Goal: Information Seeking & Learning: Learn about a topic

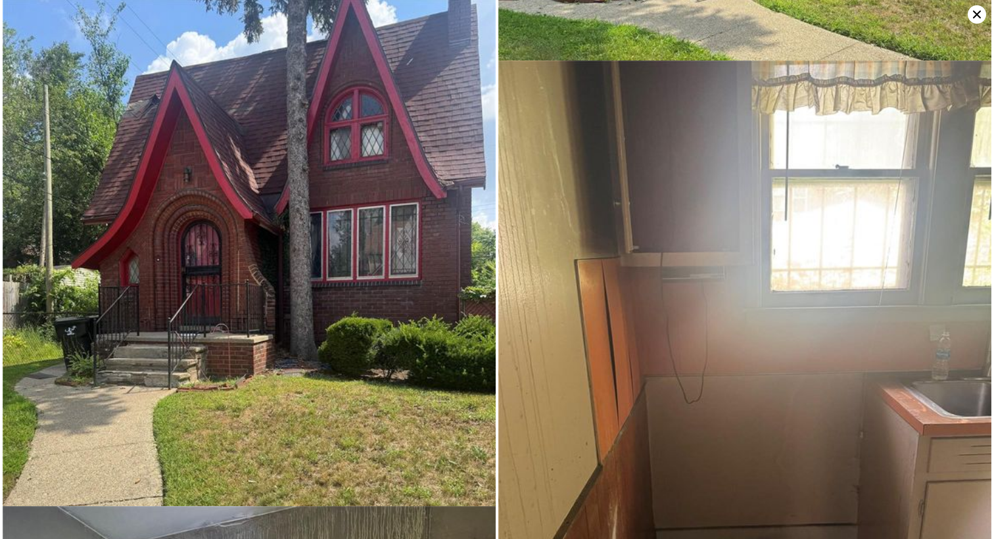
scroll to position [5520, 0]
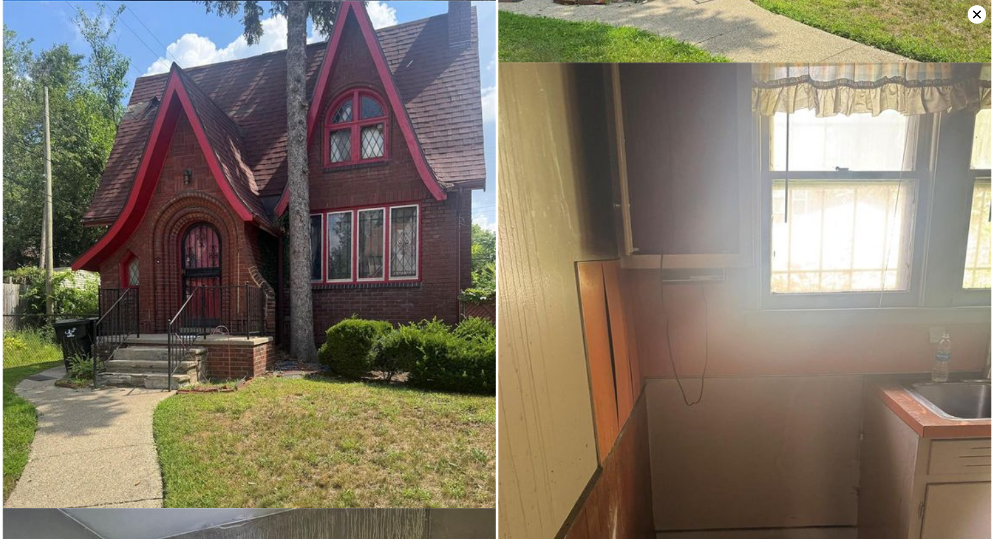
click at [975, 11] on icon at bounding box center [977, 14] width 18 height 18
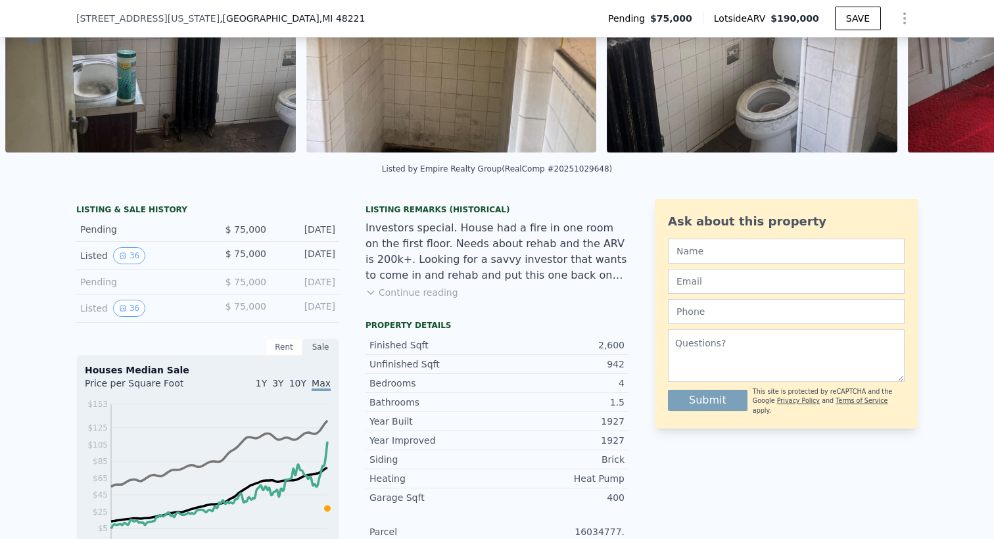
scroll to position [0, 0]
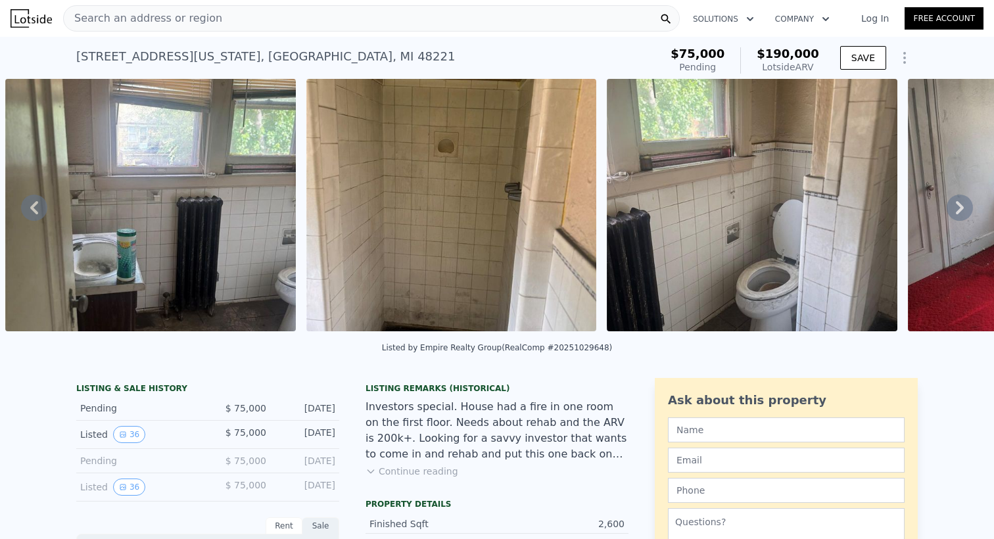
click at [137, 16] on span "Search an address or region" at bounding box center [143, 19] width 158 height 16
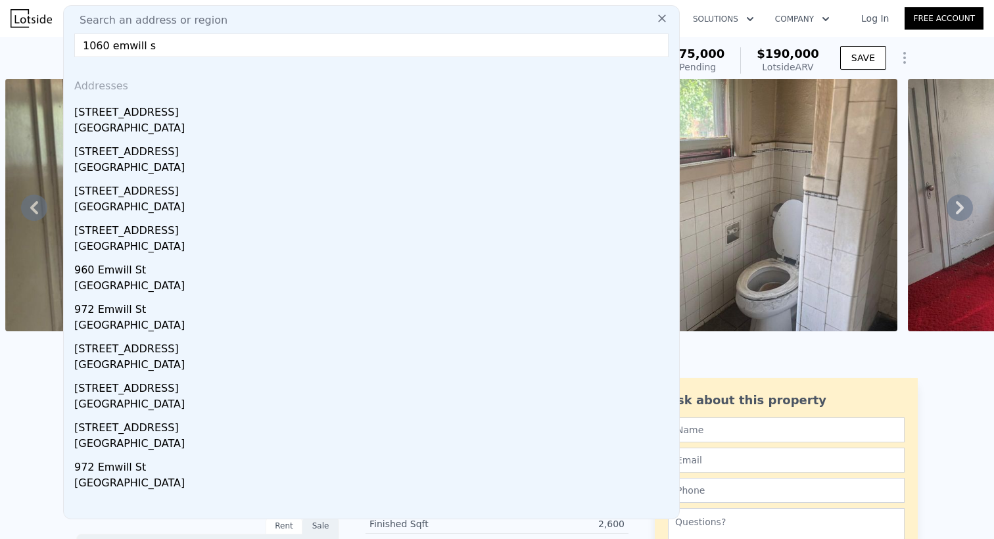
type input "1060 emwill st"
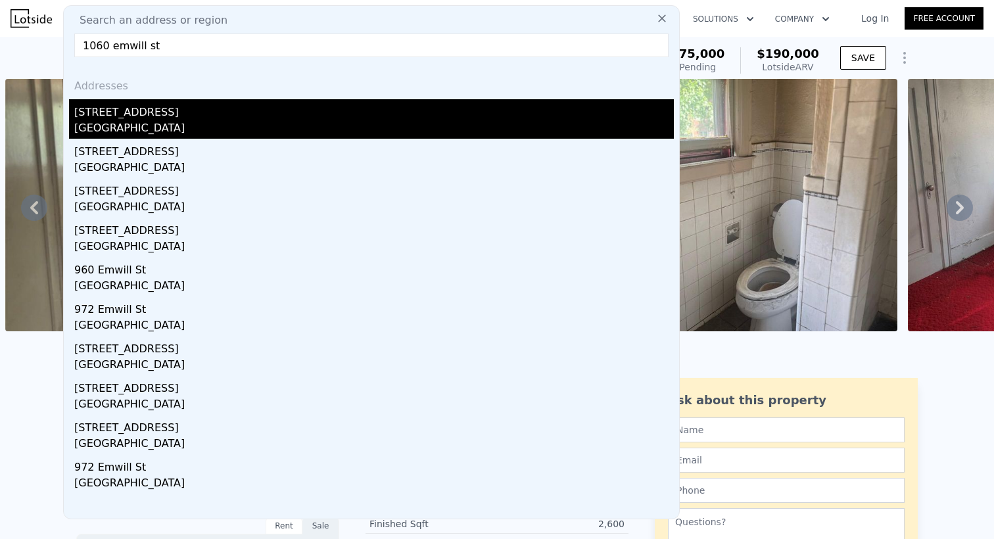
click at [135, 109] on div "[STREET_ADDRESS]" at bounding box center [374, 109] width 600 height 21
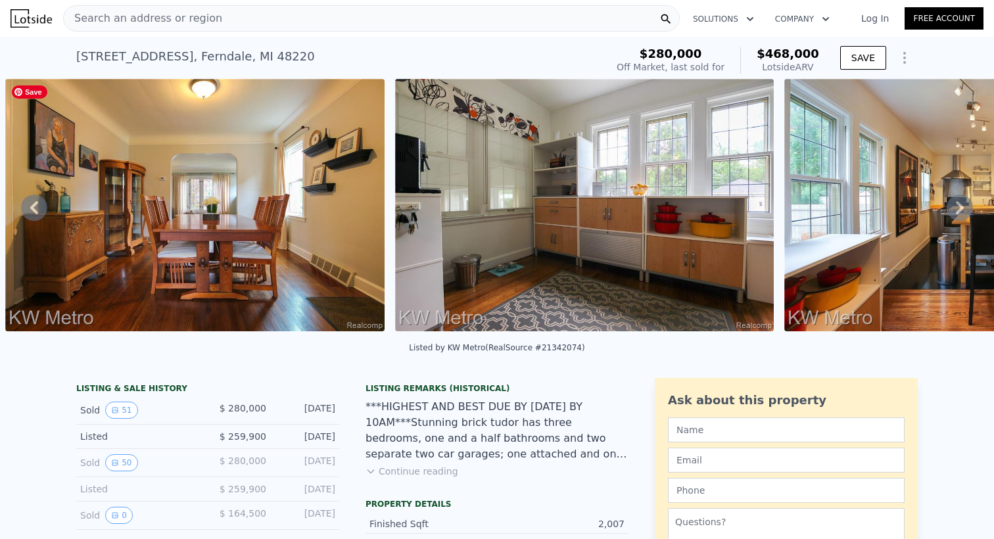
click at [248, 271] on img at bounding box center [194, 205] width 379 height 252
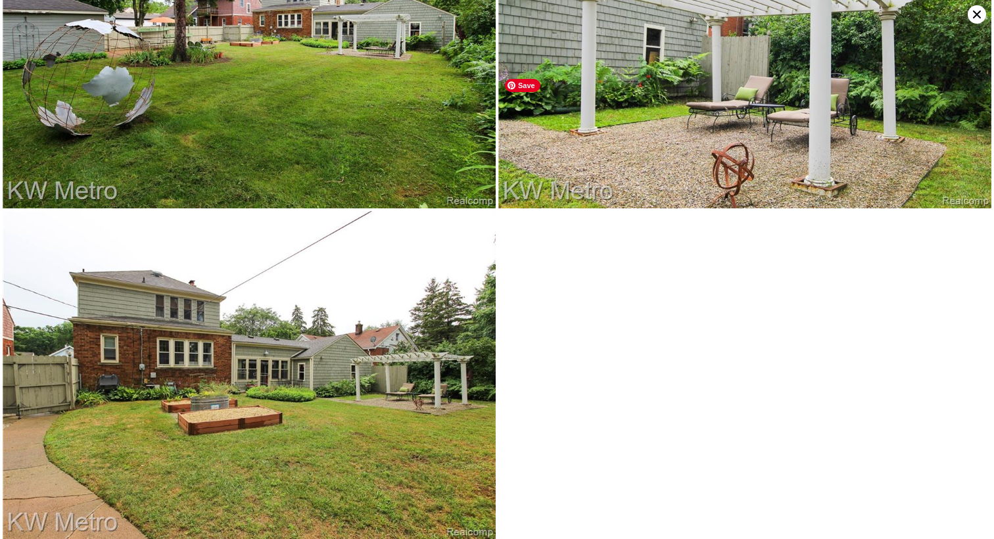
scroll to position [8593, 0]
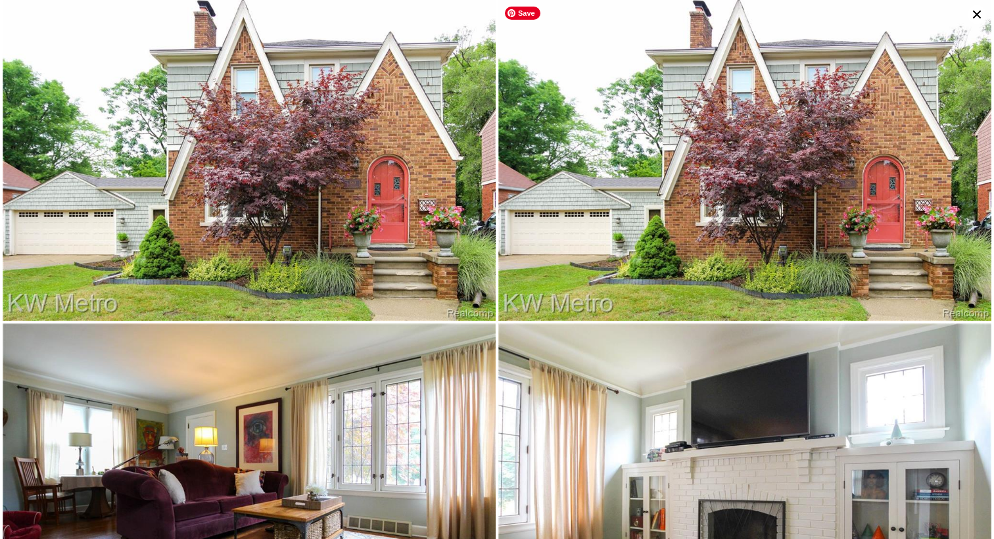
scroll to position [0, 0]
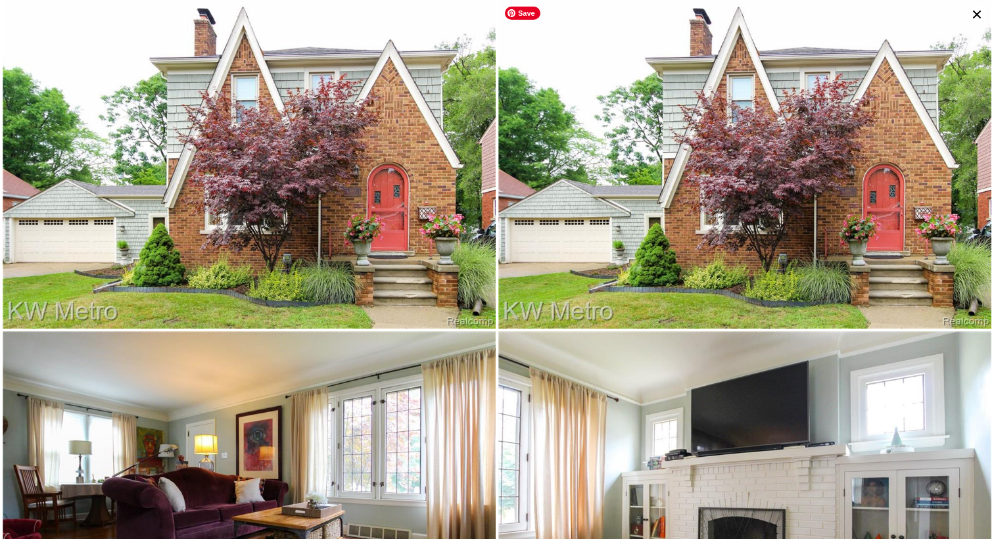
click at [975, 8] on icon at bounding box center [977, 14] width 18 height 18
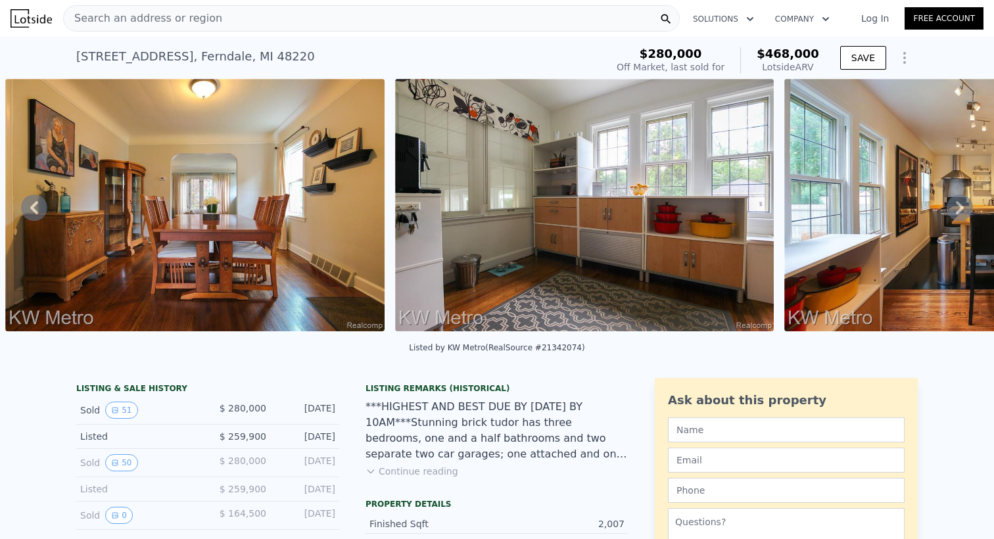
type input "6"
type input "1.5"
type input "4"
type input "1875"
type input "3387"
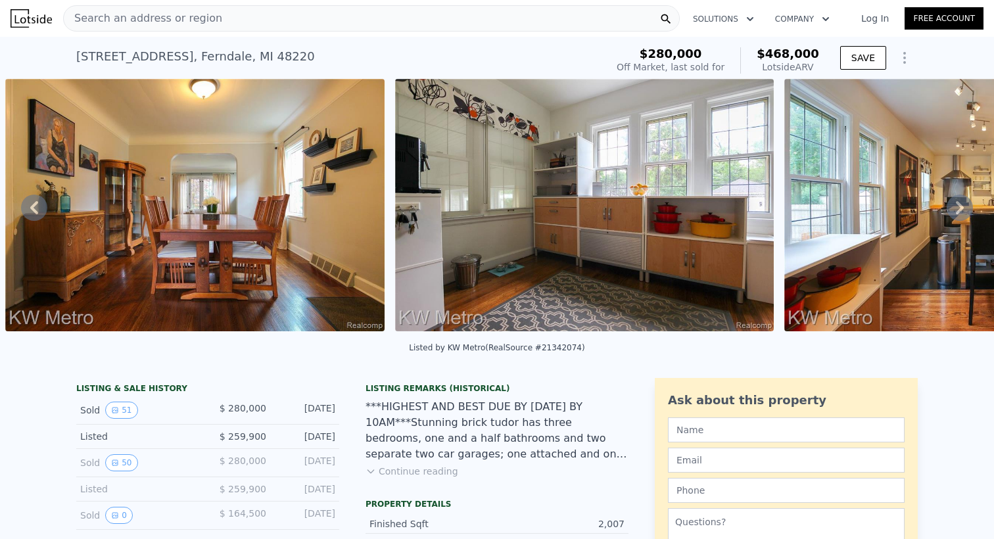
type input "3484.8"
type input "6098.400000000001"
type input "$ 190,000"
type input "$ 96,664"
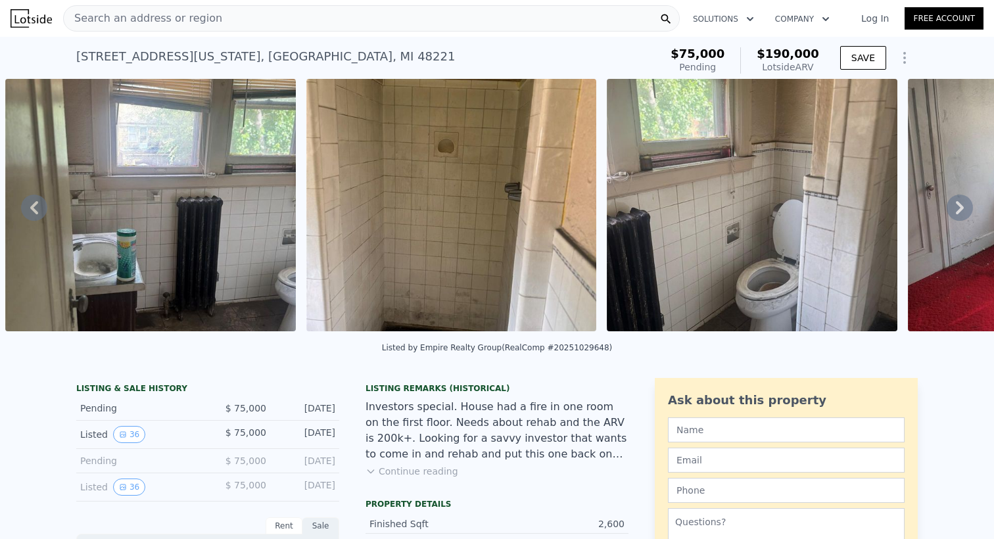
click at [960, 206] on icon at bounding box center [960, 207] width 8 height 13
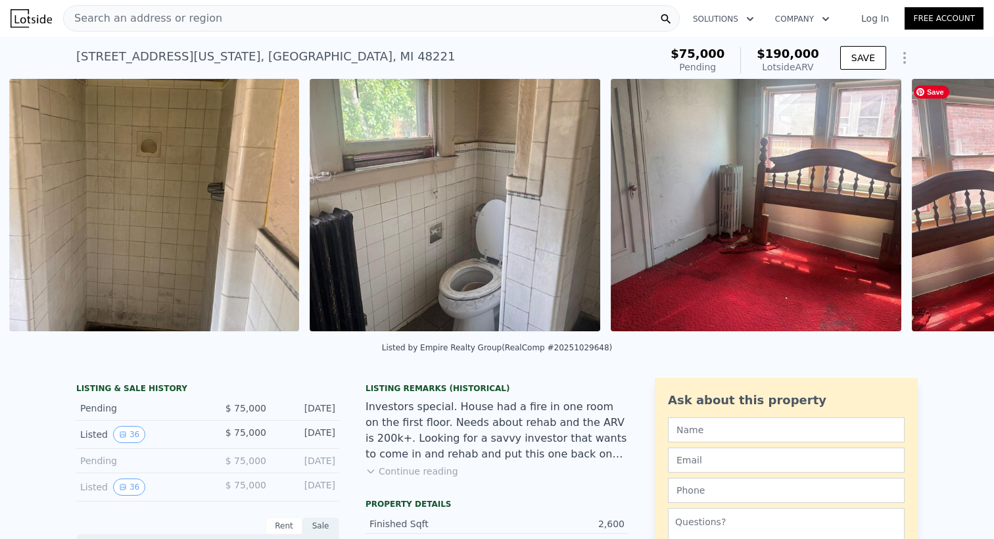
scroll to position [0, 3910]
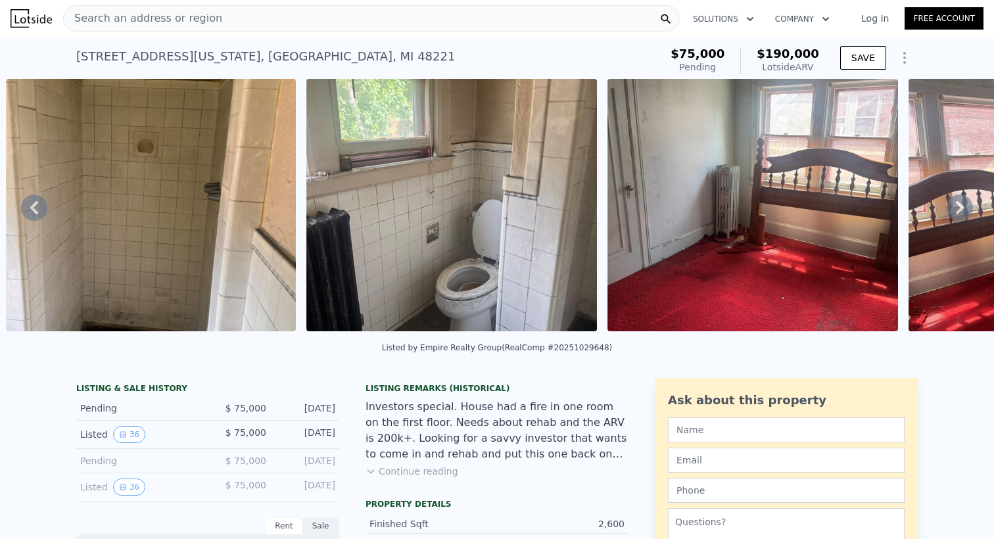
click at [960, 206] on icon at bounding box center [960, 207] width 8 height 13
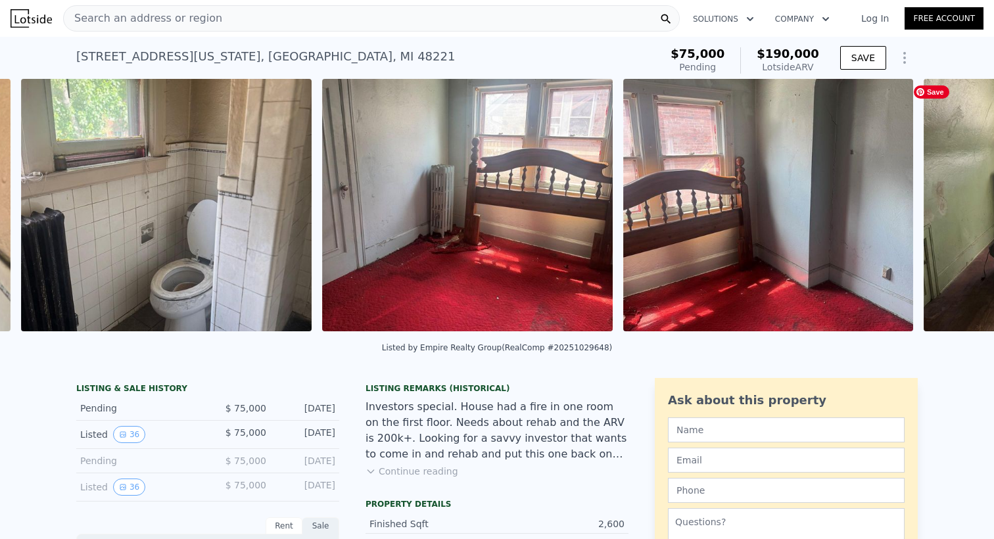
scroll to position [0, 4211]
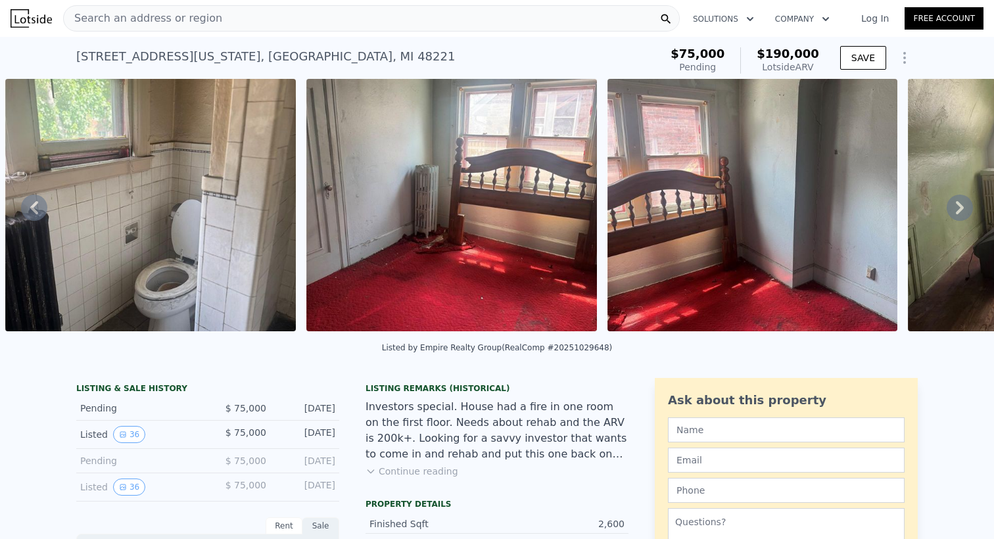
click at [960, 206] on icon at bounding box center [960, 207] width 8 height 13
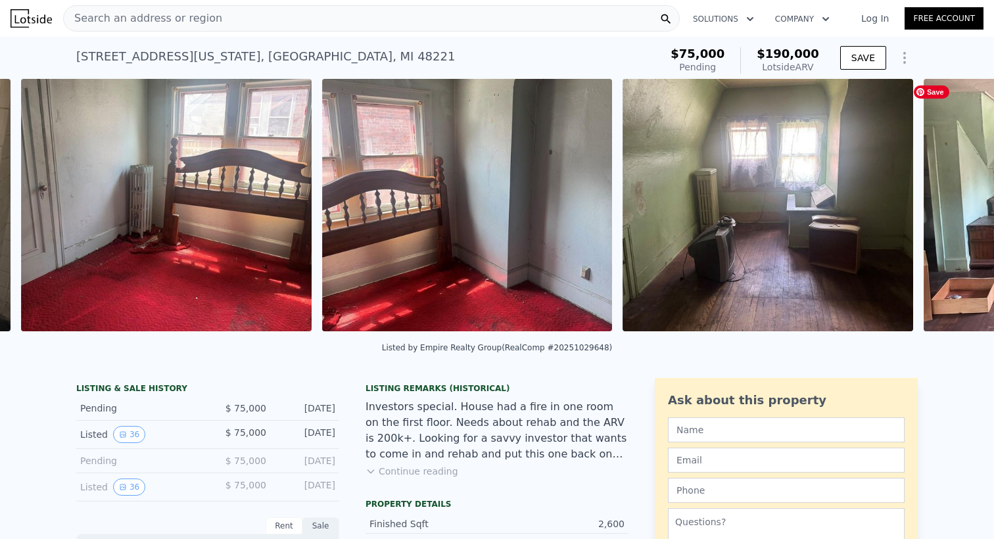
scroll to position [0, 4512]
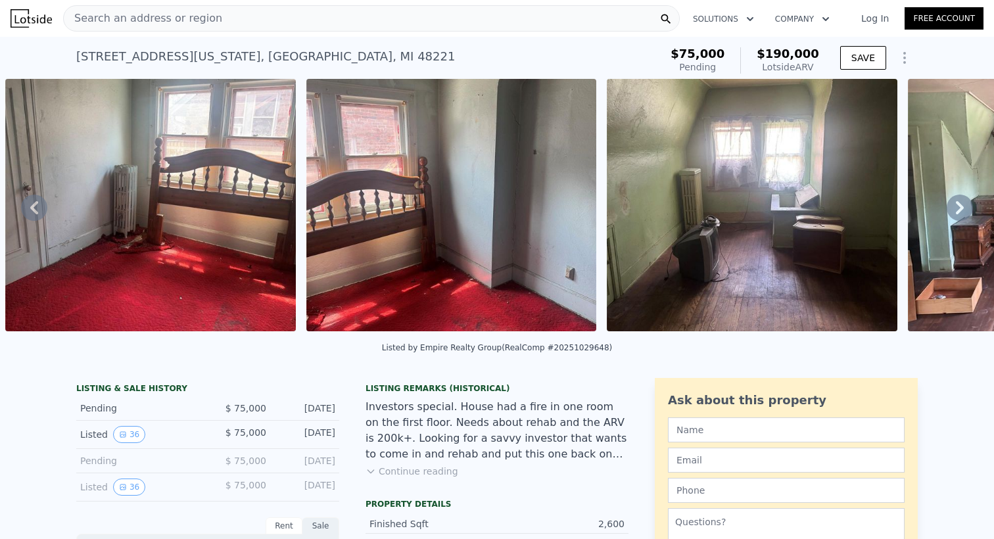
click at [960, 206] on icon at bounding box center [960, 207] width 8 height 13
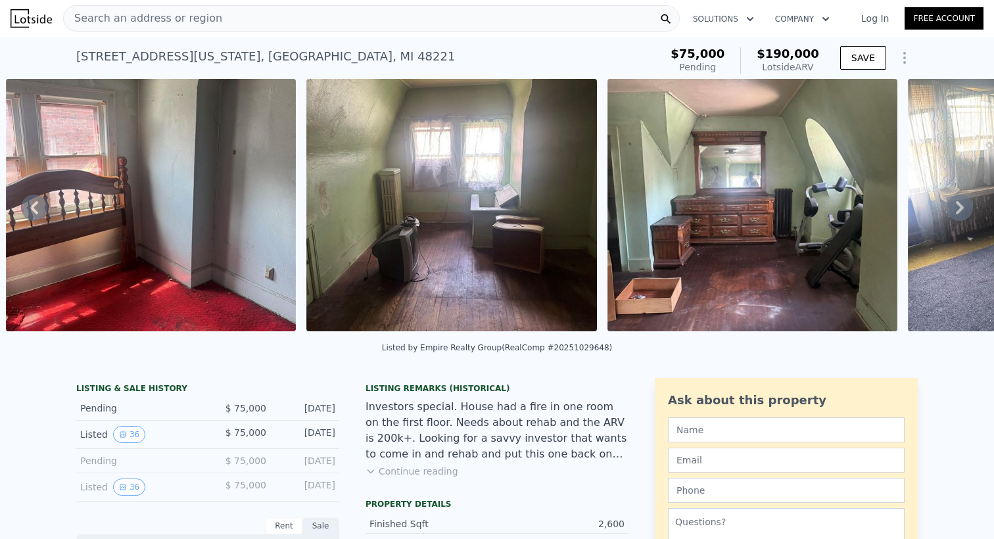
click at [960, 206] on icon at bounding box center [960, 207] width 8 height 13
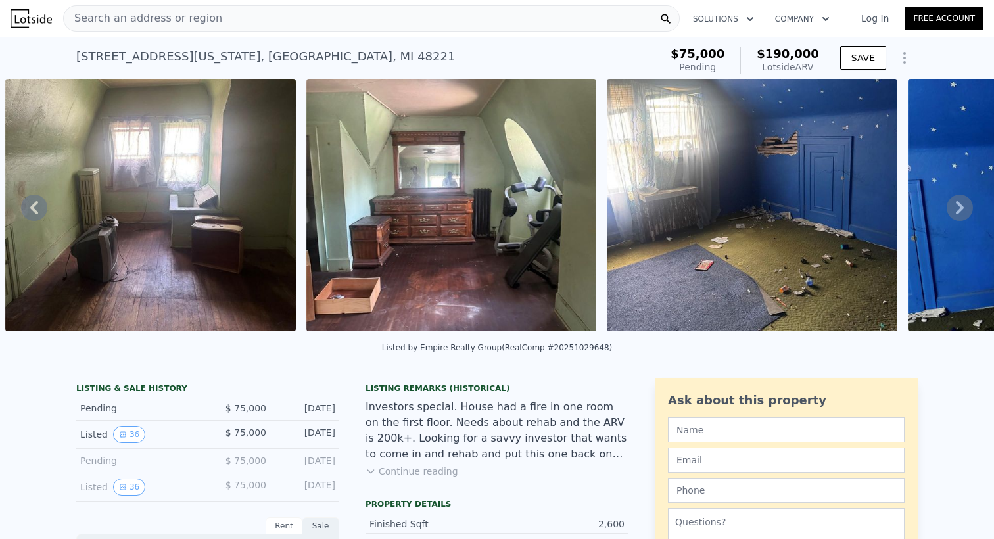
click at [960, 206] on icon at bounding box center [960, 207] width 8 height 13
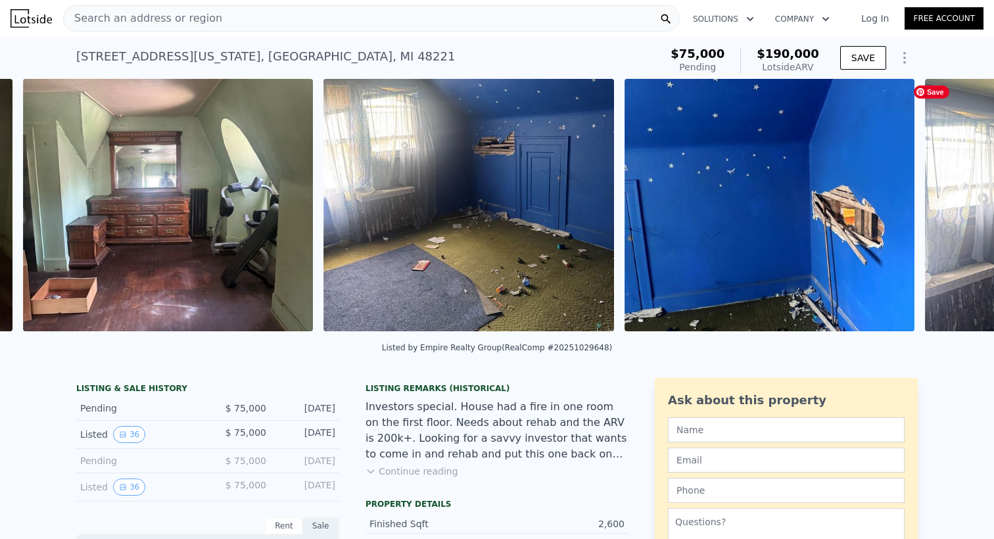
scroll to position [0, 5414]
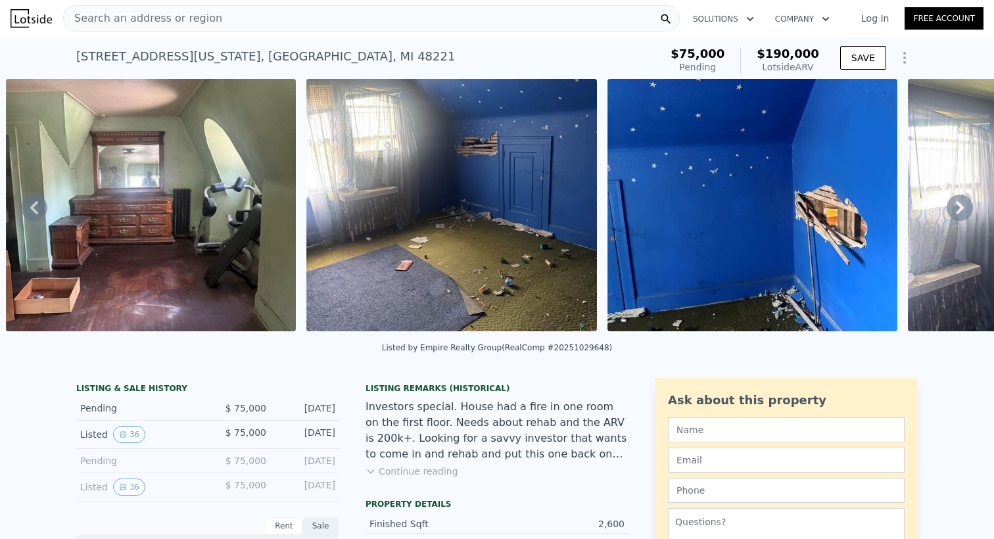
click at [960, 206] on icon at bounding box center [960, 207] width 8 height 13
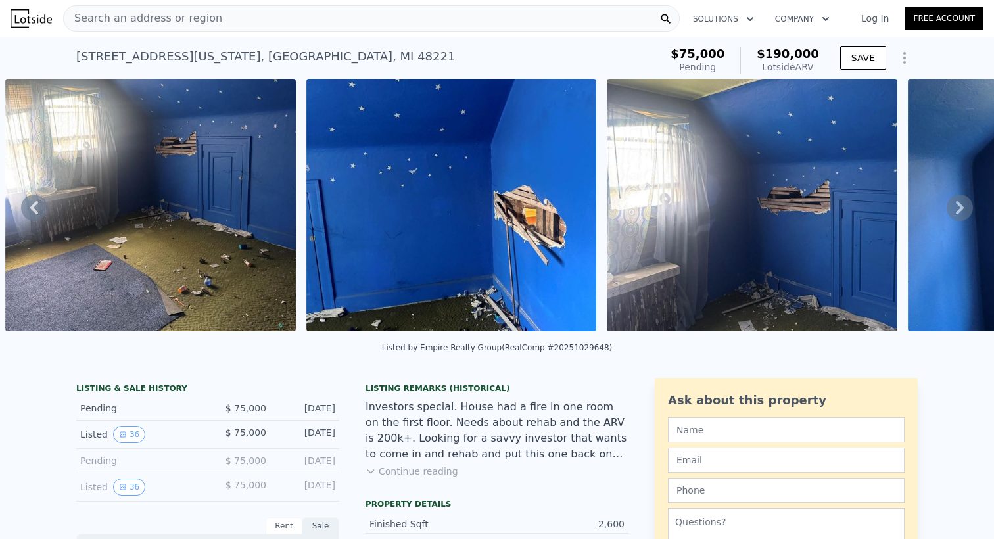
click at [960, 206] on icon at bounding box center [960, 207] width 8 height 13
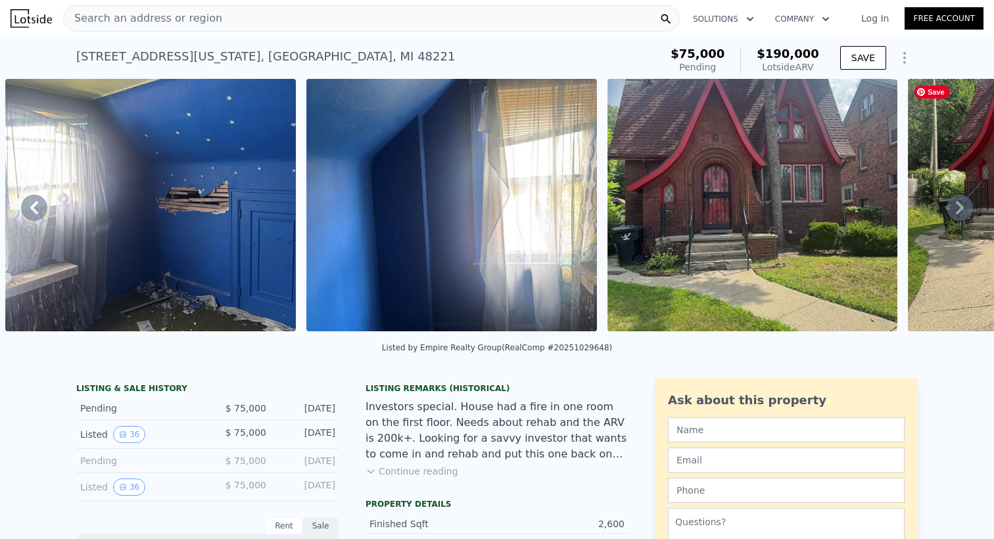
click at [960, 206] on icon at bounding box center [960, 207] width 8 height 13
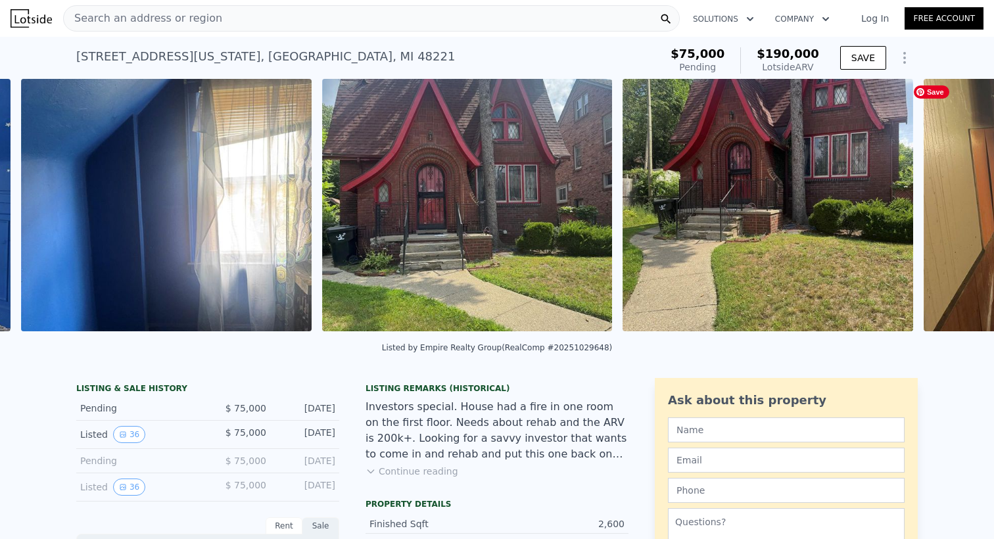
scroll to position [0, 6618]
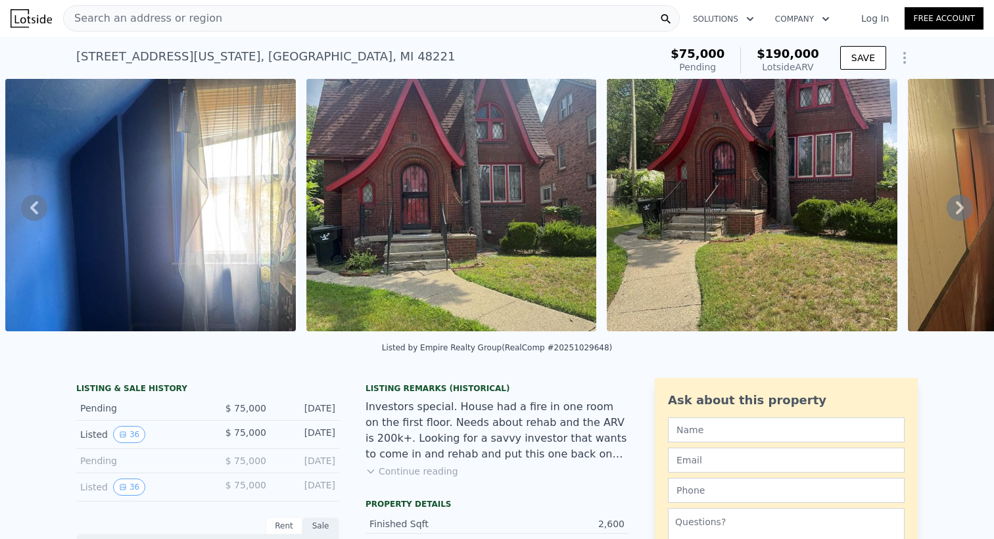
click at [955, 210] on icon at bounding box center [960, 208] width 26 height 26
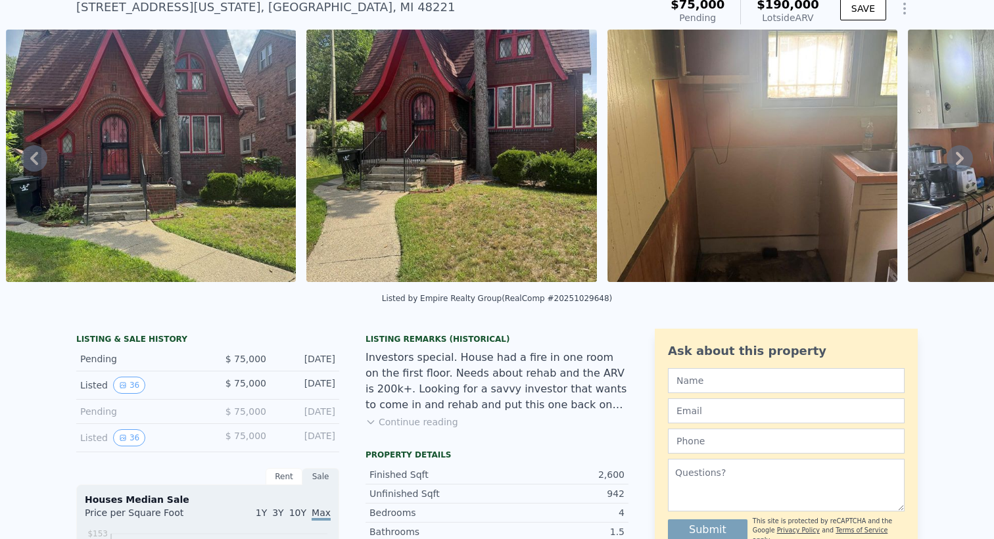
scroll to position [0, 0]
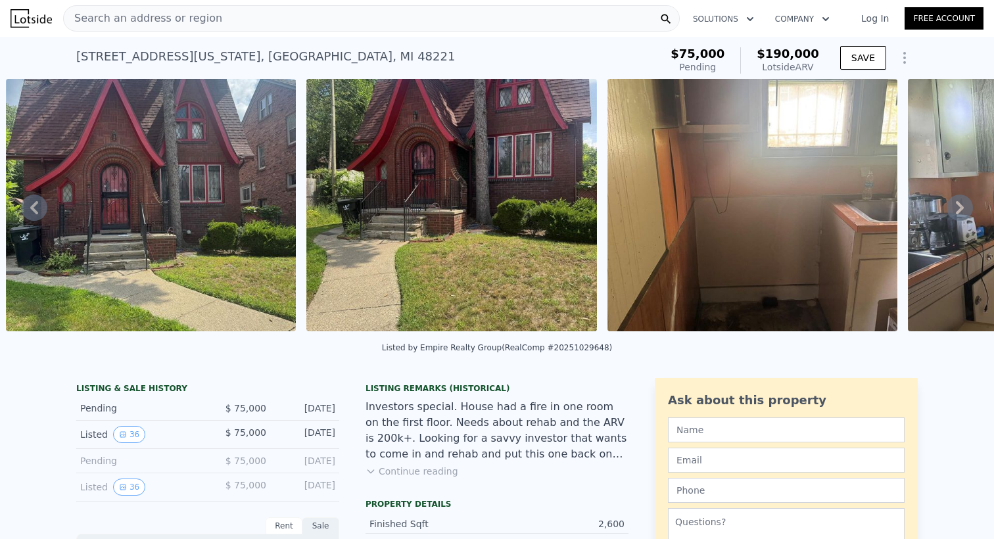
type input "4"
type input "1"
type input "3"
type input "1485"
type input "2422"
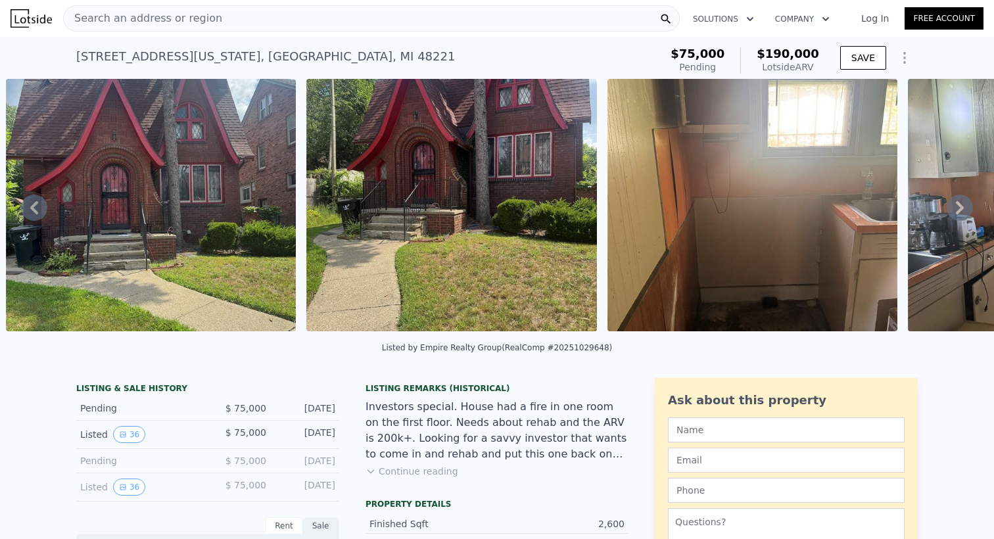
type input "5662.8"
type input "8712"
type input "$ 468,000"
type input "$ 138,511"
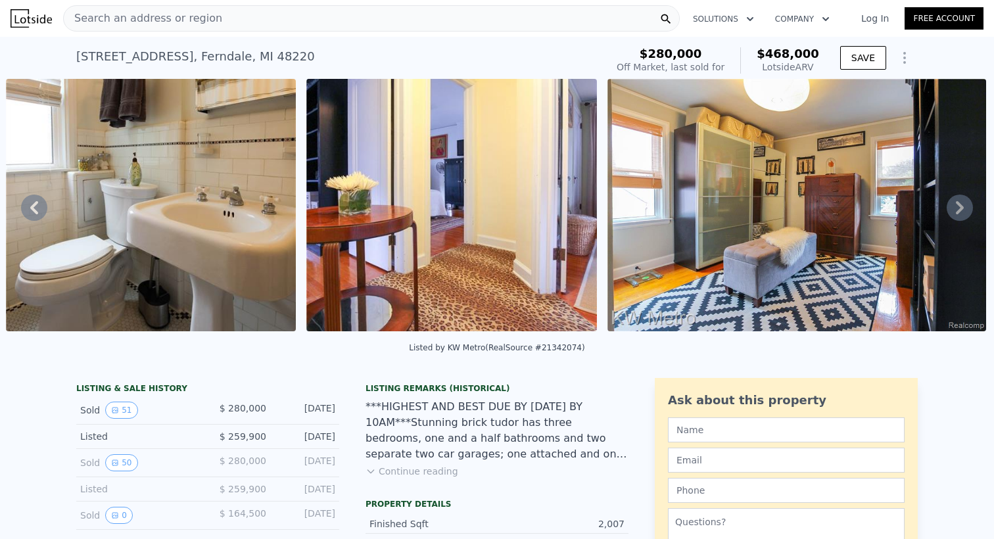
click at [35, 210] on icon at bounding box center [34, 207] width 8 height 13
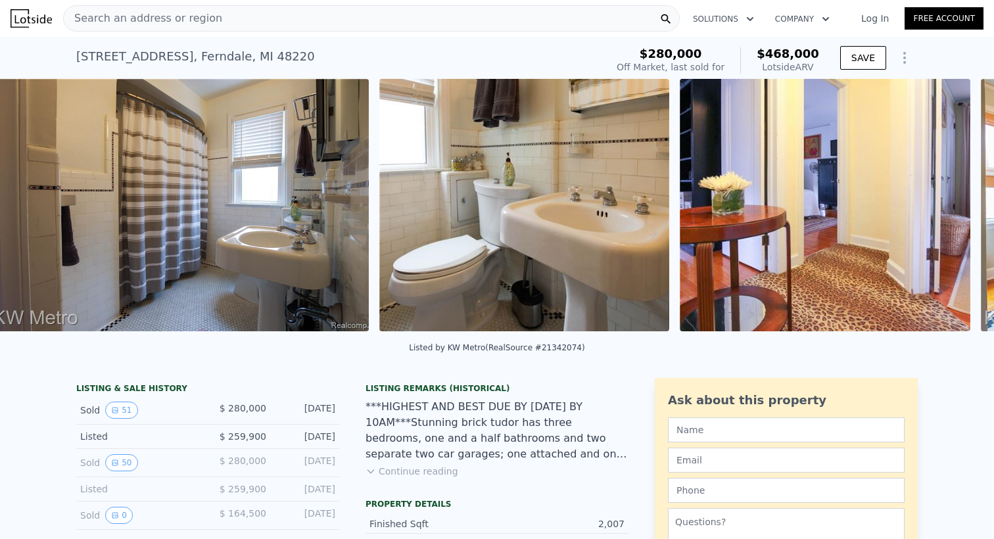
scroll to position [0, 6618]
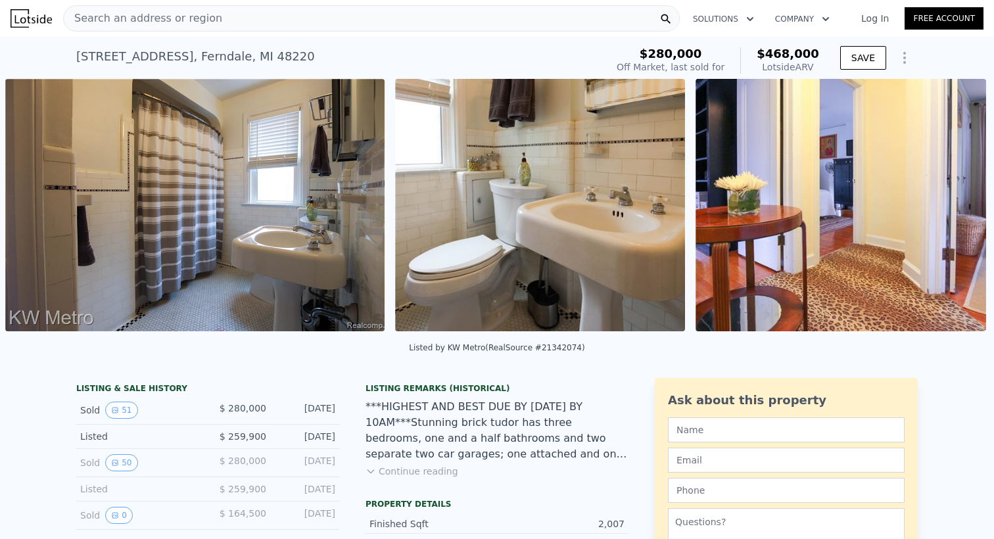
click at [35, 210] on img at bounding box center [194, 205] width 379 height 252
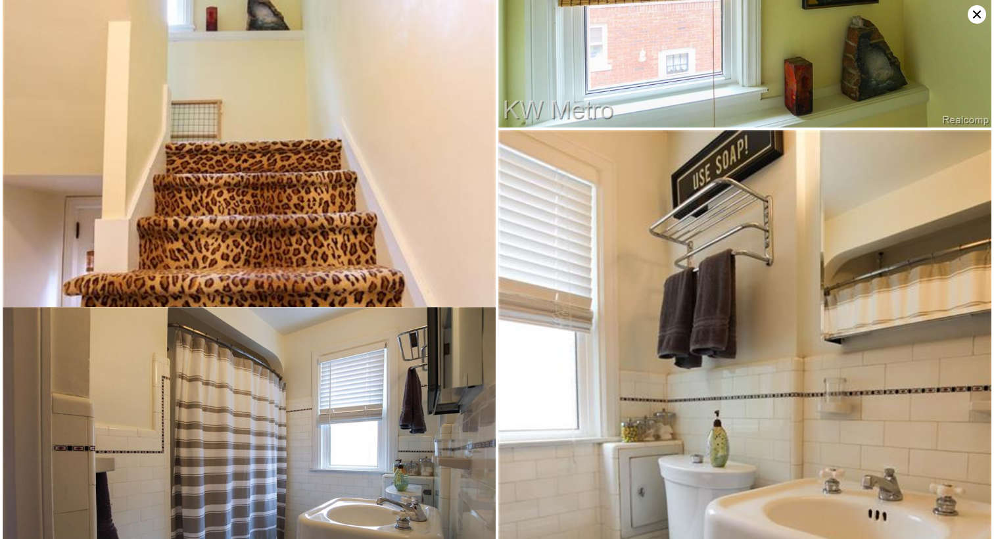
scroll to position [3179, 0]
type input "6"
type input "1.5"
type input "4"
type input "1875"
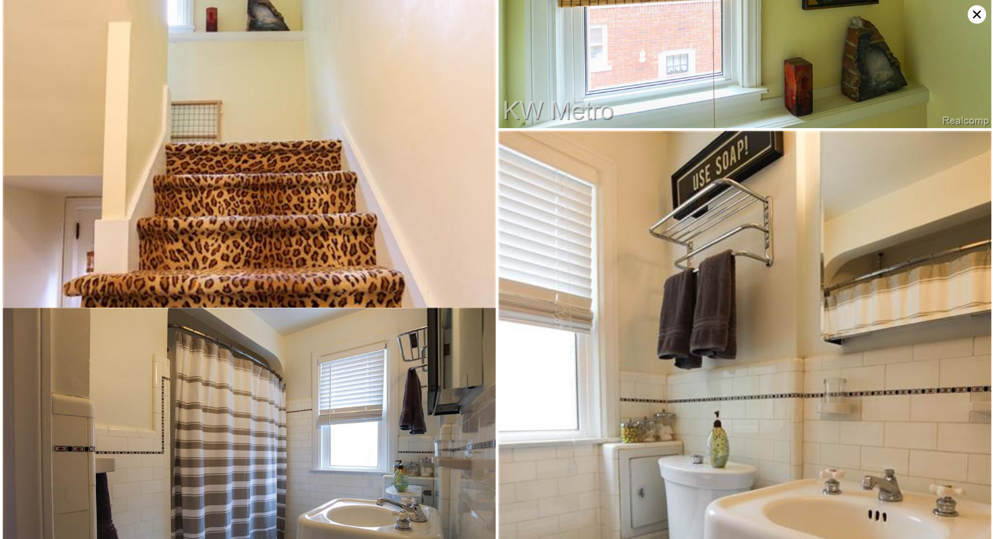
type input "3387"
type input "3484.8"
type input "6098.400000000001"
type input "$ 190,000"
type input "$ 96,664"
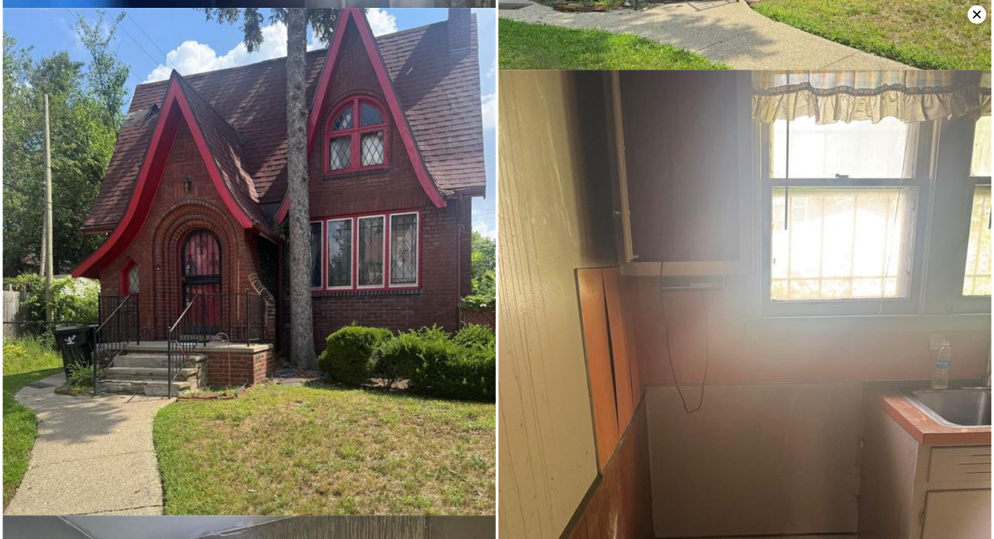
scroll to position [5520, 0]
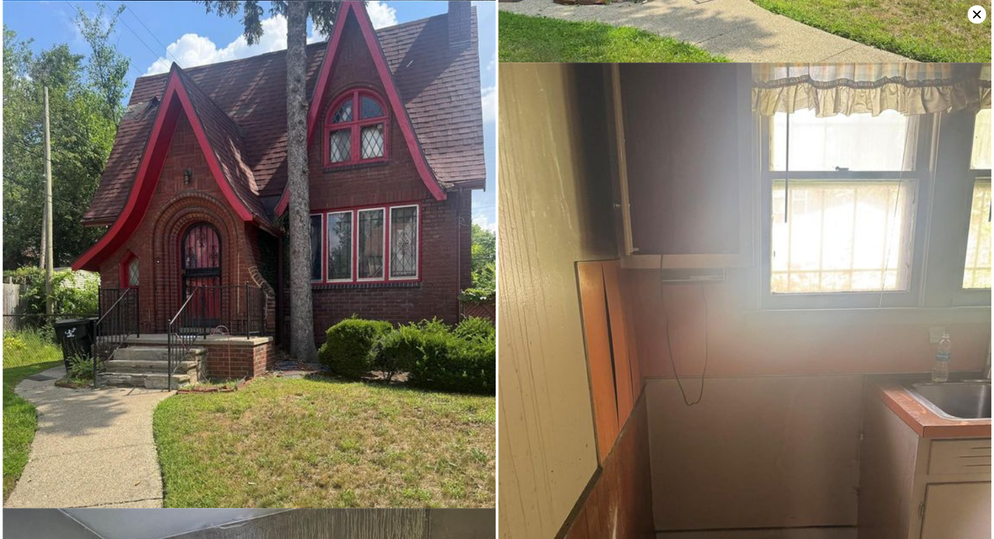
type input "4"
type input "1"
type input "3"
type input "1485"
type input "2422"
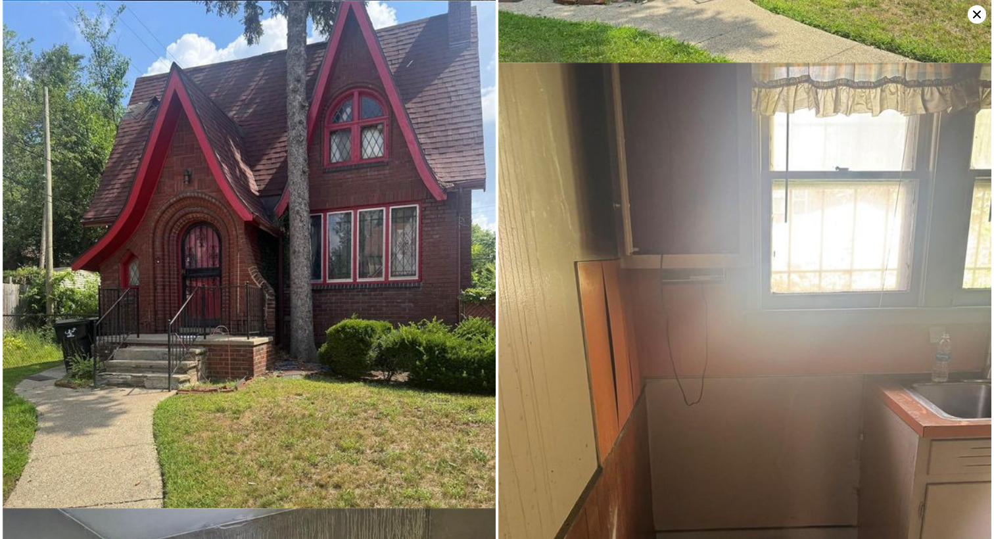
type input "5662.8"
type input "8712"
type input "$ 468,000"
type input "$ 138,511"
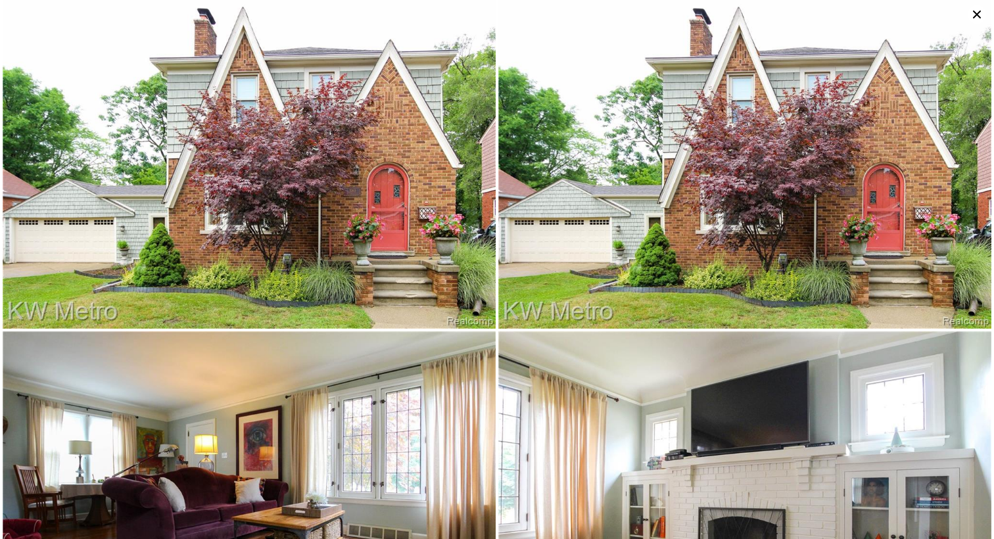
type input "6"
type input "1.5"
type input "4"
type input "1875"
type input "3387"
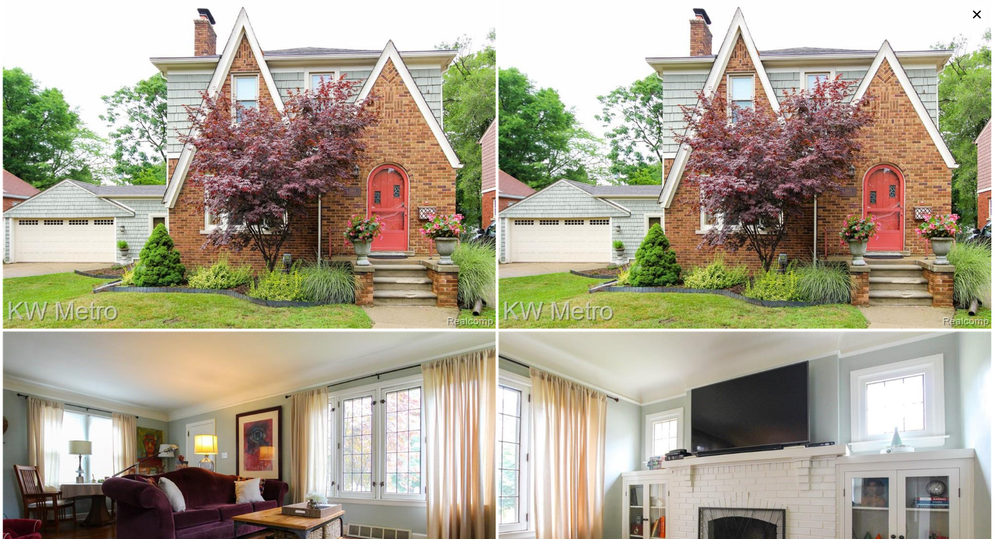
type input "3484.8"
type input "6098.400000000001"
type input "$ 190,000"
type input "$ 96,664"
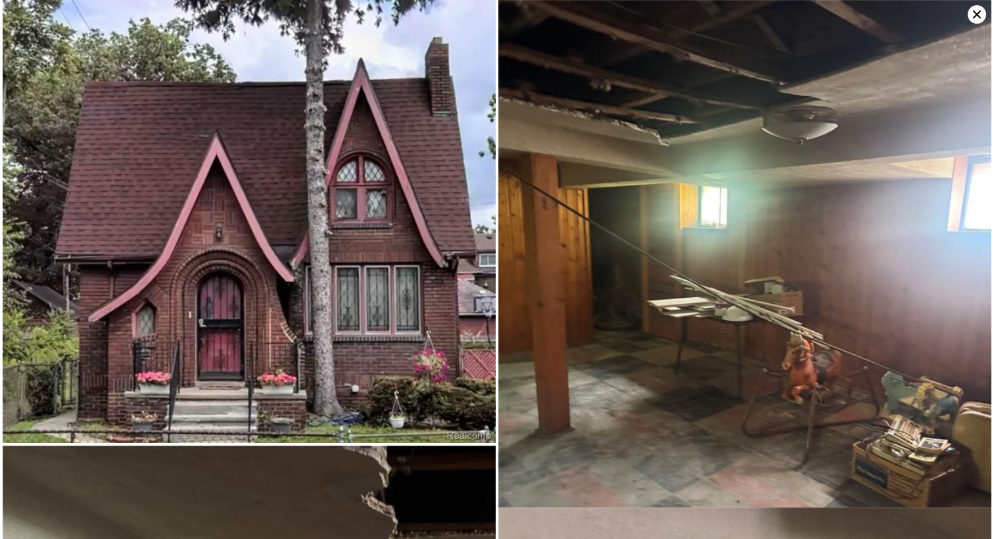
type input "4"
type input "1"
type input "3"
type input "1485"
type input "2422"
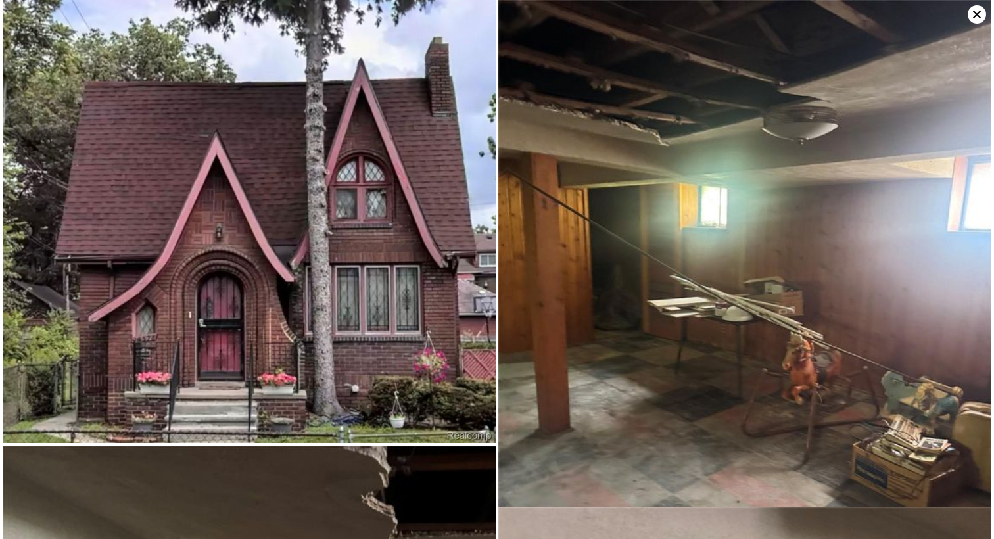
type input "5662.8"
type input "8712"
type input "$ 468,000"
type input "$ 138,511"
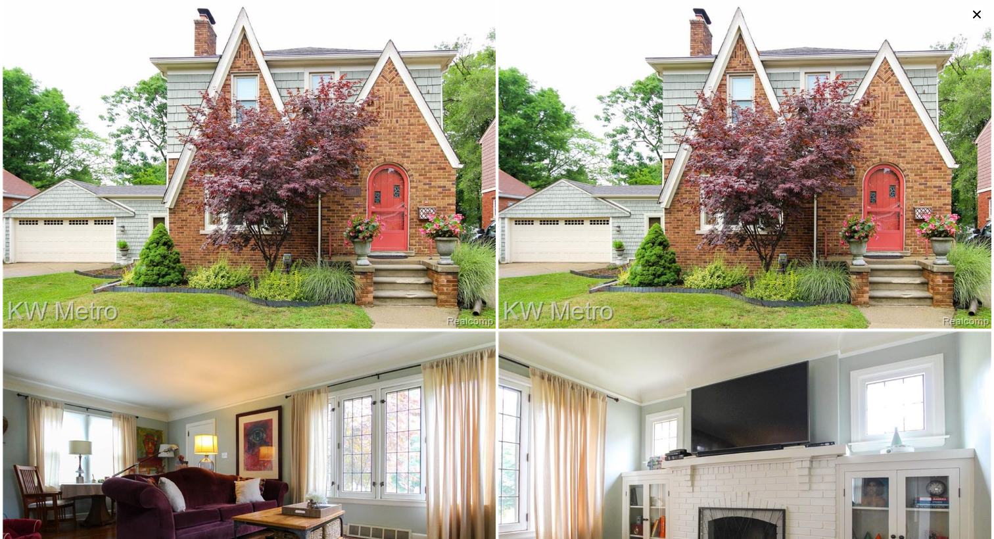
type input "6"
type input "1.5"
type input "4"
type input "1875"
type input "3387"
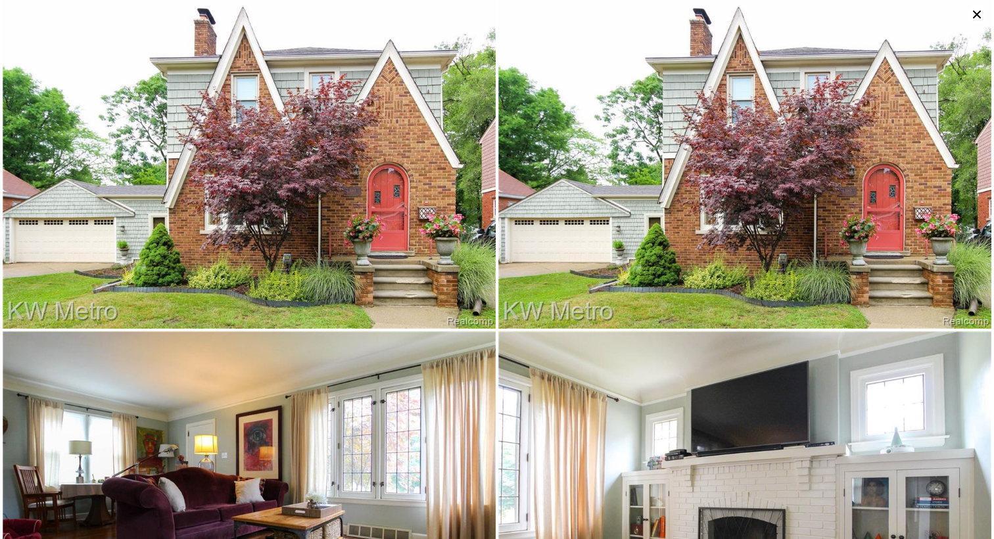
type input "3484.8"
type input "6098.400000000001"
type input "$ 190,000"
type input "$ 96,664"
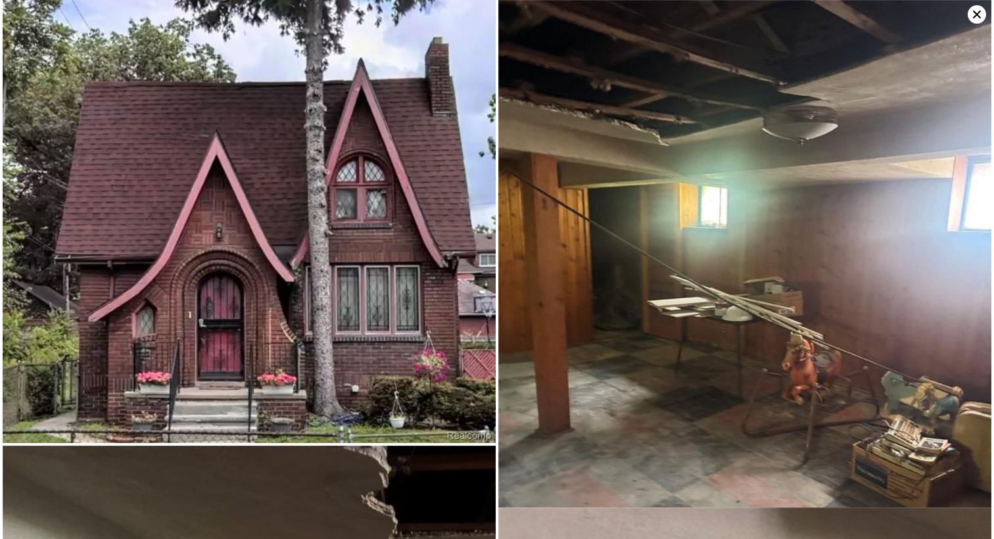
type input "4"
type input "1"
type input "3"
type input "1485"
type input "2422"
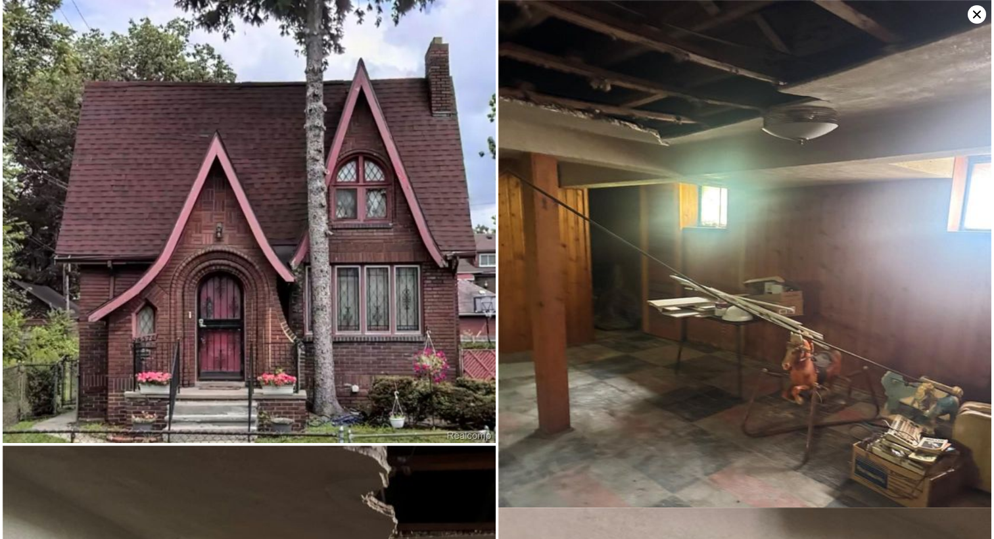
type input "5662.8"
type input "8712"
type input "$ 468,000"
type input "$ 138,511"
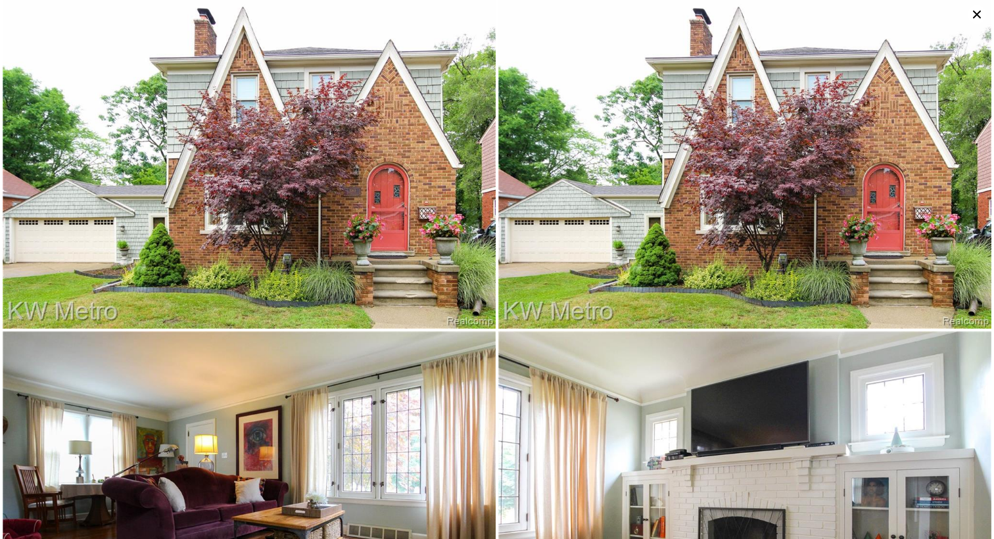
type input "6"
type input "1.5"
type input "4"
type input "1875"
type input "3387"
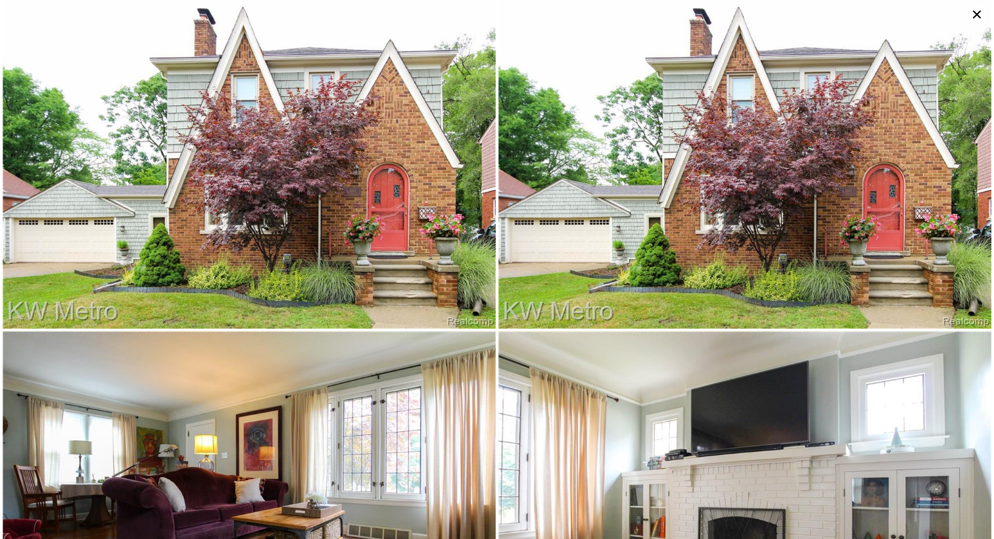
type input "3484.8"
type input "6098.400000000001"
type input "$ 190,000"
type input "$ 96,664"
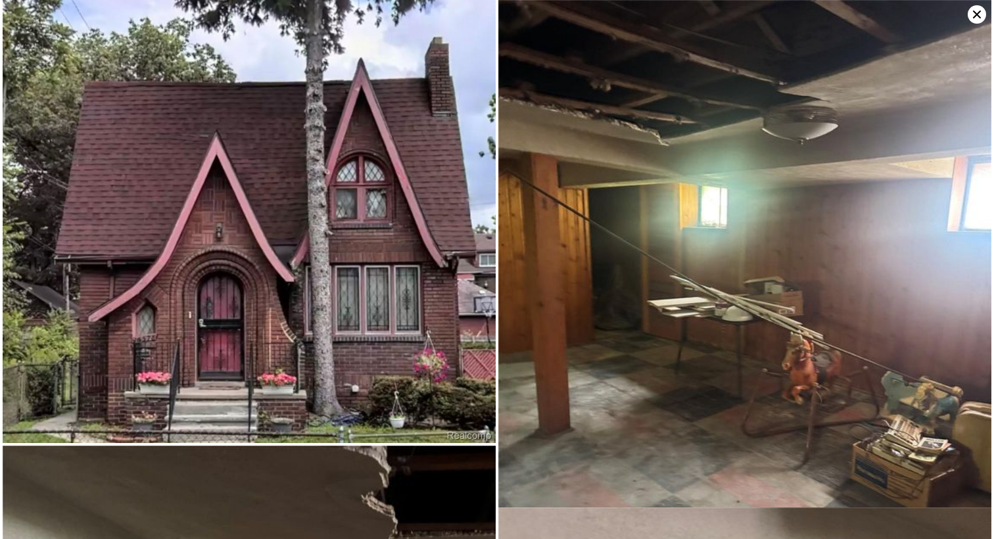
type input "4"
type input "1"
type input "3"
type input "1485"
type input "2422"
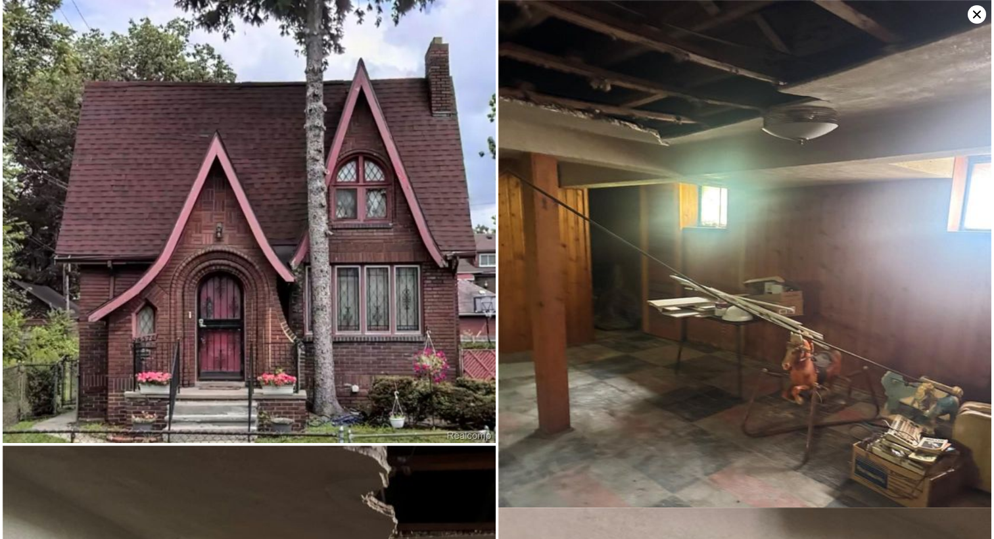
type input "5662.8"
type input "8712"
type input "$ 468,000"
type input "$ 138,511"
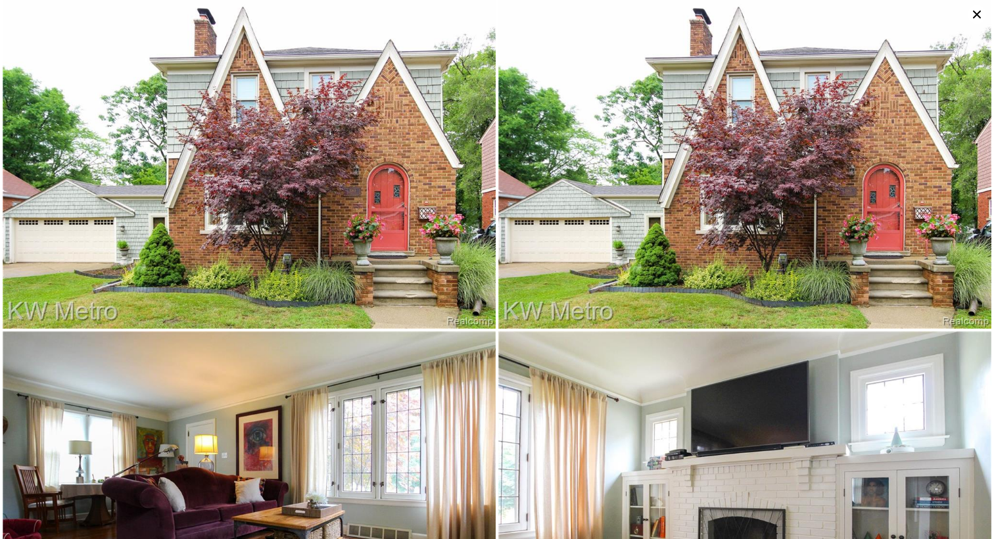
type input "6"
type input "1.5"
type input "4"
type input "1875"
type input "3387"
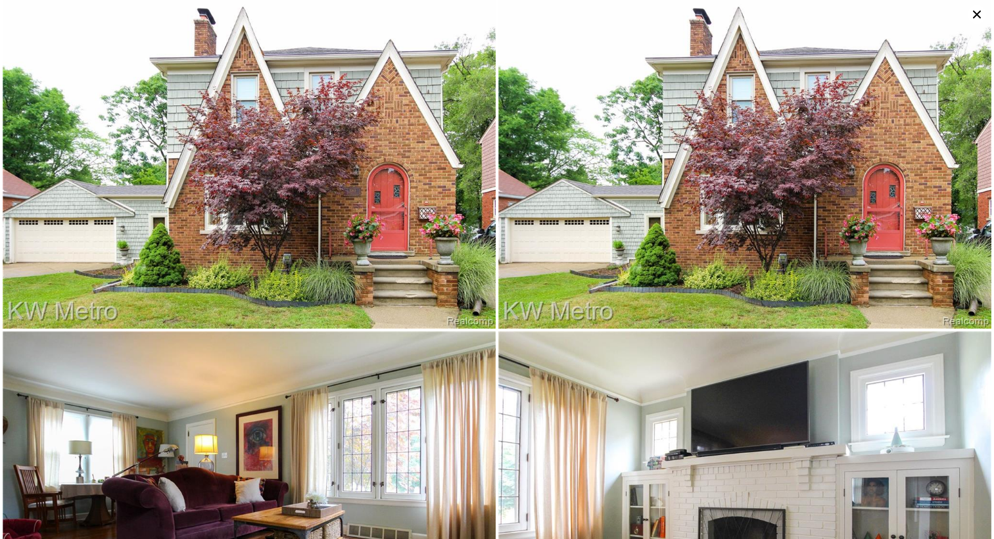
type input "3484.8"
type input "6098.400000000001"
type input "$ 190,000"
type input "$ 96,664"
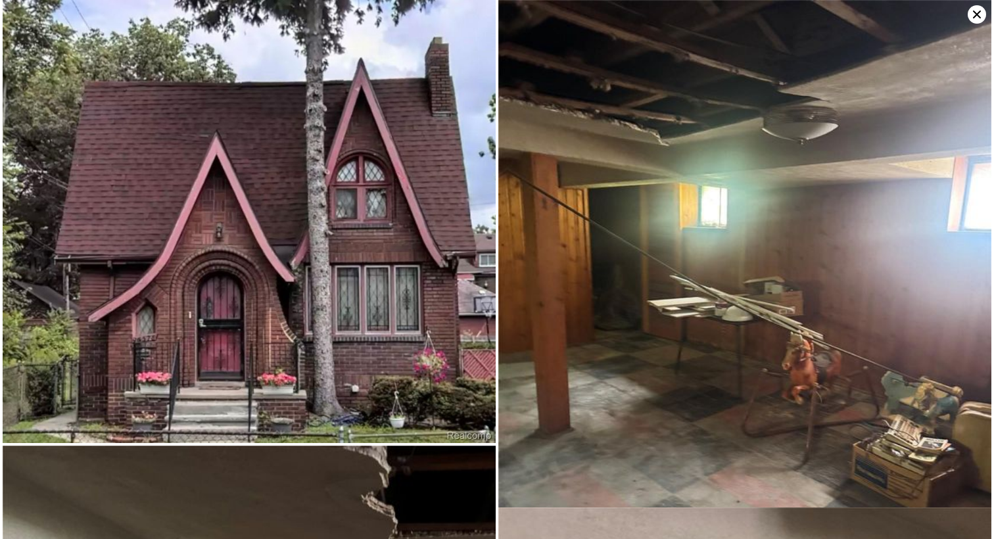
type input "4"
type input "1"
type input "3"
type input "1485"
type input "2422"
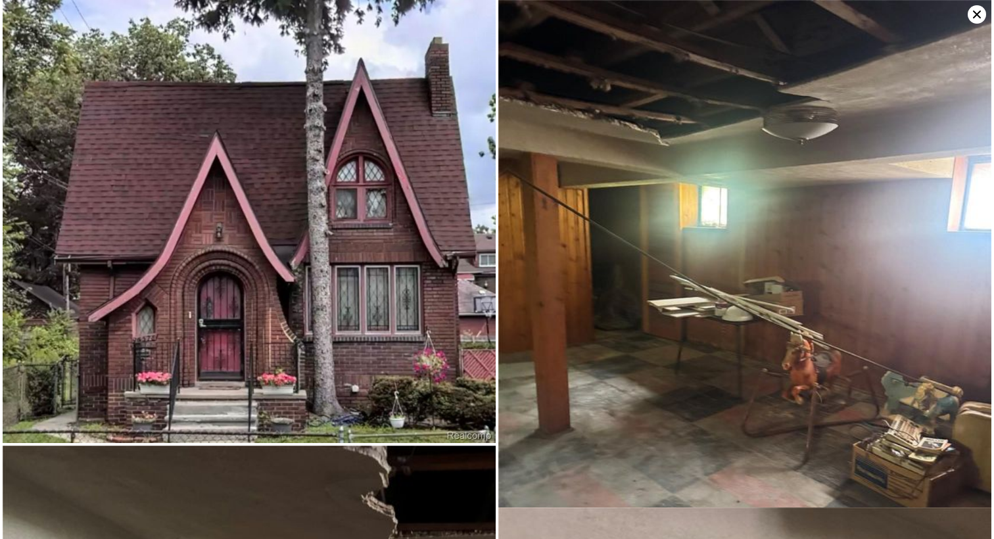
type input "5662.8"
type input "8712"
type input "$ 468,000"
type input "$ 138,511"
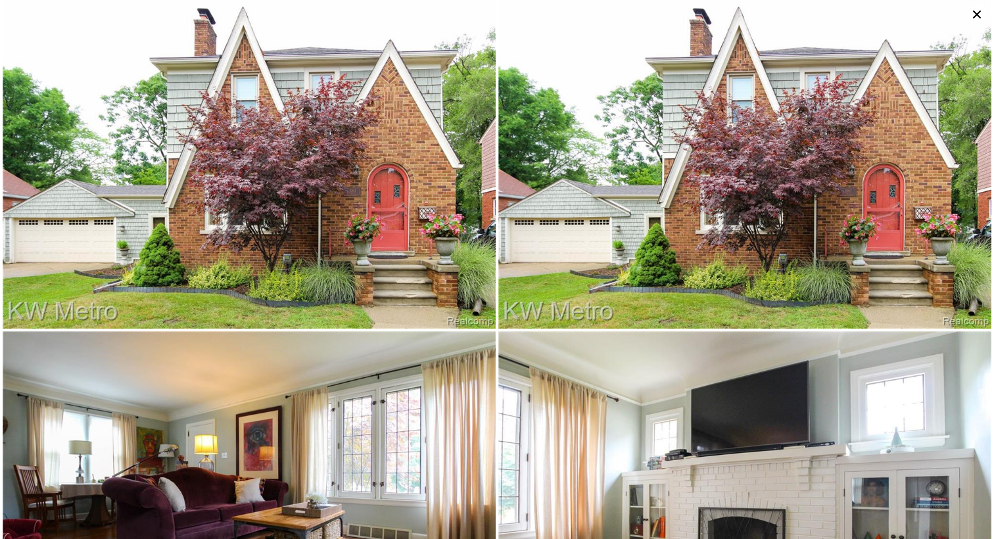
type input "6"
type input "1.5"
type input "4"
type input "1875"
type input "3387"
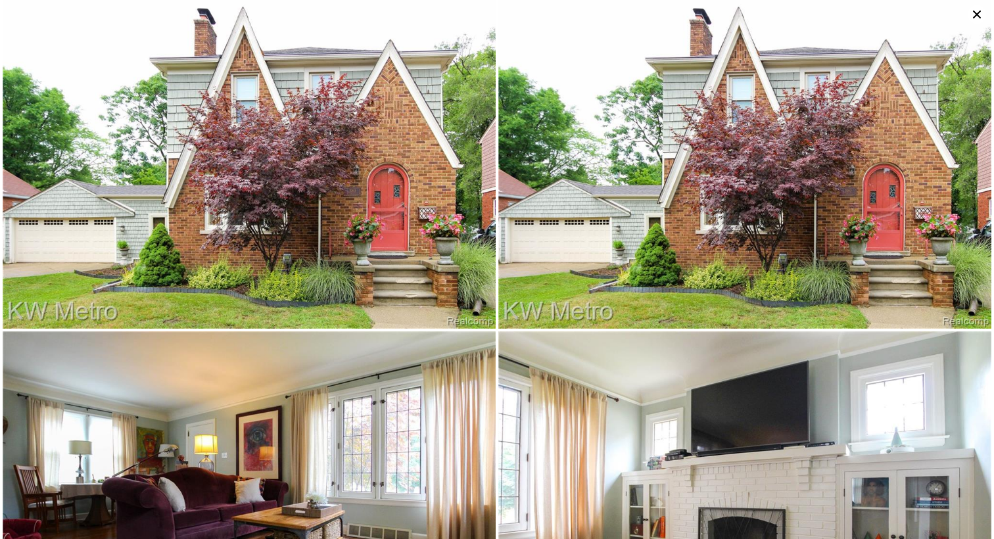
type input "3484.8"
type input "6098.400000000001"
type input "$ 190,000"
type input "$ 96,664"
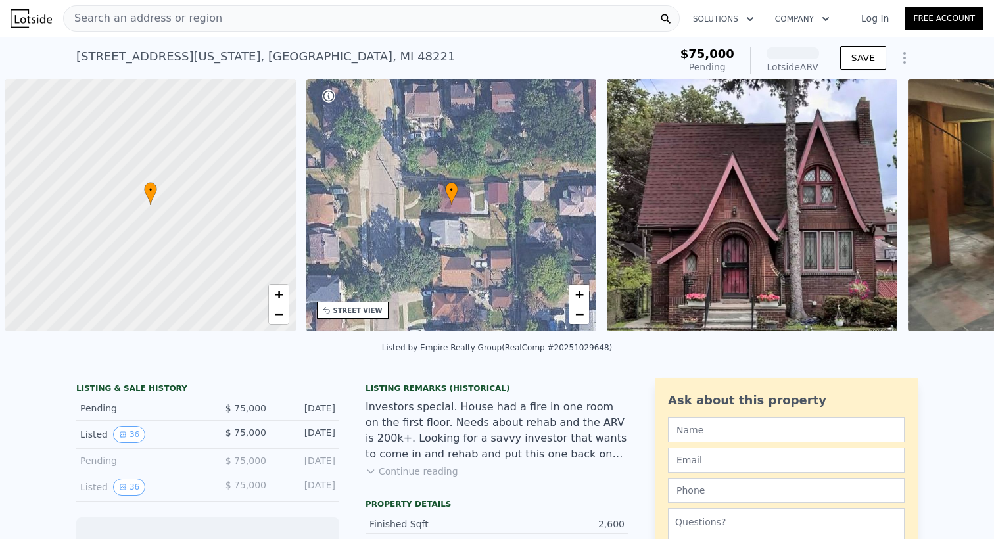
scroll to position [0, 5]
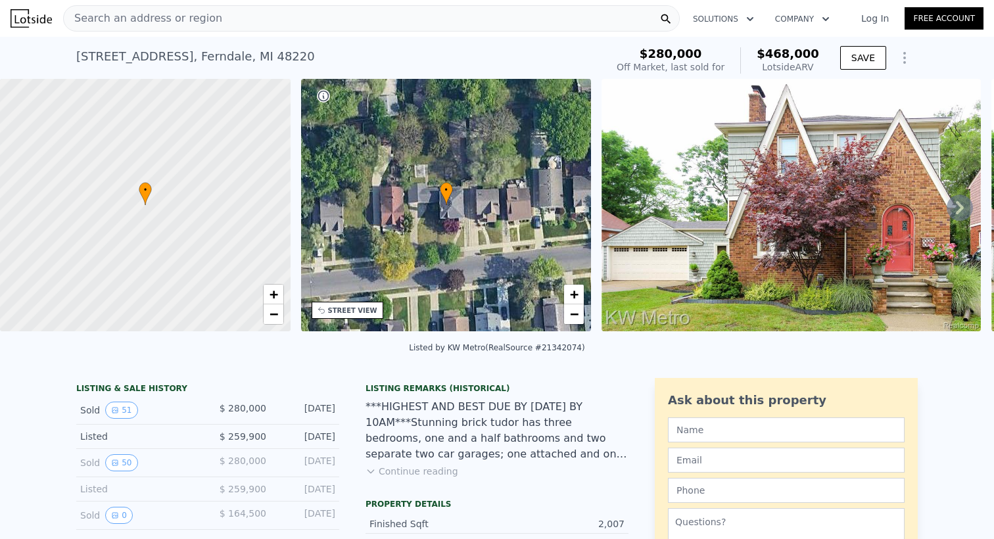
type input "6"
type input "1.5"
type input "4"
type input "1875"
type input "3387"
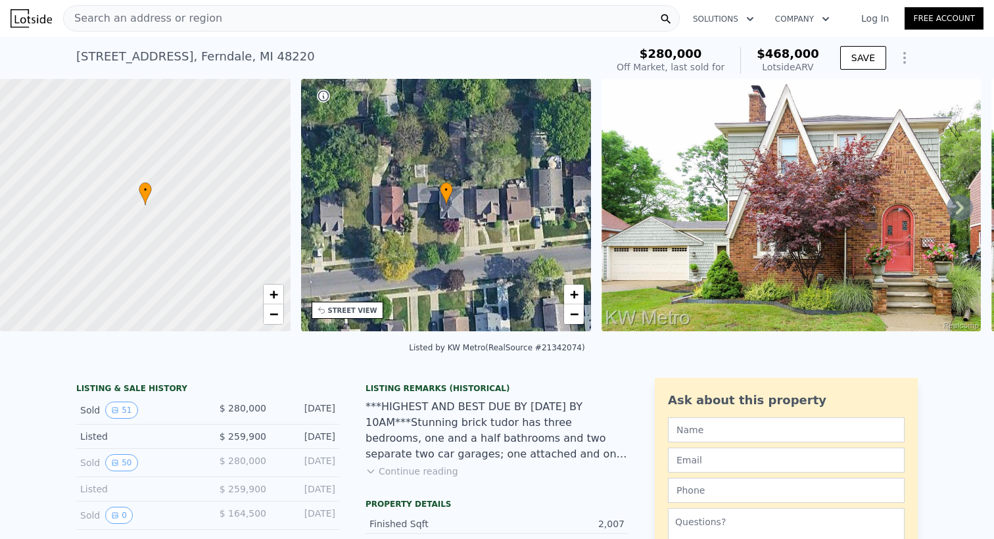
type input "3484.8"
type input "6098.400000000001"
type input "$ 190,000"
type input "$ 96,664"
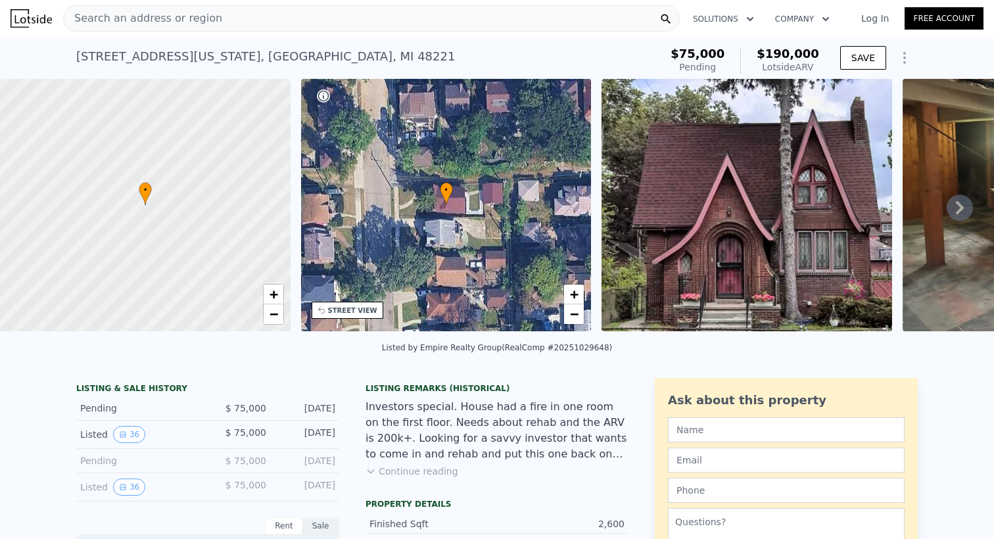
type input "4"
type input "1"
type input "3"
type input "1485"
type input "2422"
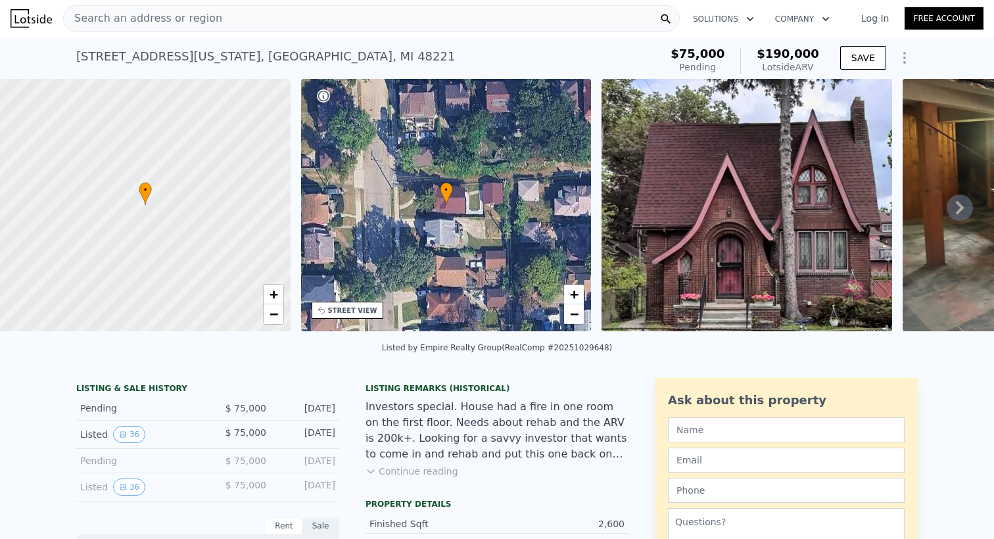
type input "5662.8"
type input "8712"
type input "$ 468,000"
type input "$ 138,511"
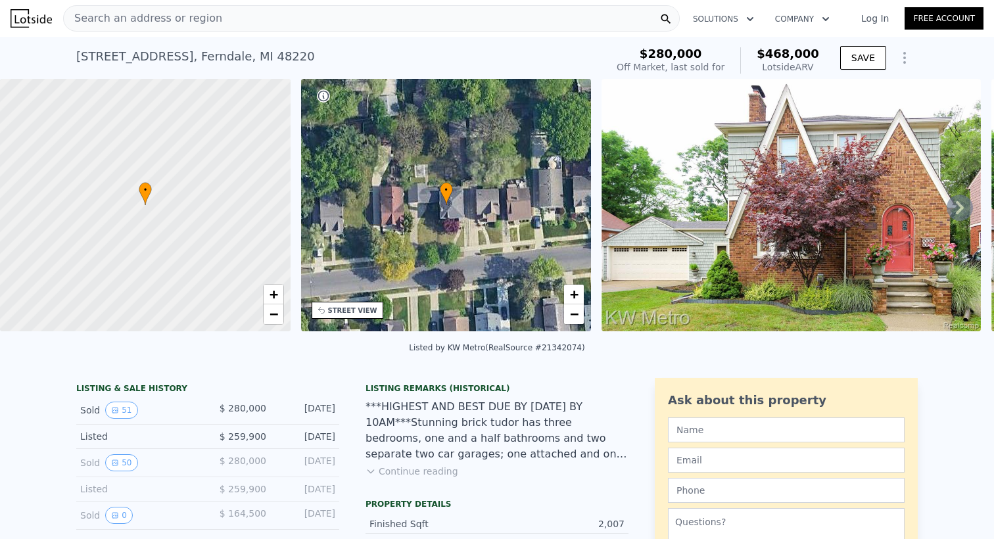
type input "6"
type input "1.5"
type input "4"
type input "1875"
type input "3387"
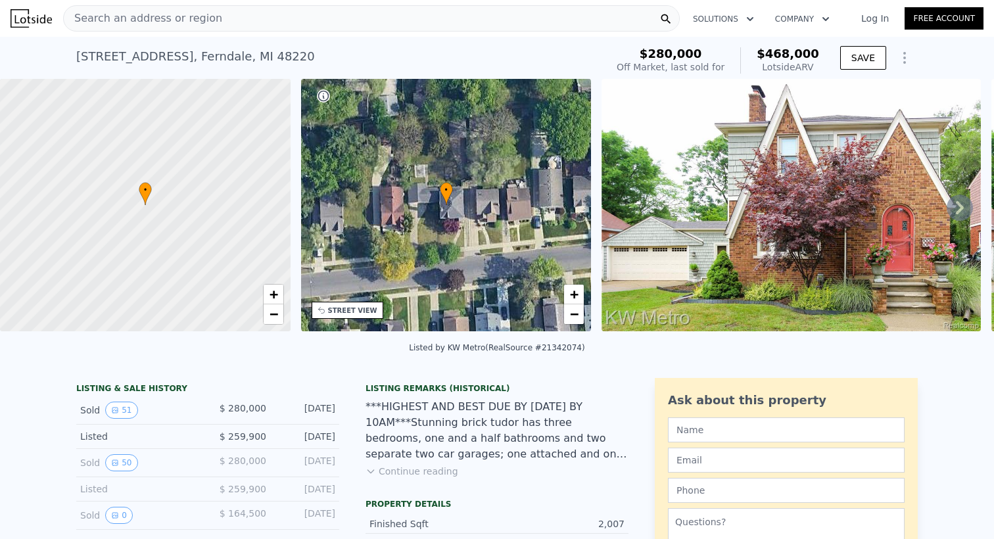
type input "3484.8"
type input "6098.400000000001"
type input "$ 190,000"
type input "$ 96,664"
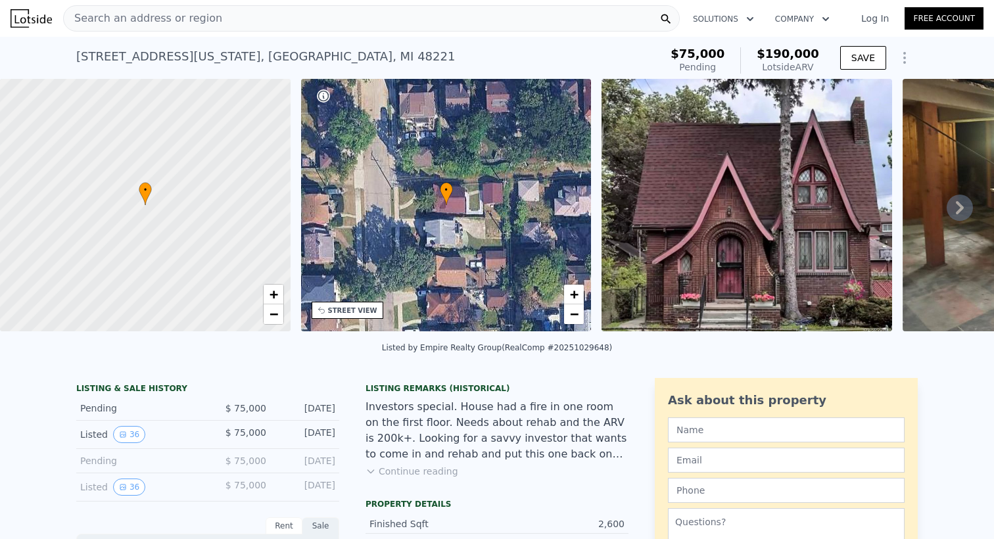
type input "4"
type input "1"
type input "3"
type input "1485"
type input "2422"
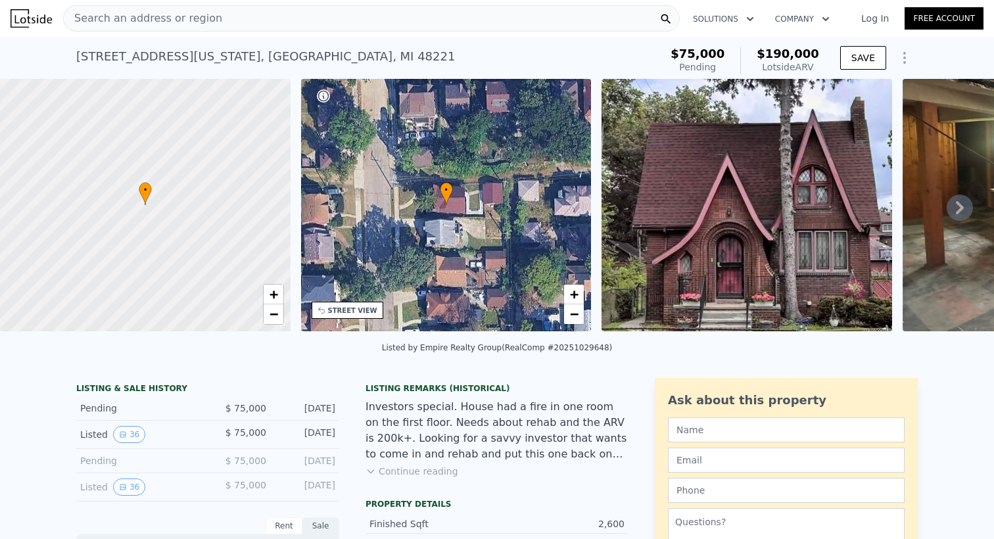
type input "5662.8"
type input "8712"
type input "$ 468,000"
type input "$ 138,511"
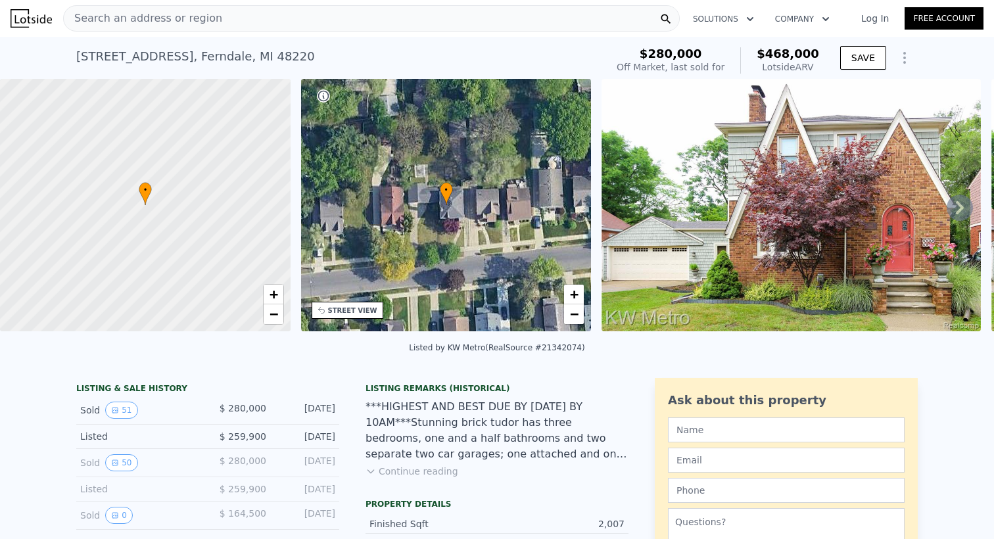
type input "6"
type input "1.5"
type input "4"
type input "1875"
type input "3387"
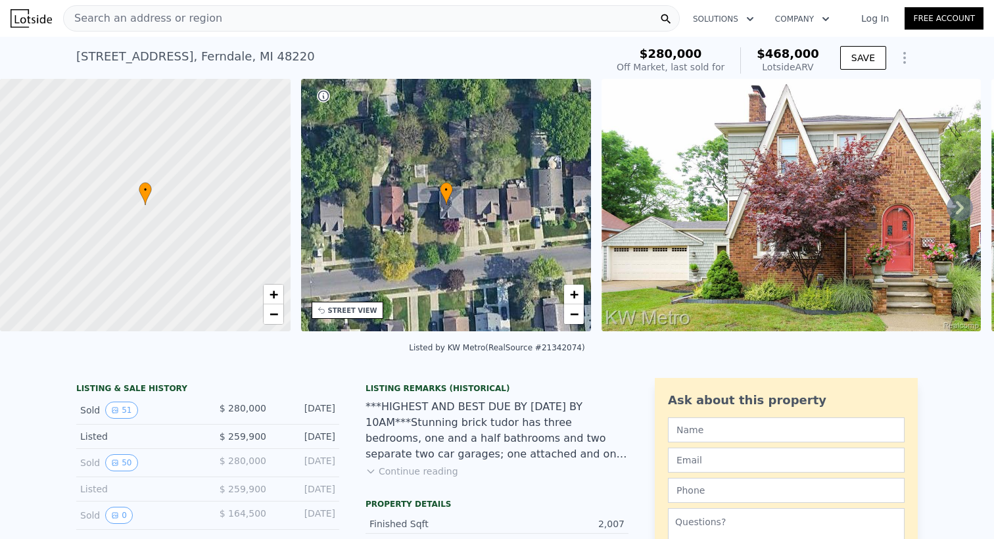
type input "3484.8"
type input "6098.400000000001"
type input "$ 190,000"
type input "$ 96,664"
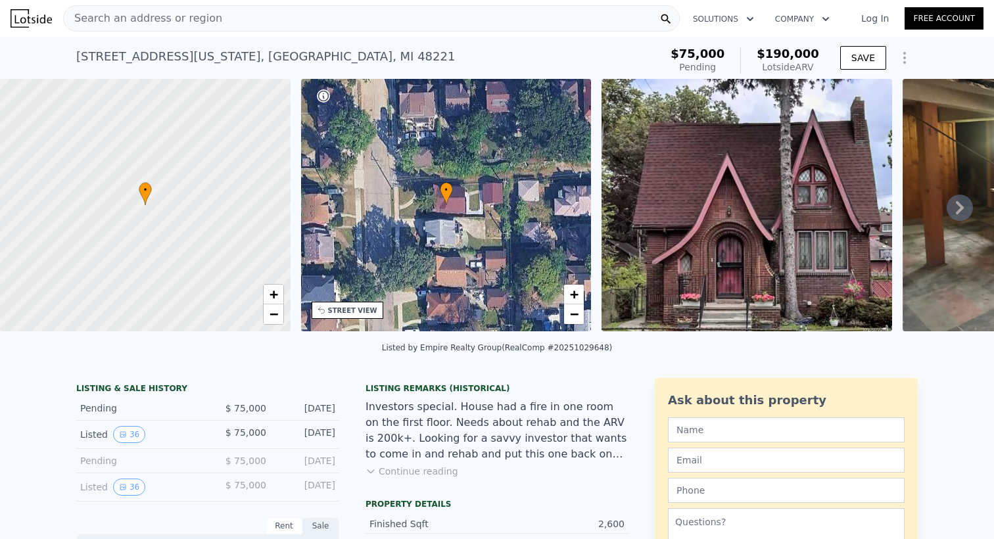
type input "4"
type input "1"
type input "3"
type input "1485"
type input "2422"
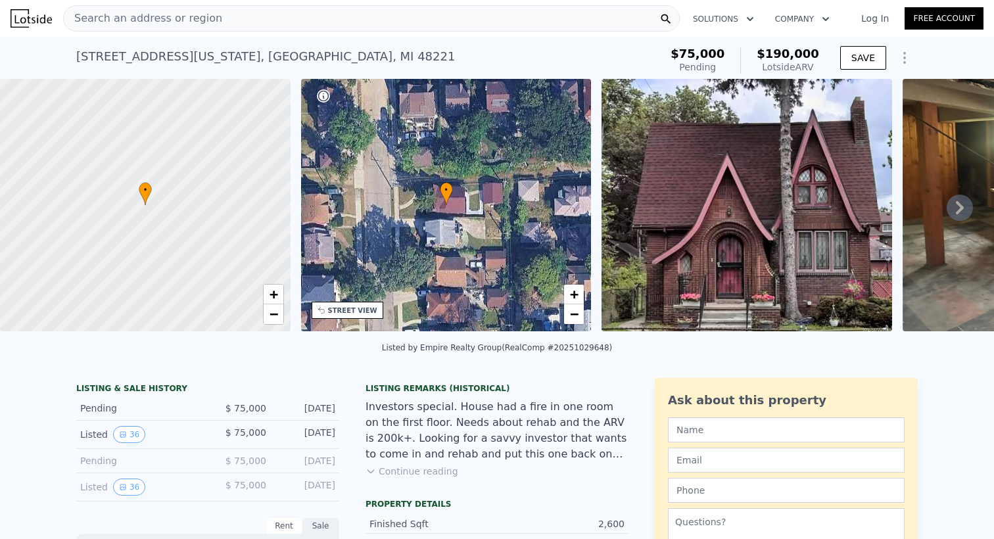
type input "5662.8"
type input "8712"
type input "$ 468,000"
type input "$ 138,511"
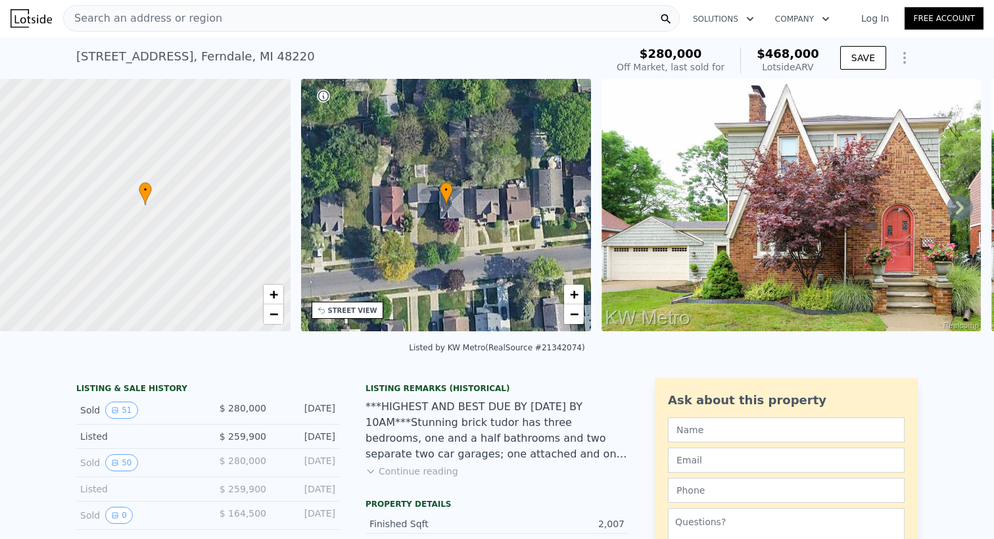
type input "6"
type input "1.5"
type input "4"
type input "1875"
type input "3387"
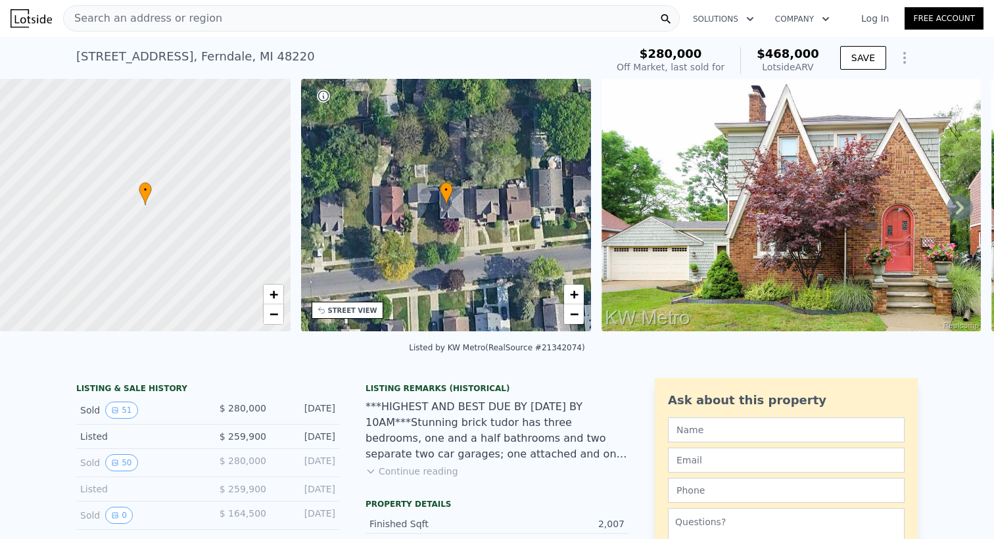
type input "3484.8"
type input "6098.400000000001"
type input "$ 190,000"
type input "$ 96,664"
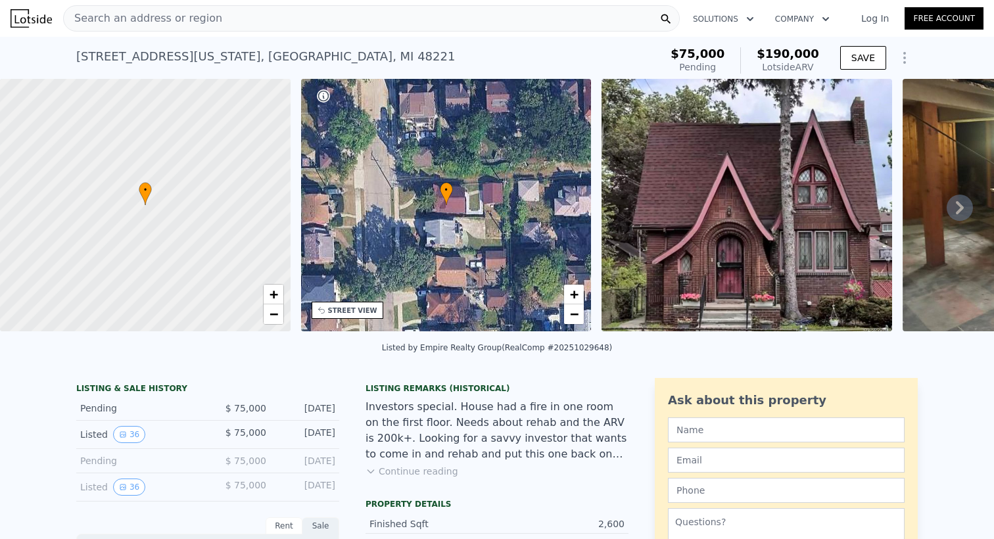
type input "4"
type input "1"
type input "3"
type input "1485"
type input "2422"
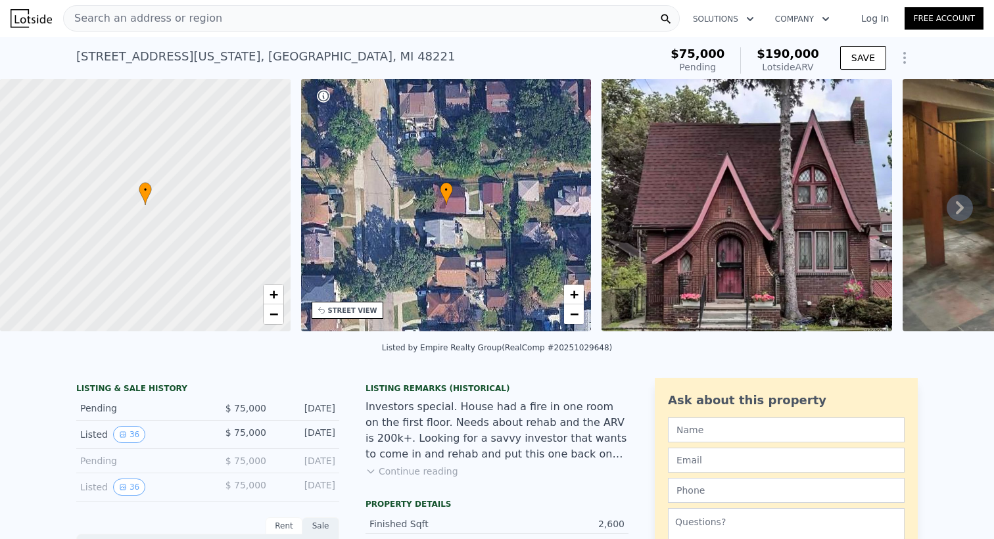
type input "5662.8"
type input "8712"
type input "$ 468,000"
type input "$ 138,511"
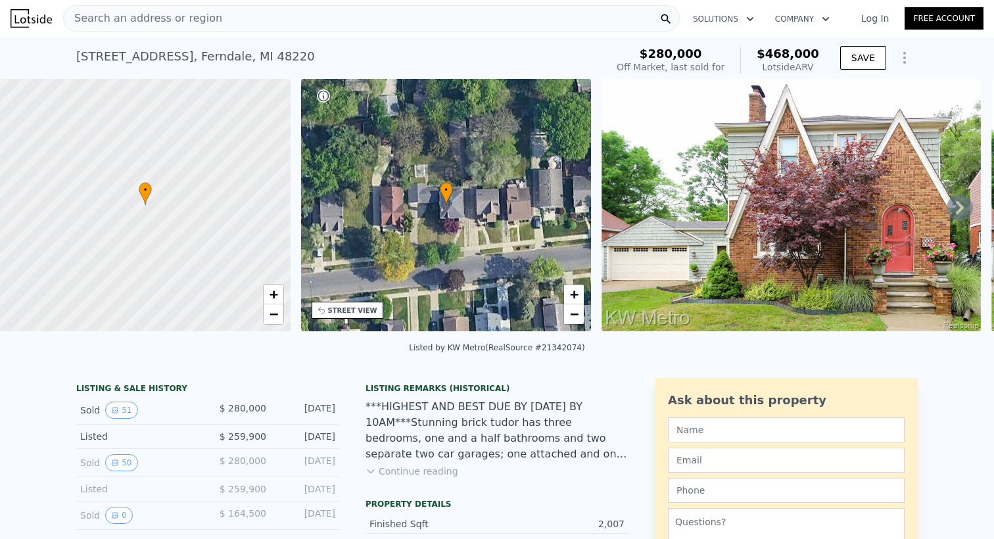
type input "6"
type input "1.5"
type input "4"
type input "1875"
type input "3387"
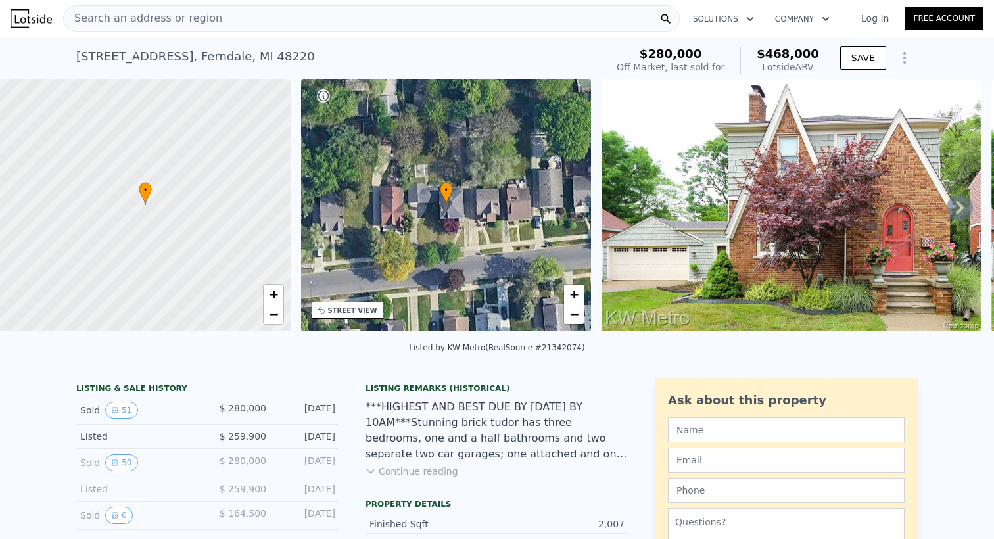
type input "3484.8"
type input "6098.400000000001"
type input "$ 190,000"
type input "$ 96,664"
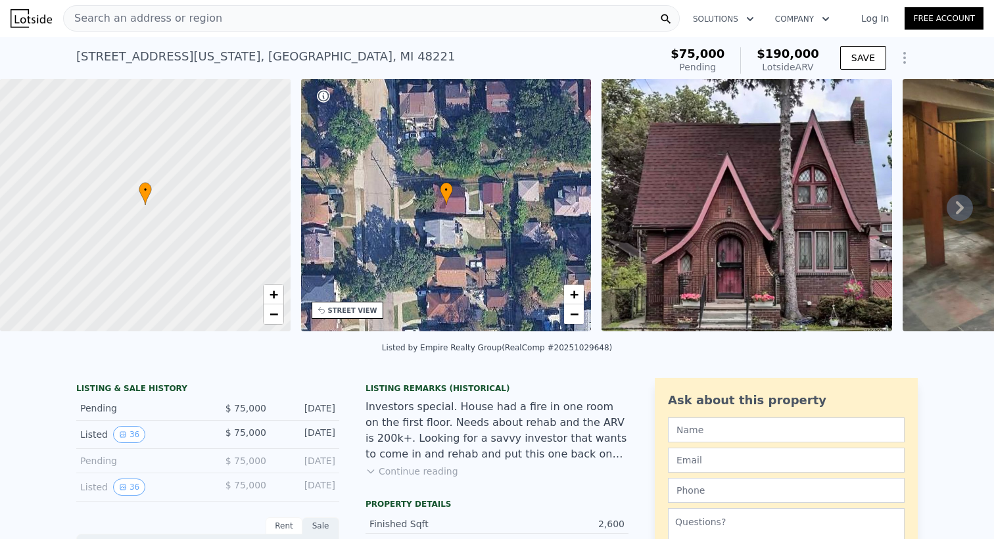
type input "4"
type input "1"
type input "3"
type input "1485"
type input "2422"
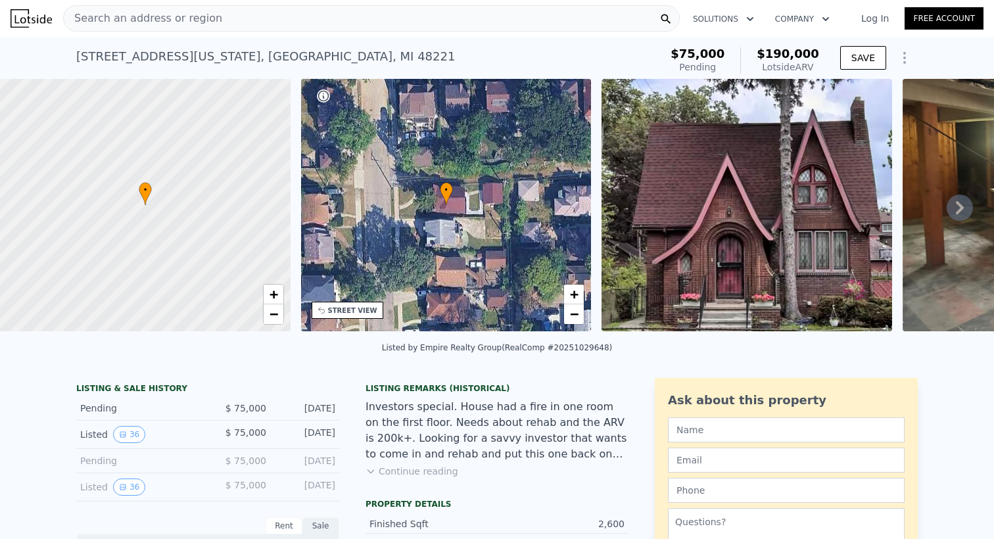
type input "5662.8"
type input "8712"
type input "$ 468,000"
type input "$ 138,511"
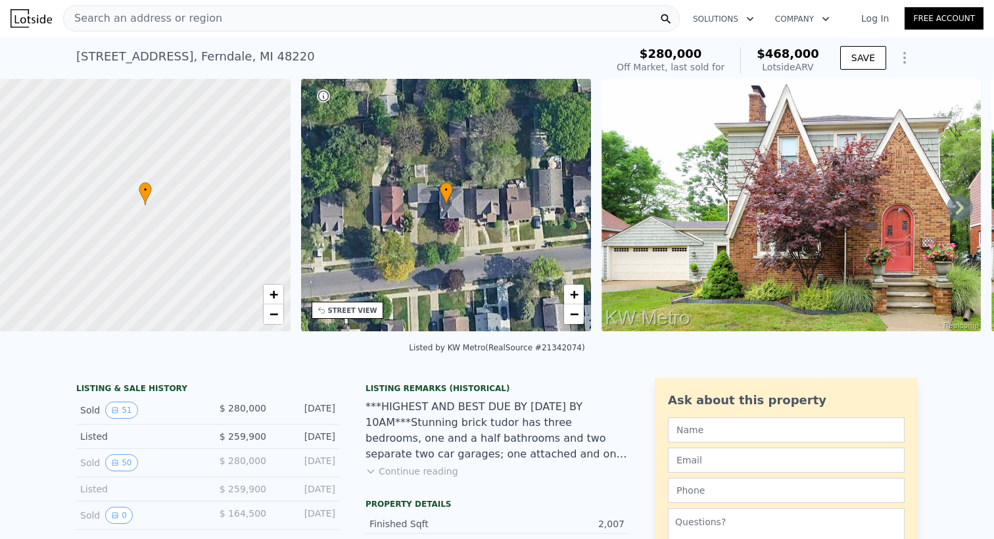
type input "6"
type input "1.5"
type input "4"
type input "1875"
type input "3387"
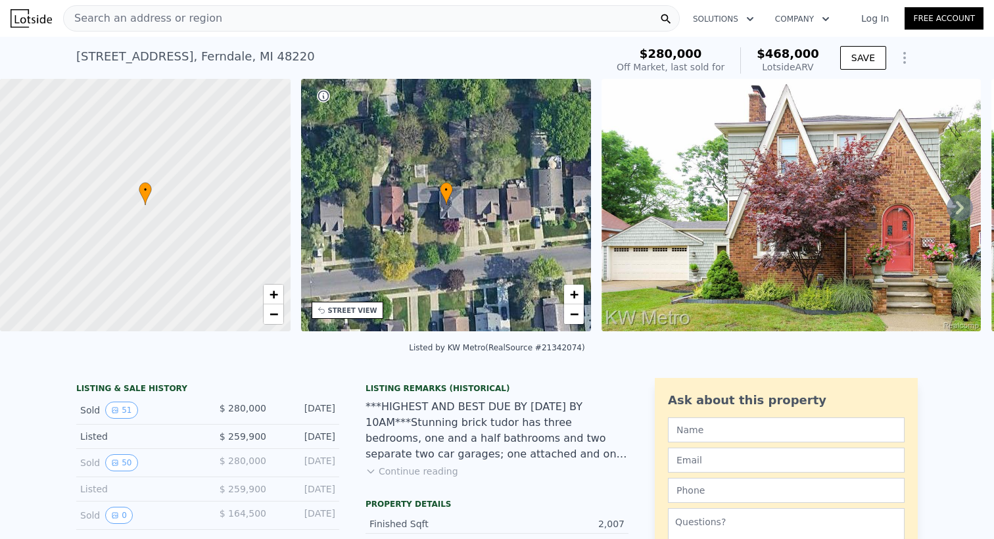
type input "3484.8"
type input "6098.400000000001"
type input "$ 190,000"
type input "$ 96,664"
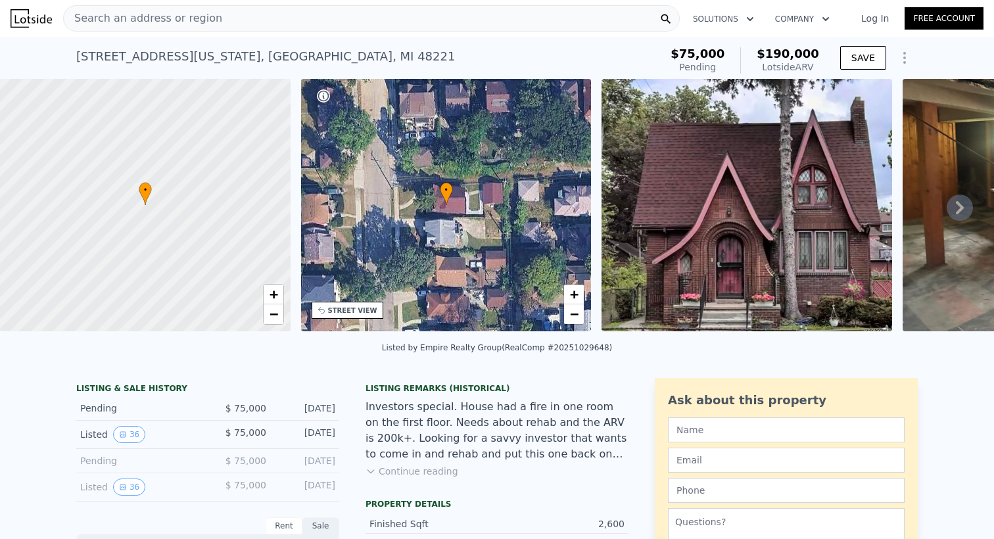
type input "4"
type input "1"
type input "3"
type input "1485"
type input "2422"
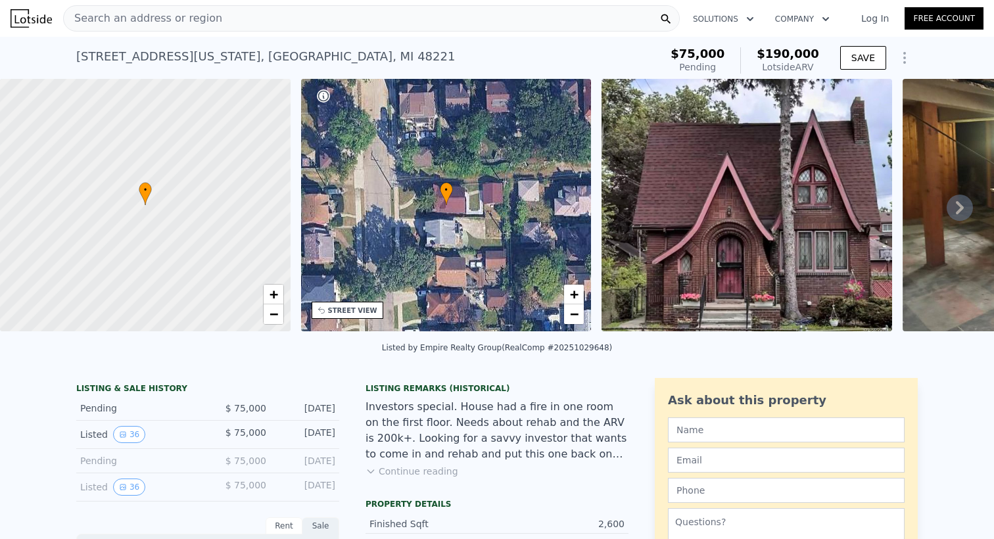
type input "5662.8"
type input "8712"
type input "$ 468,000"
type input "$ 138,511"
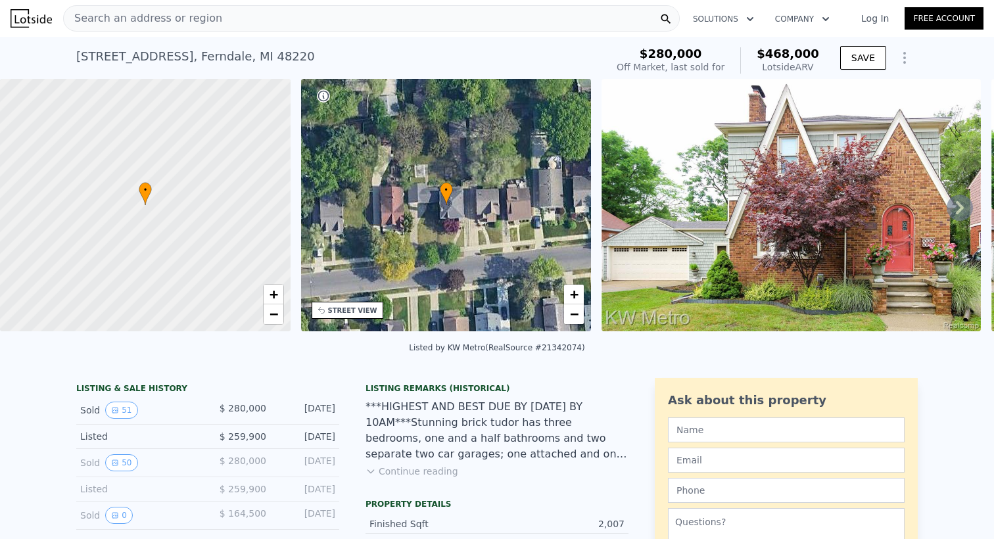
type input "6"
type input "1.5"
type input "4"
type input "1875"
type input "3387"
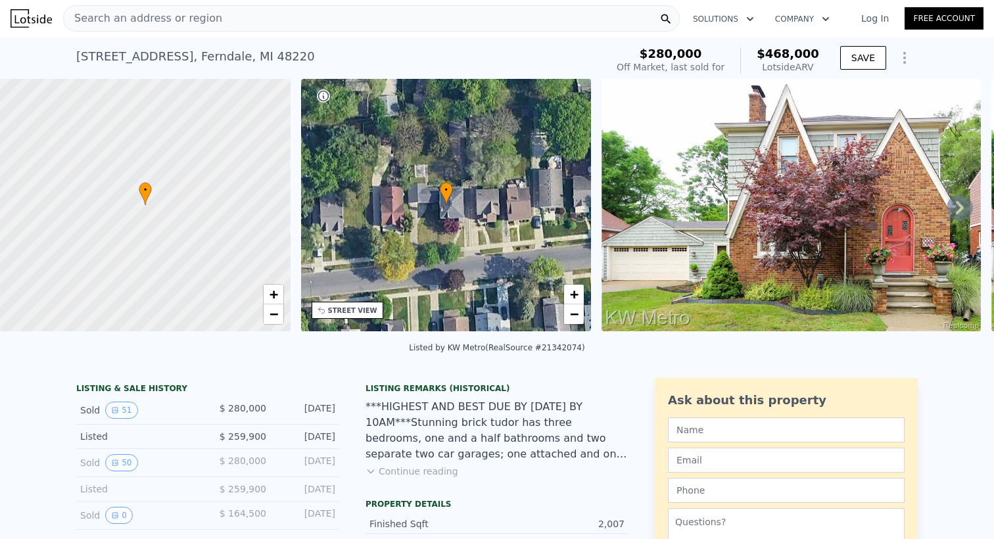
type input "3484.8"
type input "6098.400000000001"
type input "$ 190,000"
type input "$ 96,664"
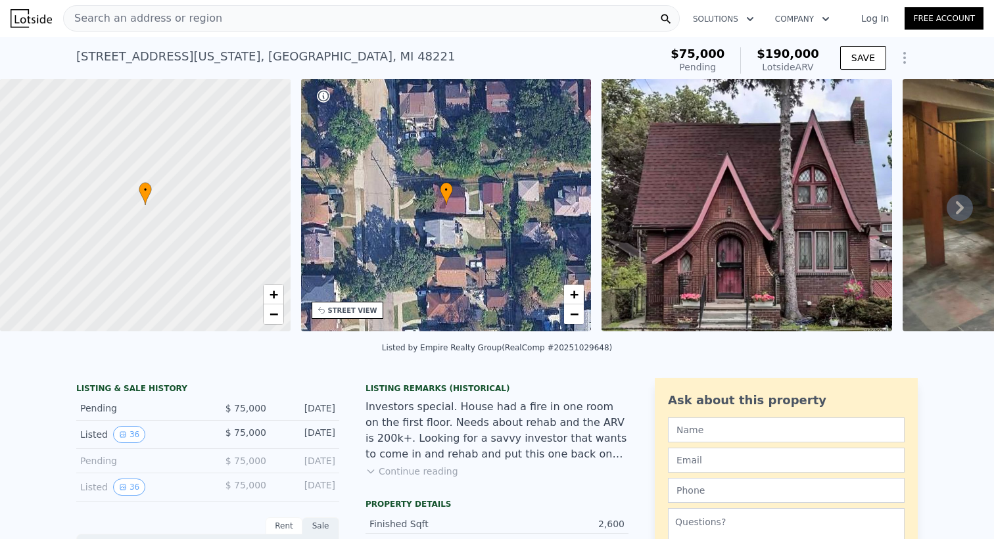
type input "4"
type input "1"
type input "3"
type input "1485"
type input "2422"
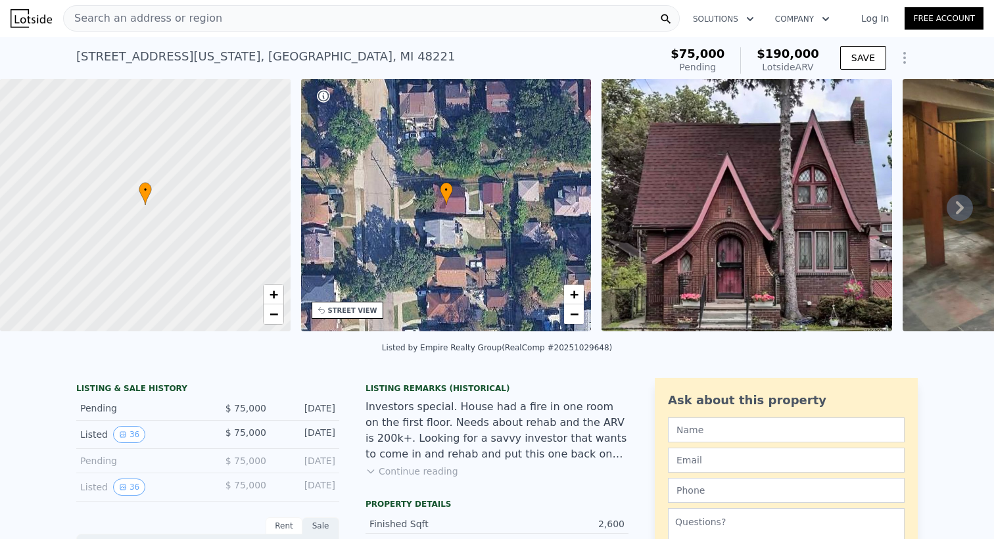
type input "5662.8"
type input "8712"
type input "$ 468,000"
type input "$ 138,511"
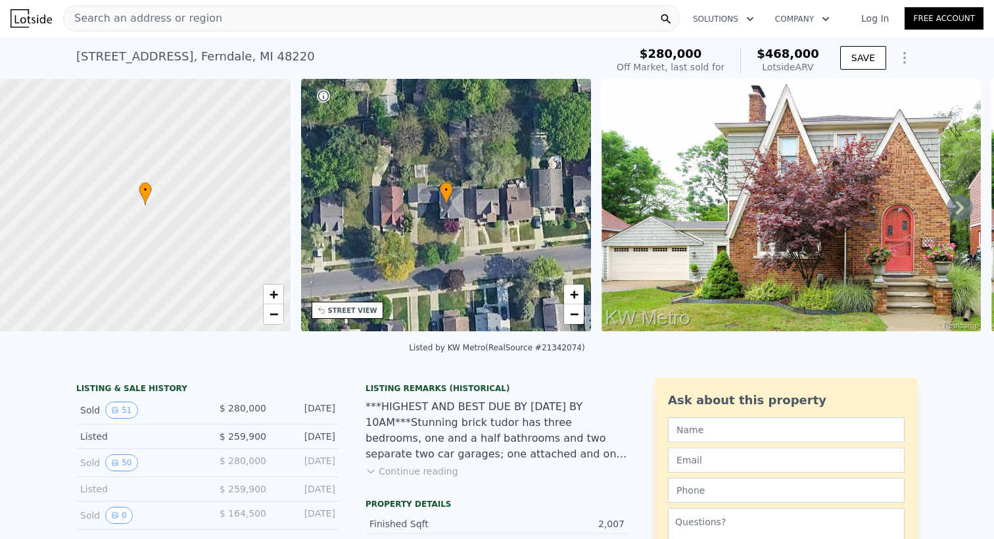
type input "6"
type input "1.5"
type input "4"
type input "1875"
type input "3387"
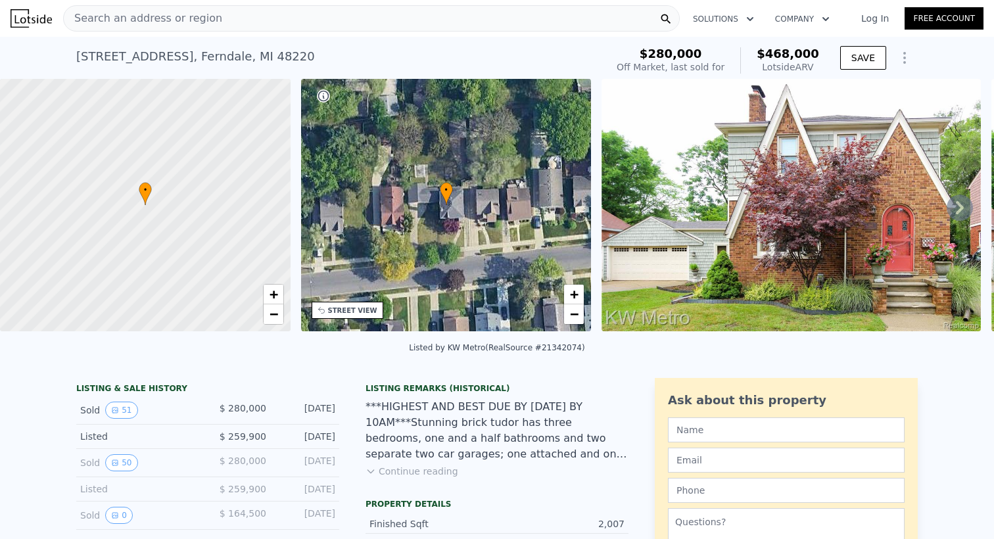
type input "3484.8"
type input "6098.400000000001"
type input "$ 190,000"
type input "$ 96,664"
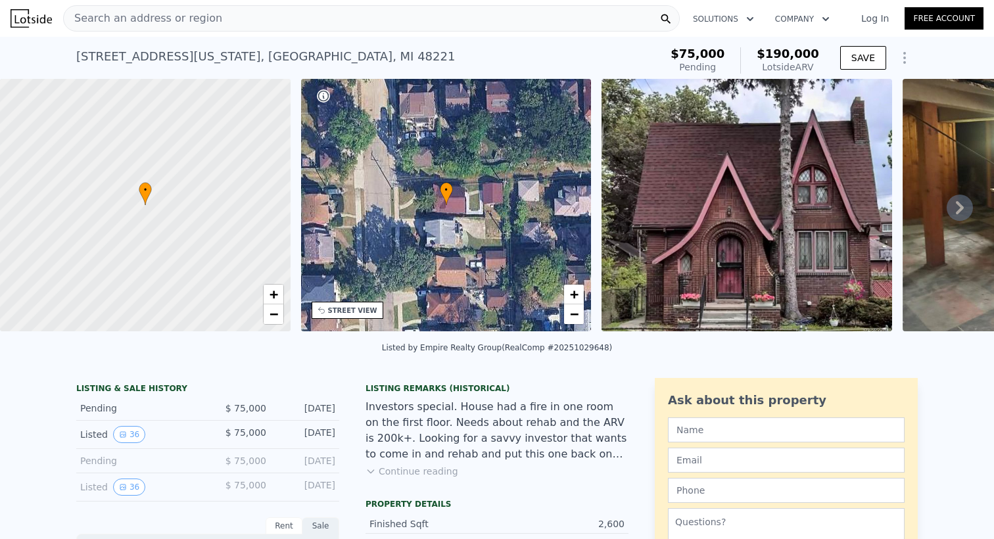
type input "4"
type input "1"
type input "3"
type input "1485"
type input "2422"
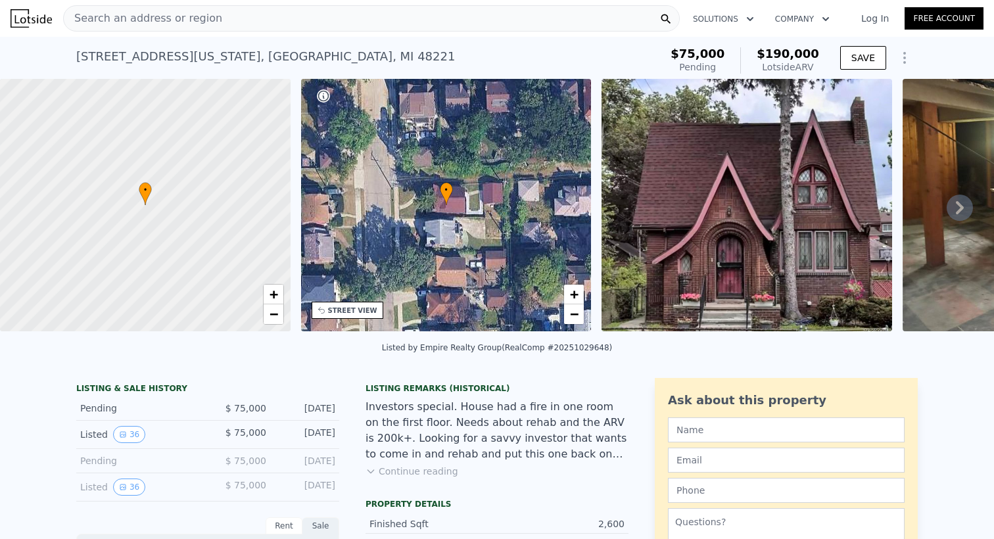
type input "5662.8"
type input "8712"
type input "$ 468,000"
type input "$ 138,511"
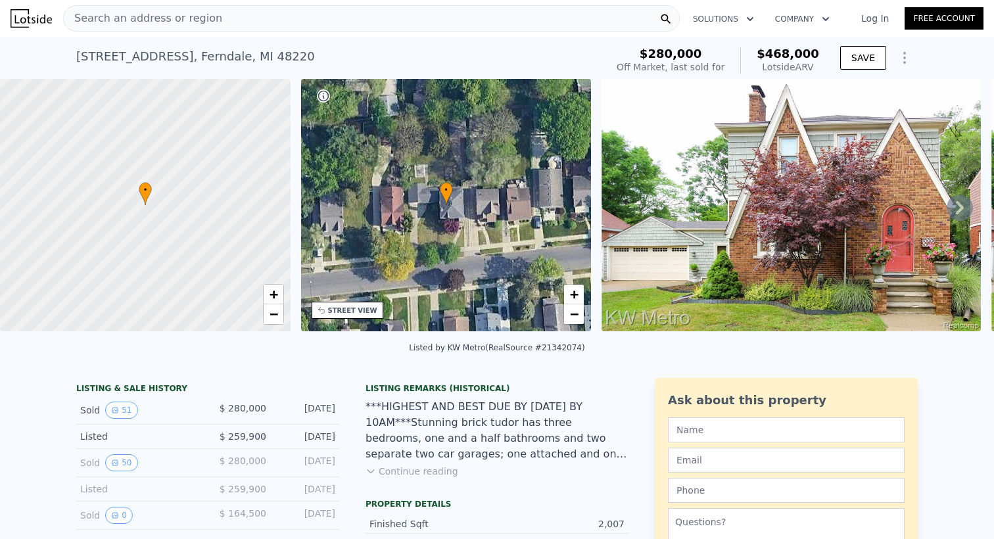
type input "6"
type input "1.5"
type input "4"
type input "1875"
type input "3387"
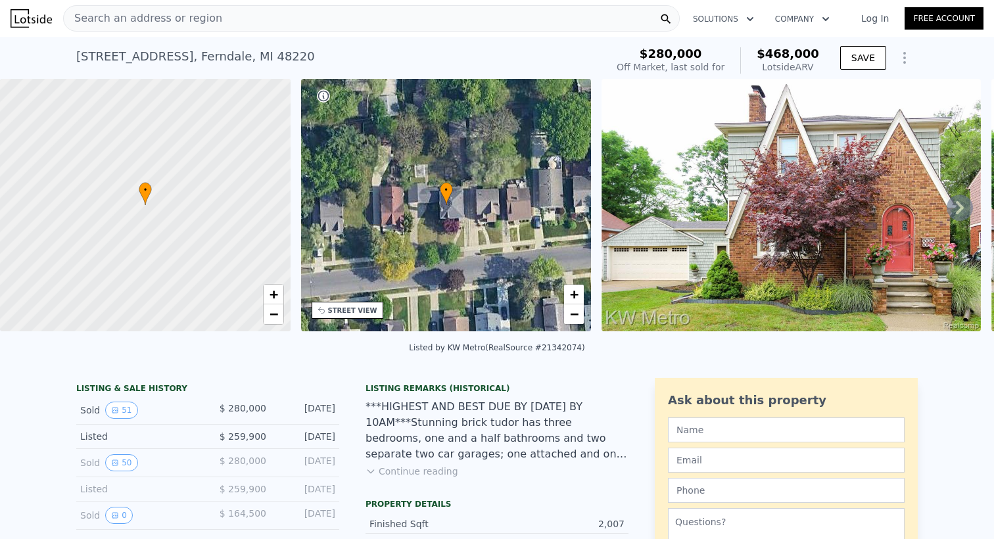
type input "3484.8"
type input "6098.400000000001"
type input "$ 190,000"
type input "$ 96,664"
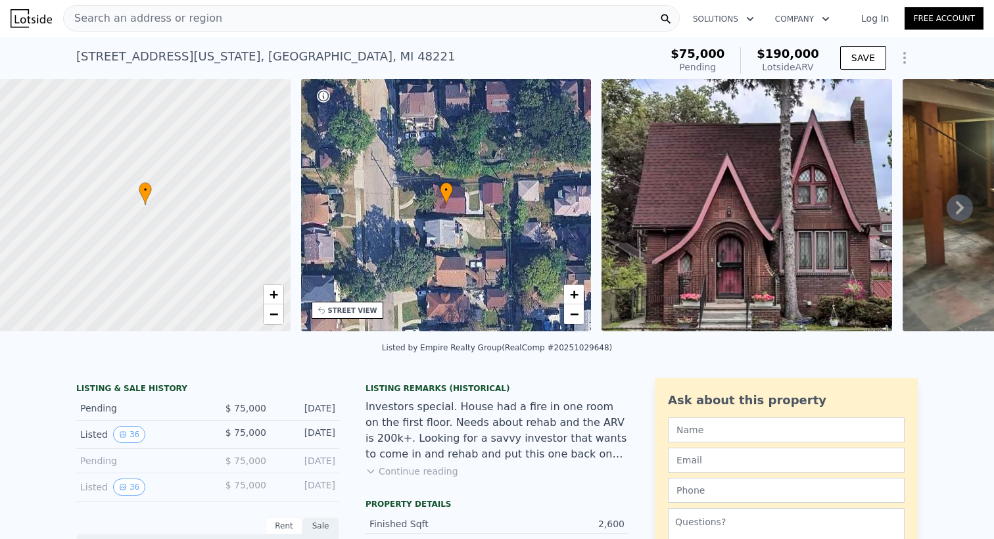
type input "4"
type input "1"
type input "3"
type input "1485"
type input "2422"
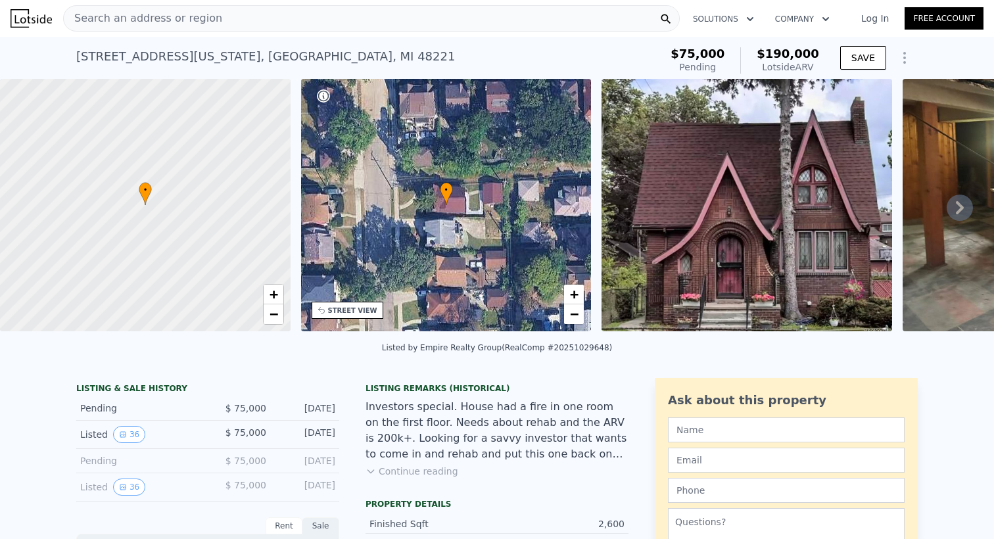
type input "5662.8"
type input "8712"
type input "$ 468,000"
type input "$ 138,511"
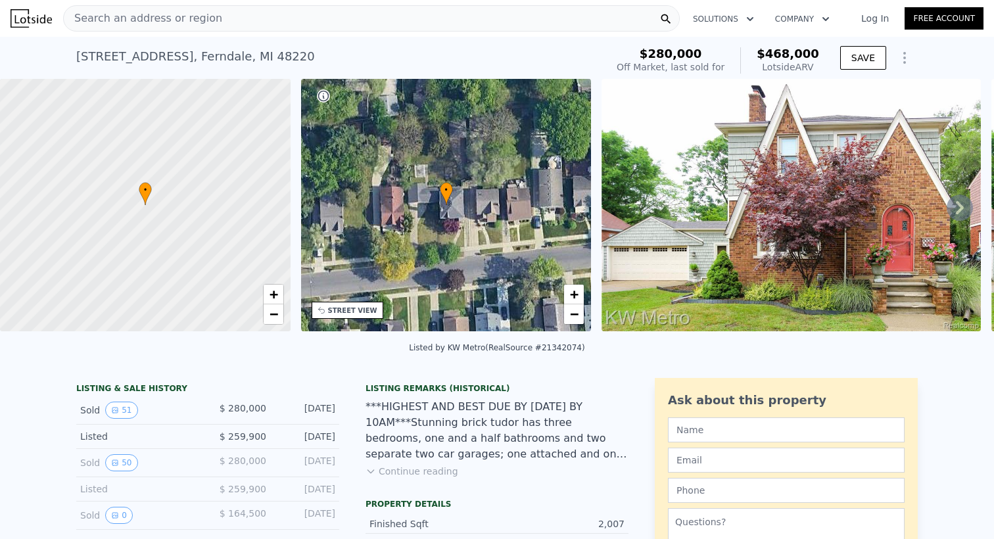
type input "6"
type input "1.5"
type input "4"
type input "1875"
type input "3387"
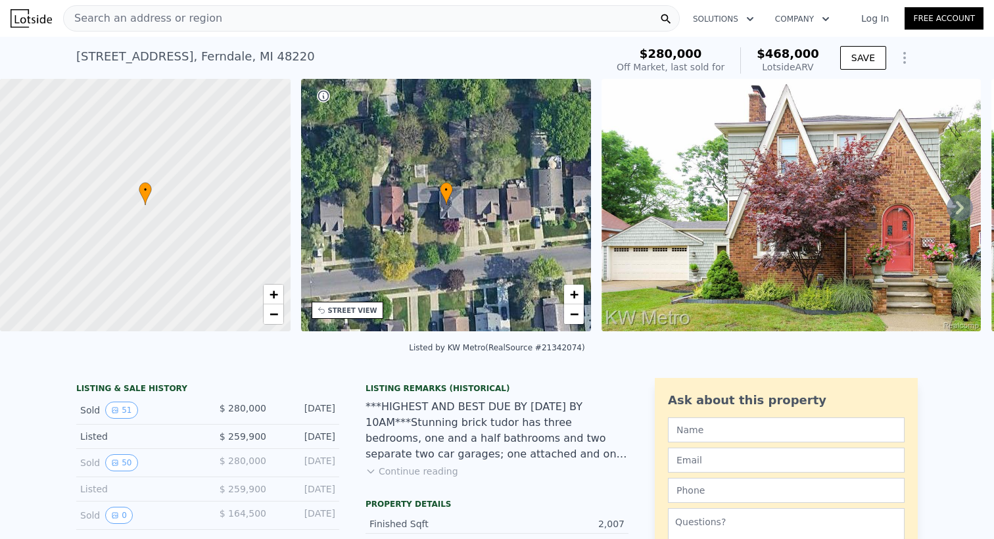
type input "3484.8"
type input "6098.400000000001"
type input "$ 190,000"
type input "$ 96,664"
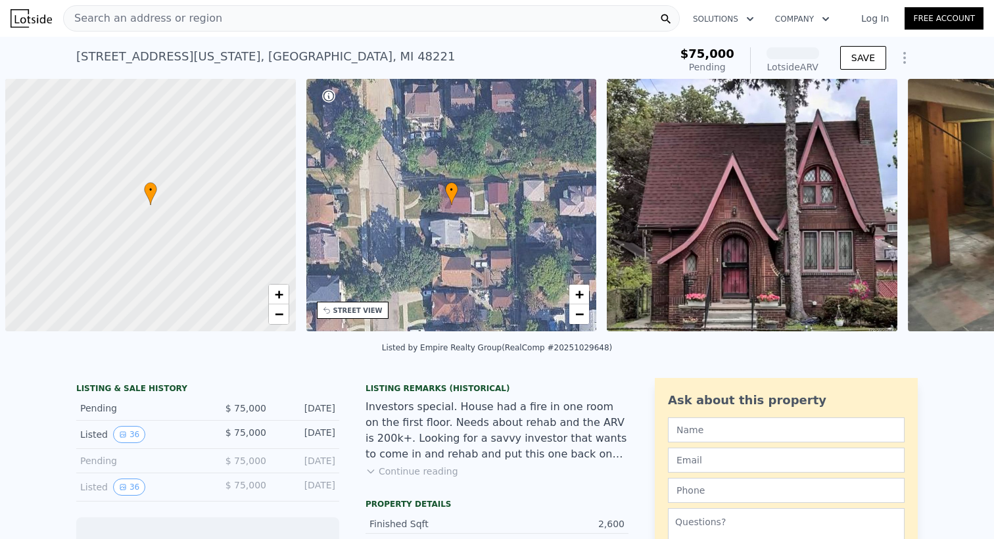
scroll to position [0, 5]
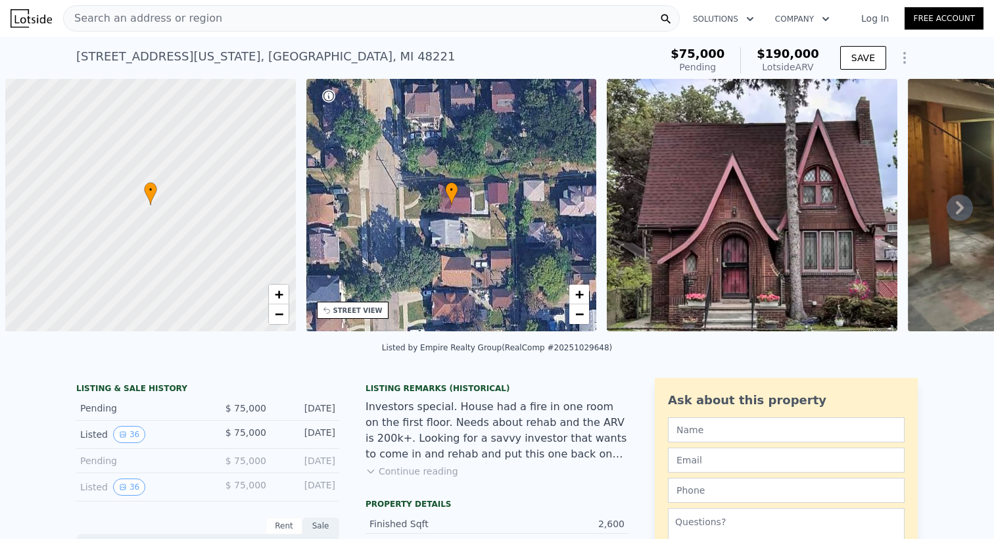
type input "4"
type input "1"
type input "3"
type input "1485"
type input "2422"
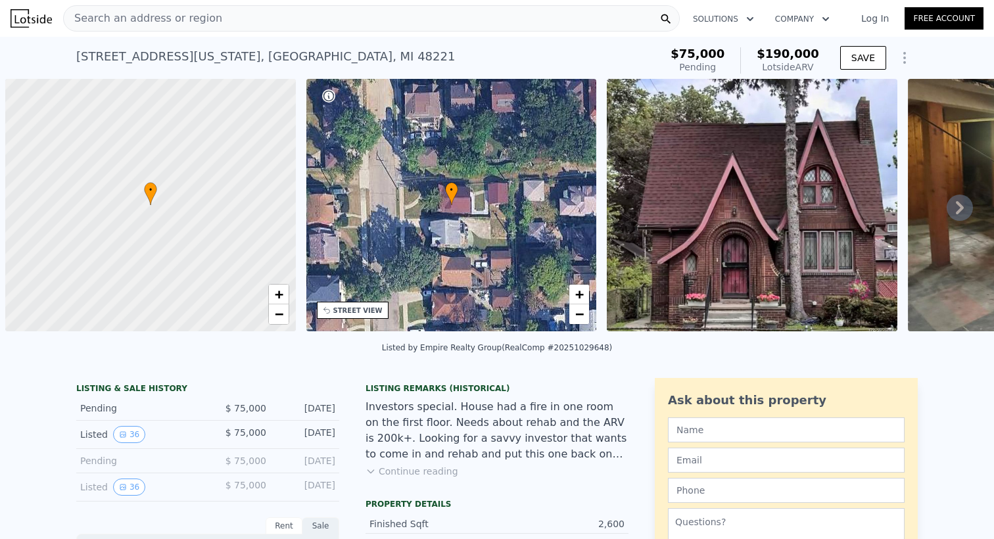
type input "5662.8"
type input "8712"
type input "$ 468,000"
type input "$ 138,511"
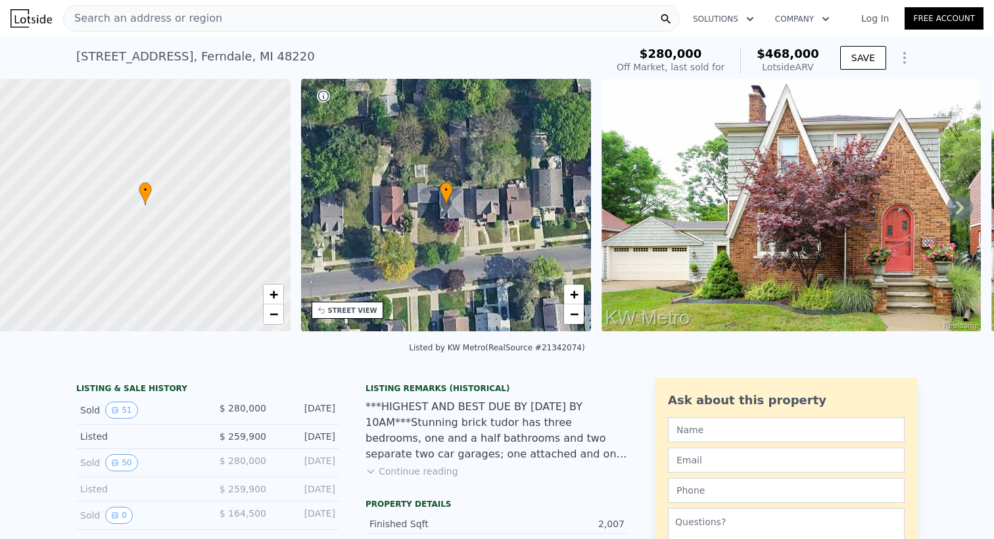
type input "6"
type input "1.5"
type input "4"
type input "1875"
type input "3387"
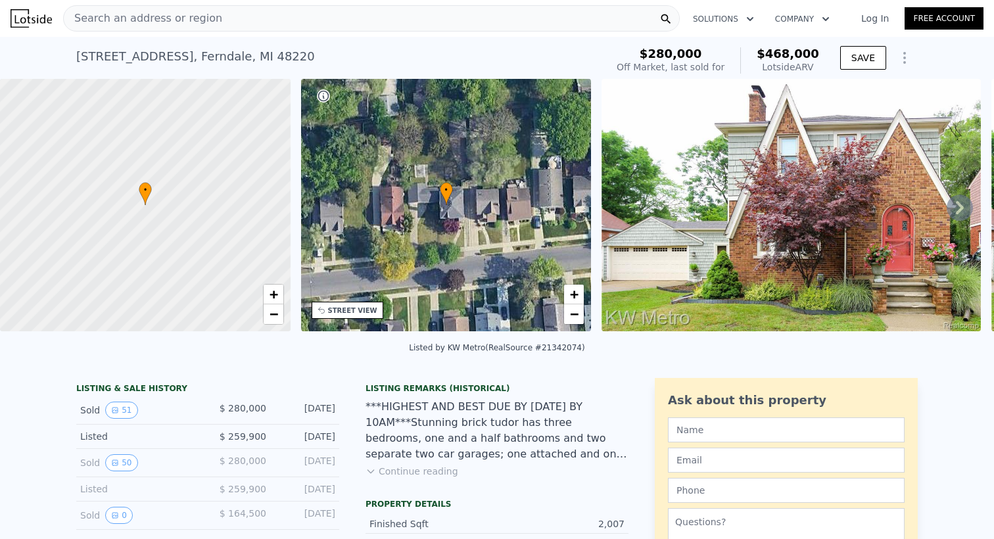
type input "3484.8"
type input "6098.400000000001"
type input "$ 190,000"
type input "$ 96,664"
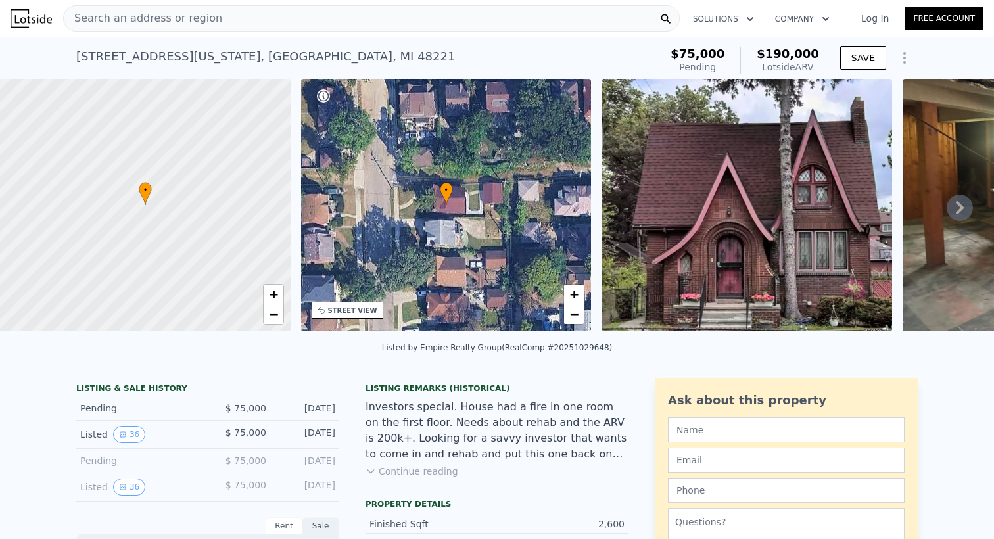
type input "4"
type input "1"
type input "3"
type input "1485"
type input "2422"
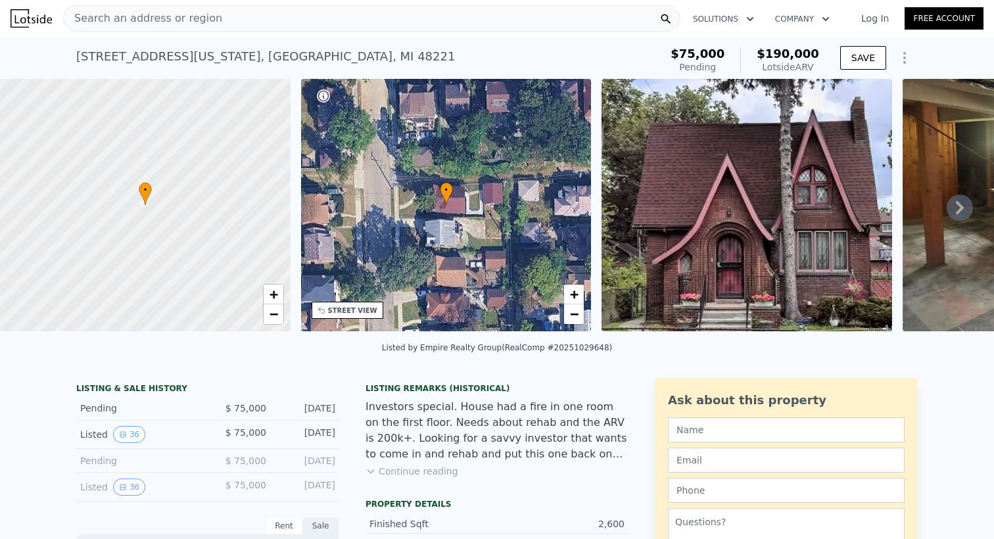
type input "5662.8"
type input "8712"
type input "$ 468,000"
type input "$ 138,511"
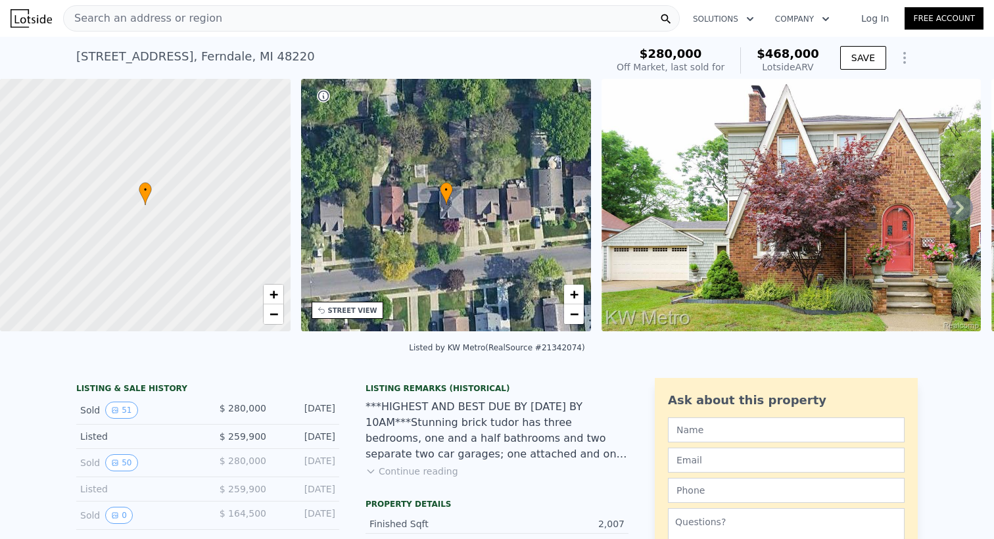
type input "6"
type input "1.5"
type input "4"
type input "1875"
type input "3387"
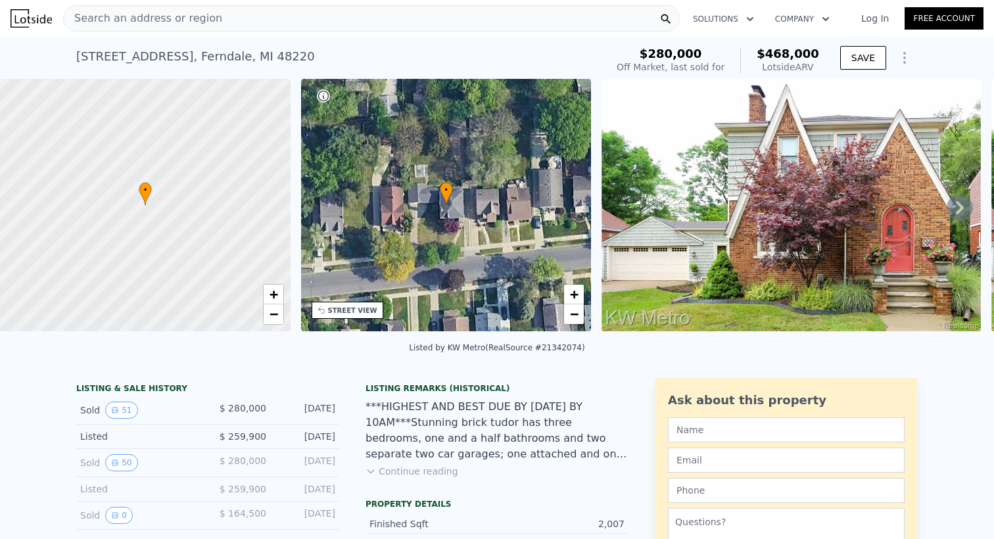
type input "3484.8"
type input "6098.400000000001"
type input "$ 190,000"
type input "$ 96,664"
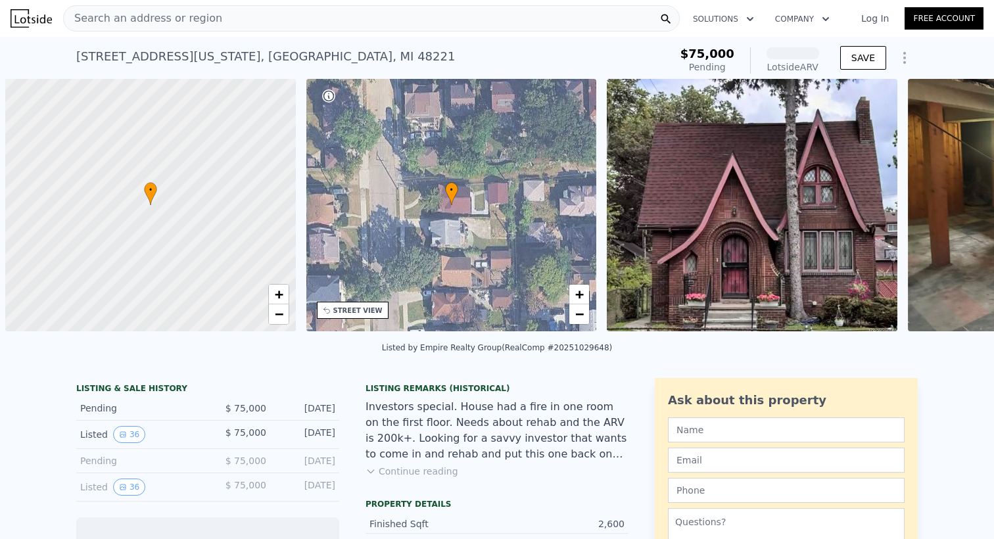
scroll to position [0, 5]
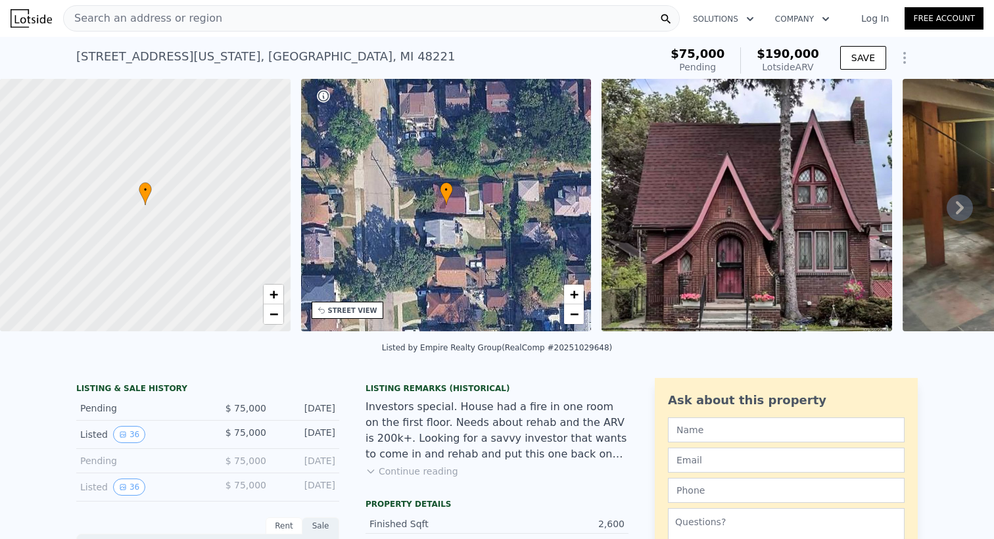
type input "4"
type input "1"
type input "3"
type input "1485"
type input "2422"
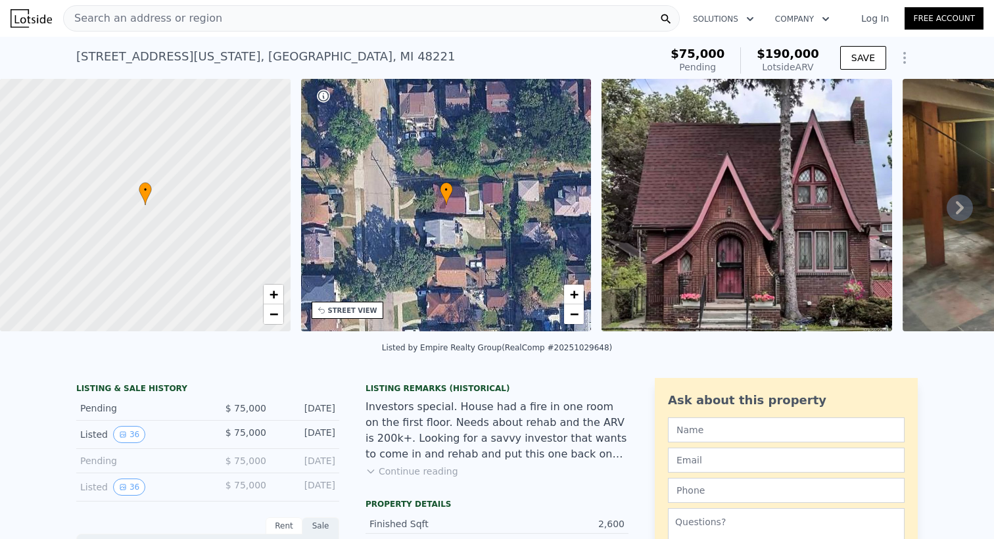
type input "5662.8"
type input "8712"
type input "$ 468,000"
type input "$ 138,511"
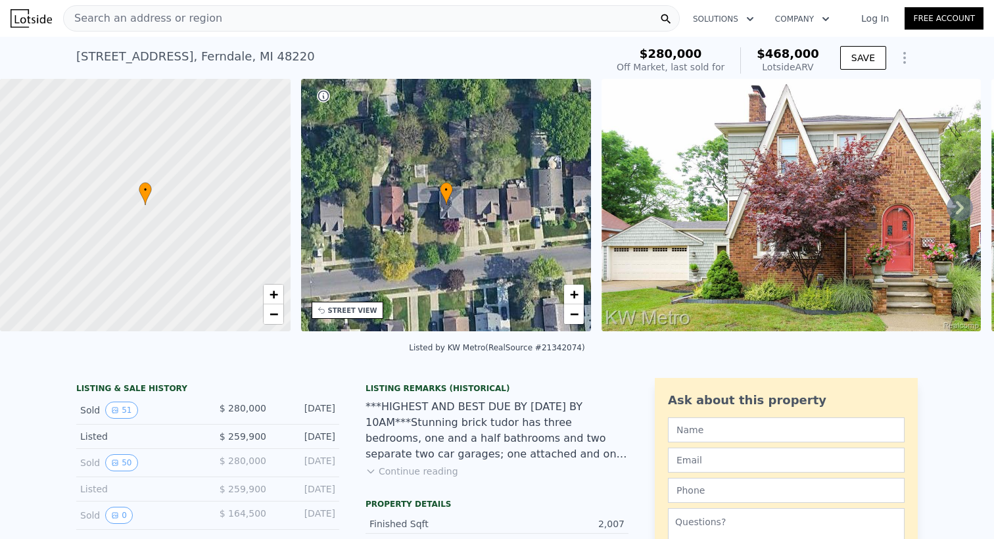
type input "6"
type input "1.5"
type input "4"
type input "1875"
type input "3387"
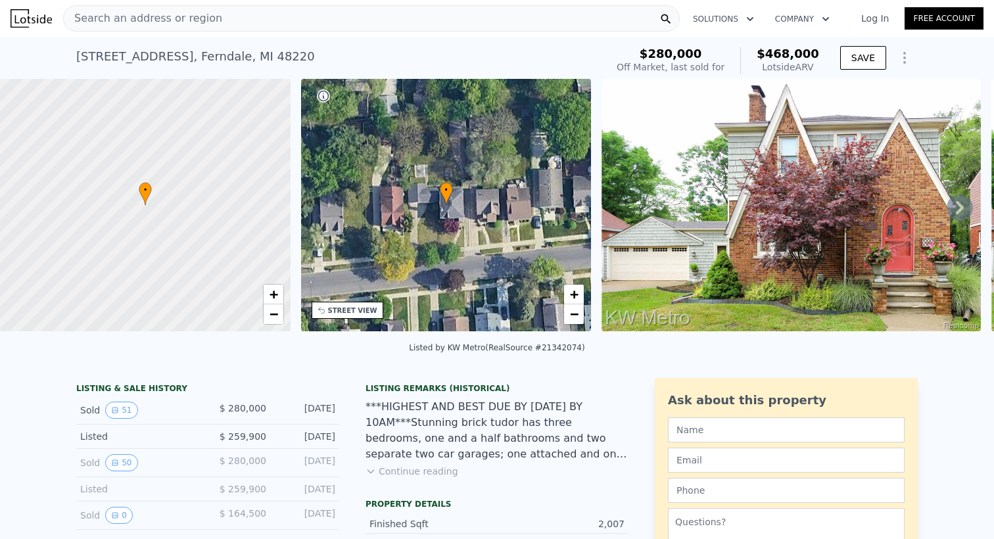
type input "3484.8"
type input "6098.400000000001"
type input "$ 190,000"
type input "$ 96,664"
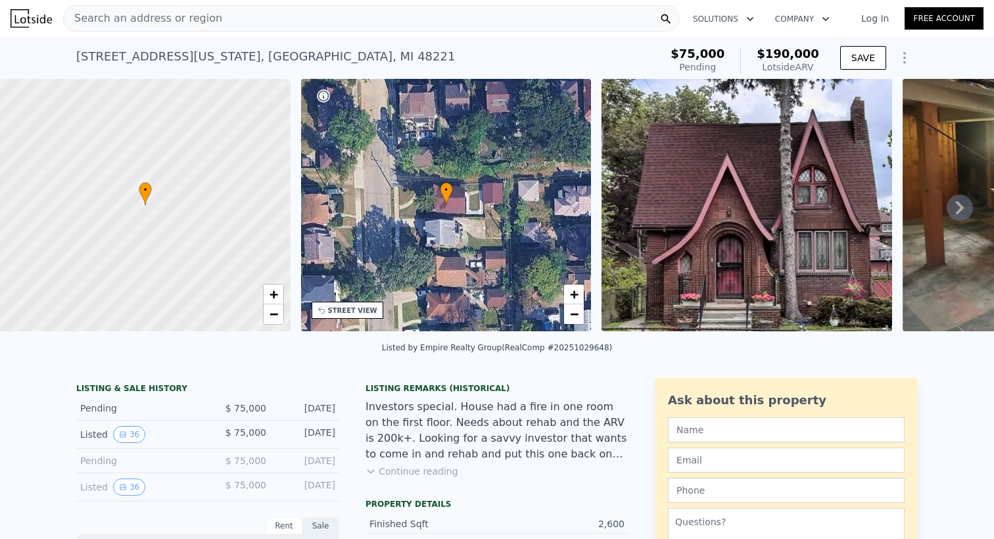
type input "4"
type input "1"
type input "3"
type input "1485"
type input "2422"
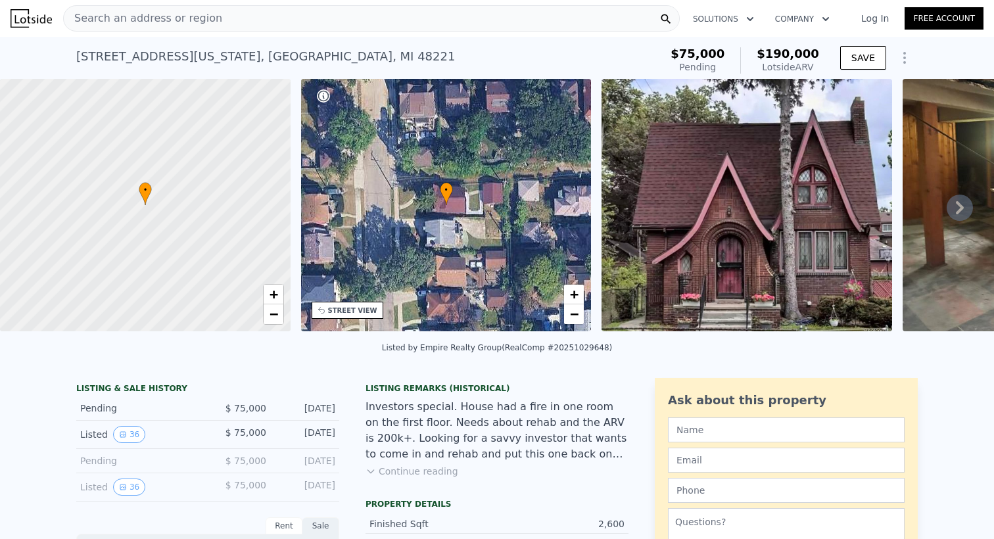
type input "5662.8"
type input "8712"
type input "$ 468,000"
type input "$ 138,511"
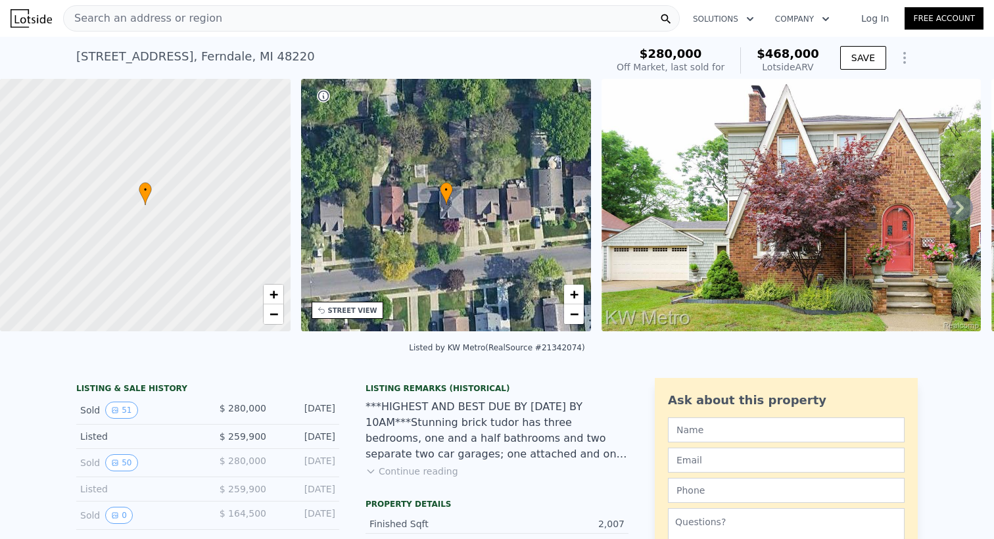
type input "6"
type input "1.5"
type input "4"
type input "1875"
type input "3387"
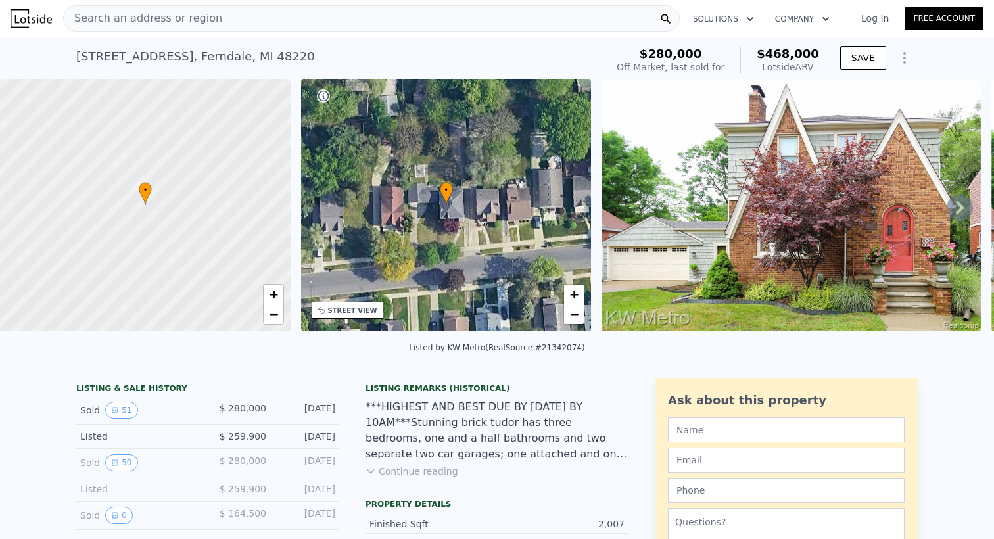
type input "3484.8"
type input "6098.400000000001"
type input "$ 190,000"
type input "$ 96,664"
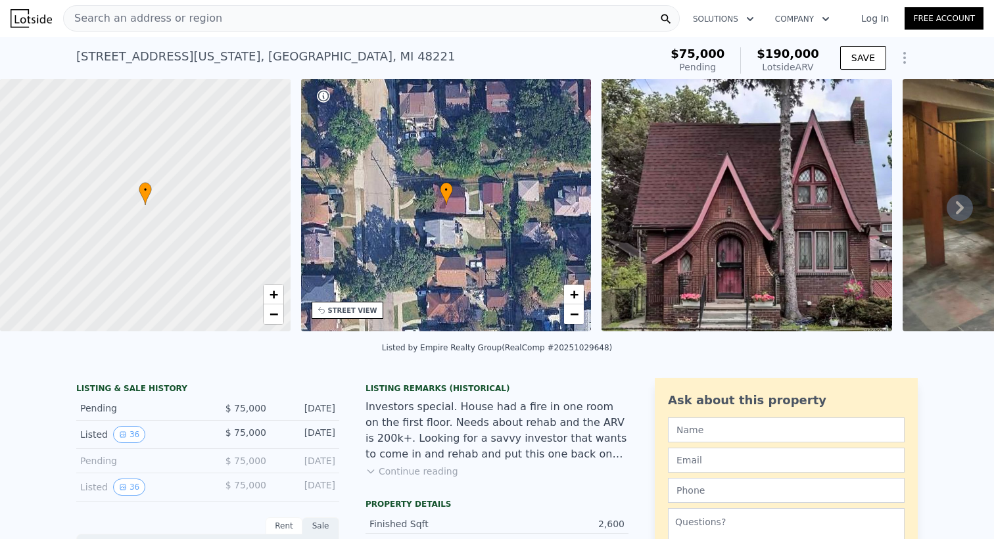
type input "4"
type input "1"
type input "3"
type input "1485"
type input "2422"
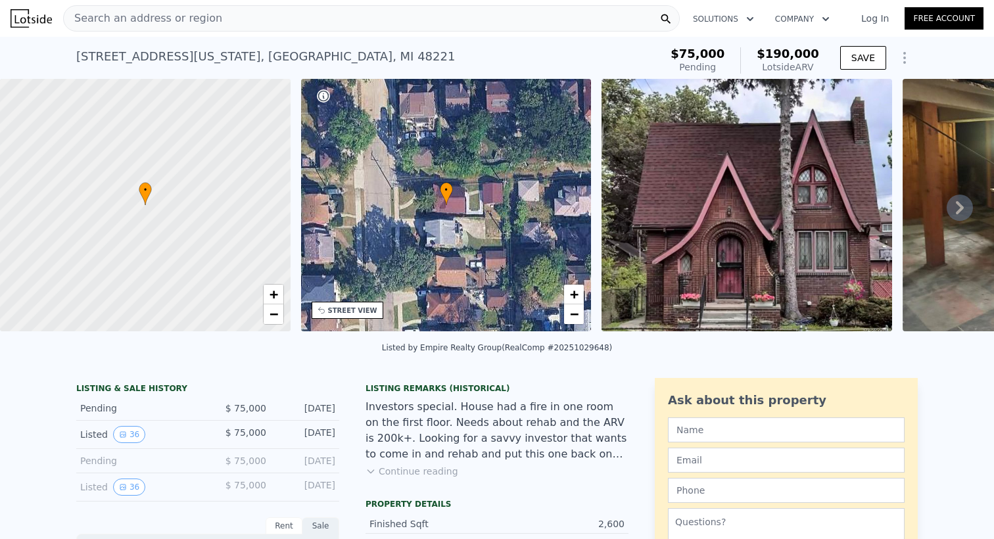
type input "5662.8"
type input "8712"
type input "$ 468,000"
type input "$ 138,511"
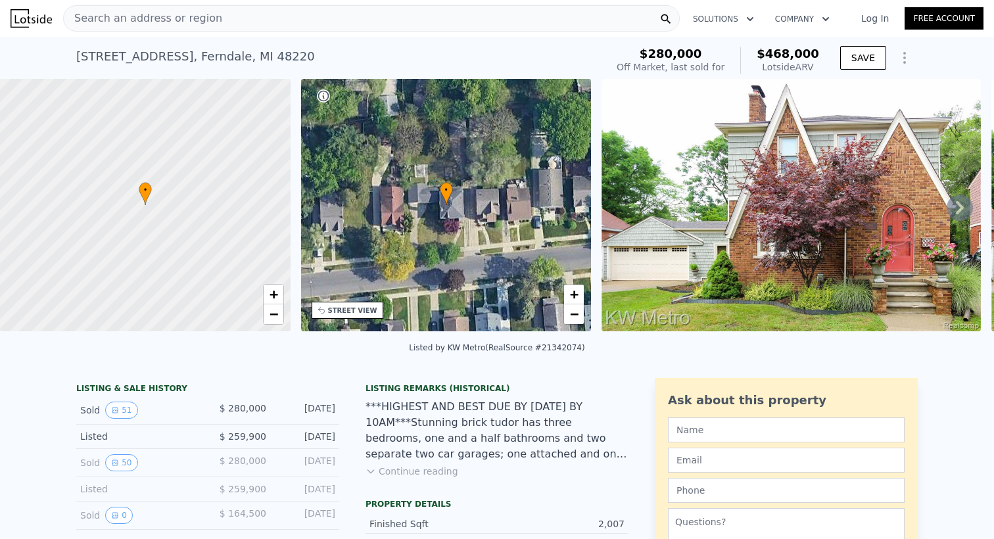
type input "6"
type input "1.5"
type input "4"
type input "1875"
type input "3387"
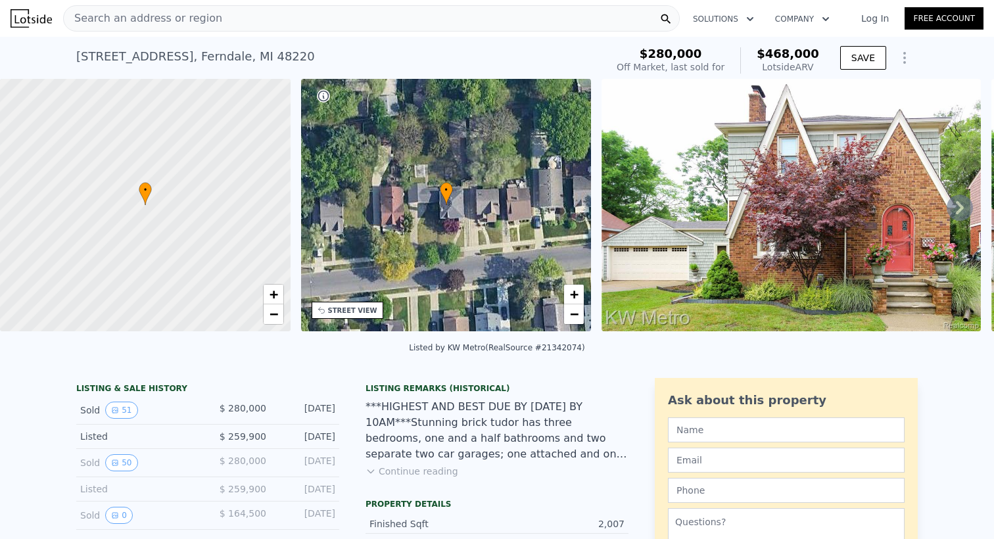
type input "3484.8"
type input "6098.400000000001"
type input "$ 190,000"
type input "$ 96,664"
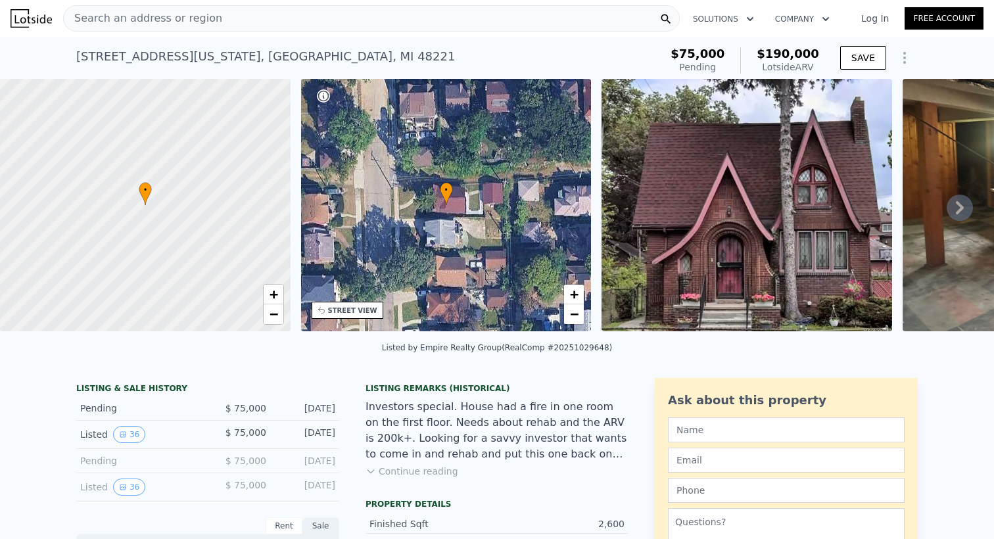
type input "4"
type input "1"
type input "3"
type input "1485"
type input "2422"
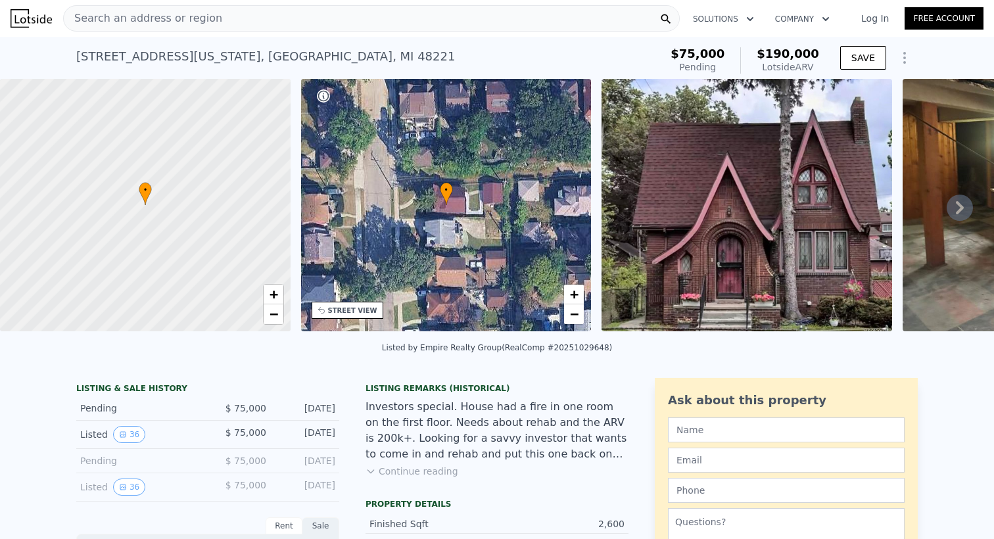
type input "5662.8"
type input "8712"
type input "$ 468,000"
type input "$ 138,511"
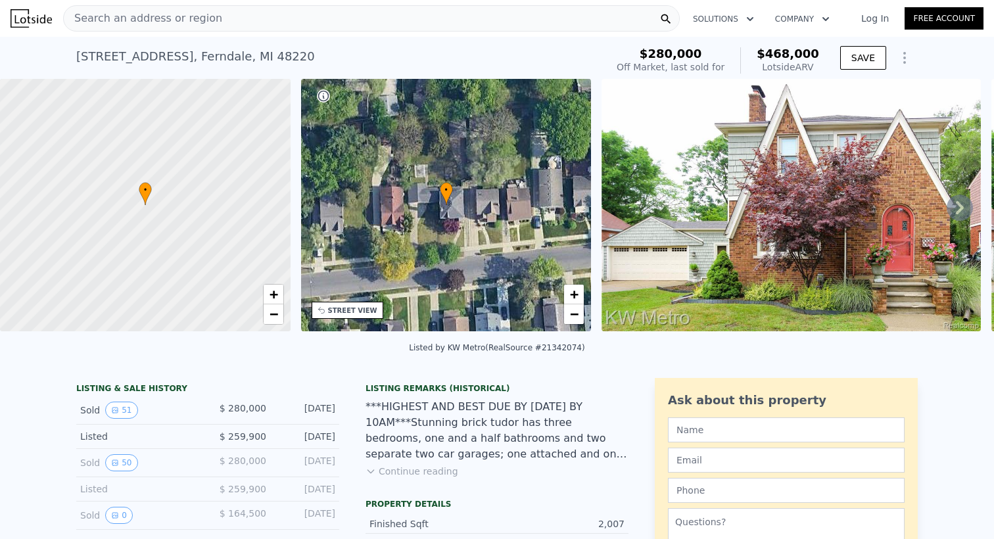
type input "6"
type input "1.5"
type input "4"
type input "1875"
type input "3387"
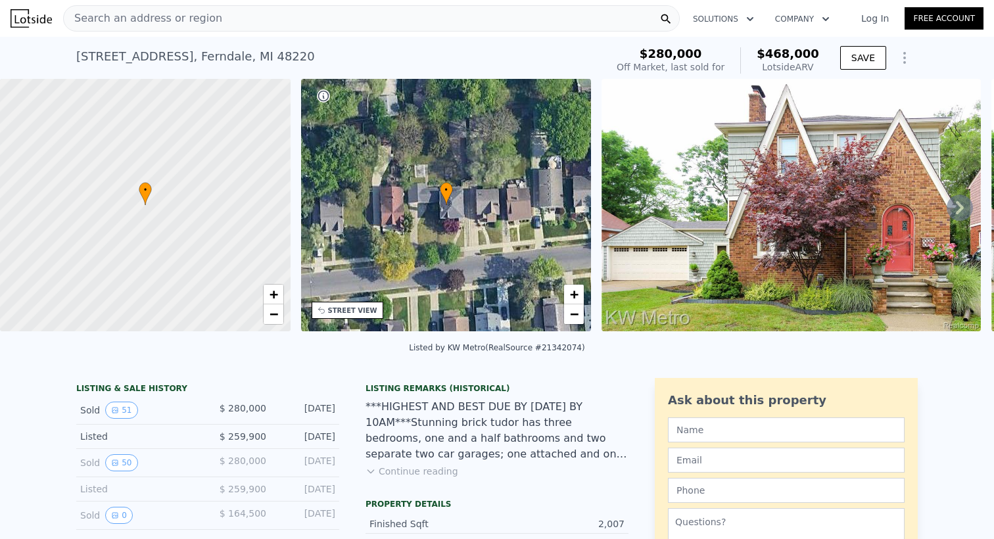
type input "3484.8"
type input "6098.400000000001"
type input "$ 190,000"
type input "$ 96,664"
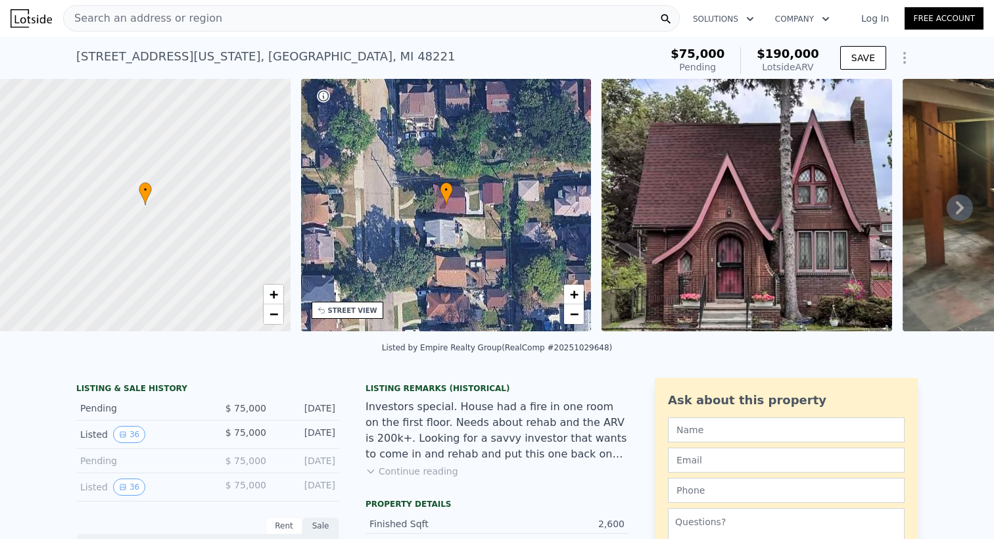
type input "4"
type input "1"
type input "3"
type input "1485"
type input "2422"
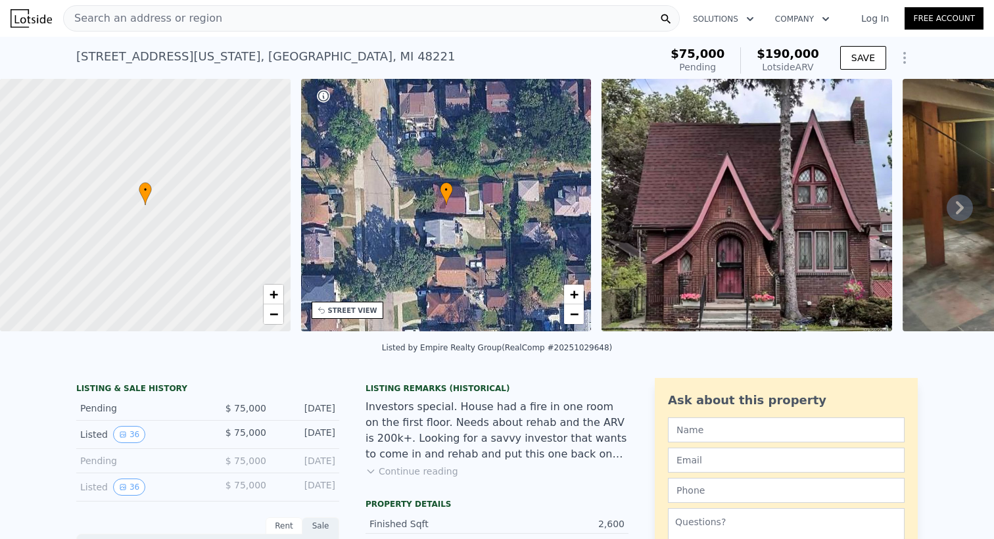
type input "5662.8"
type input "8712"
type input "$ 468,000"
type input "$ 138,511"
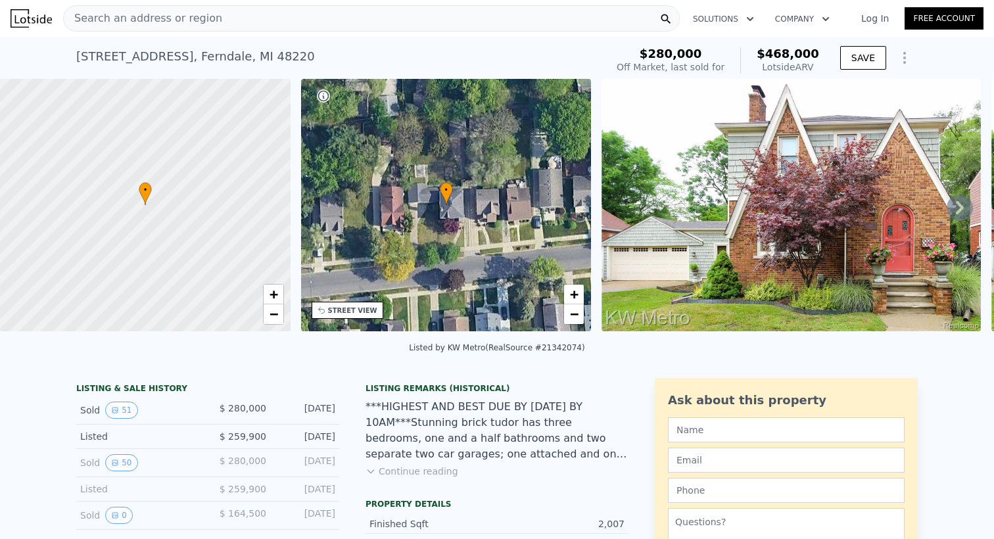
type input "6"
type input "1.5"
type input "4"
type input "1875"
type input "3387"
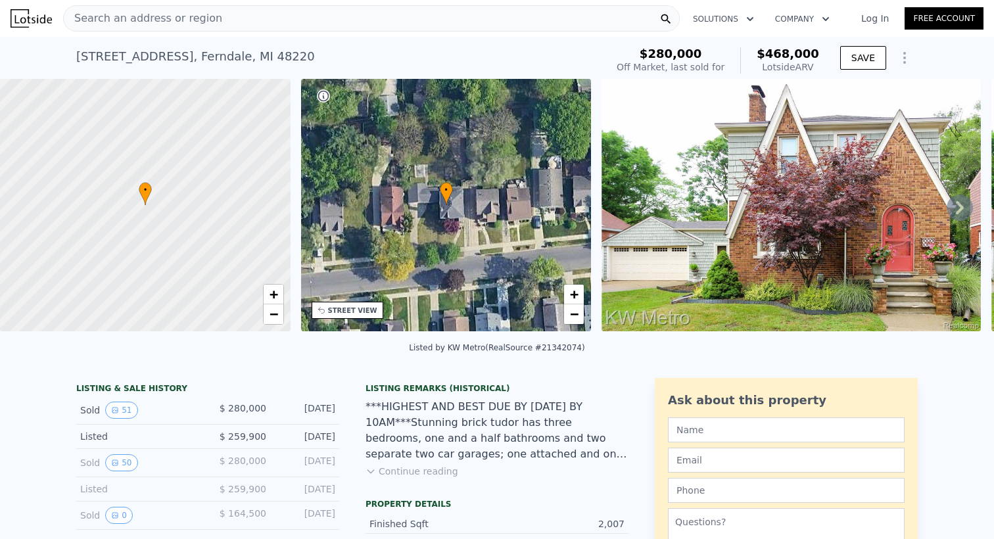
type input "3484.8"
type input "6098.400000000001"
type input "$ 190,000"
type input "$ 96,664"
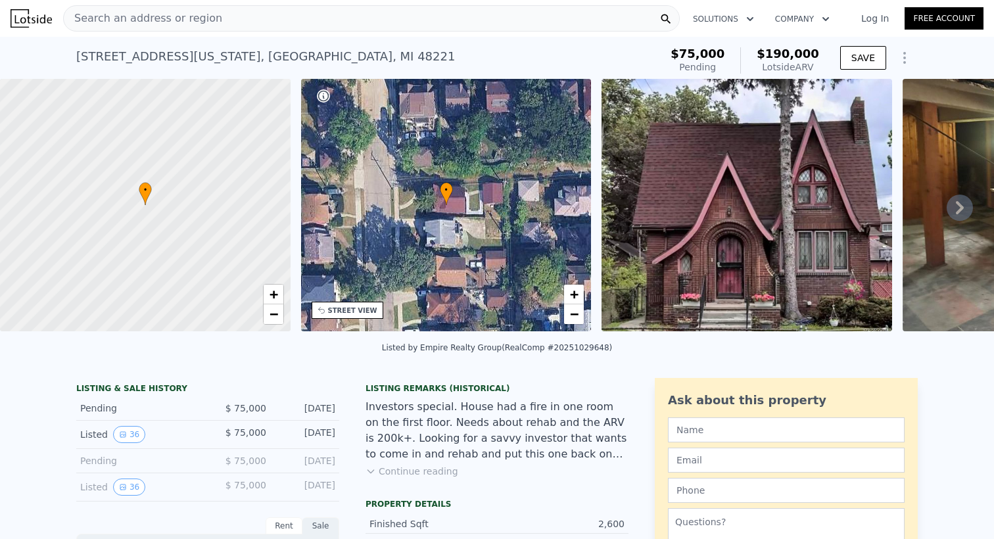
type input "4"
type input "1"
type input "3"
type input "1485"
type input "2422"
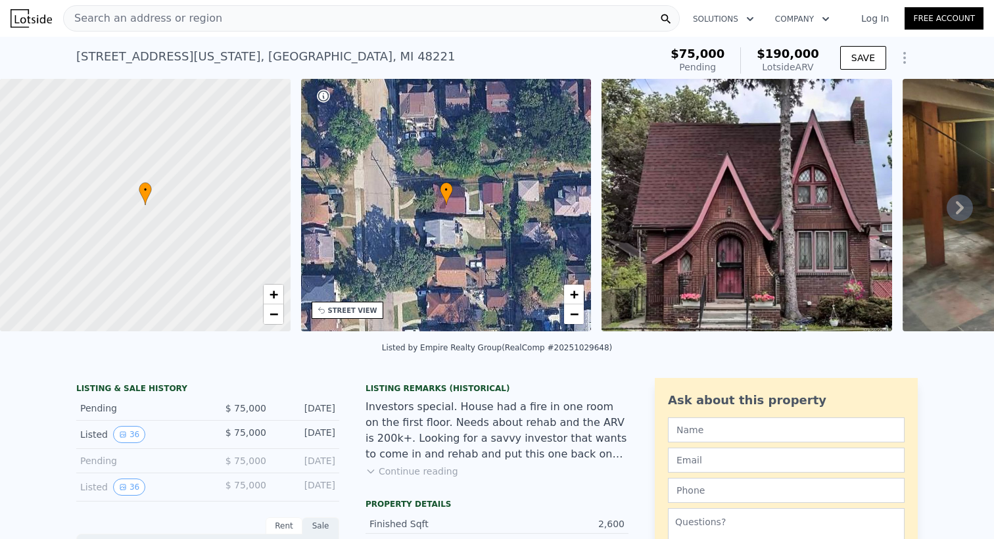
type input "5662.8"
type input "8712"
type input "$ 468,000"
type input "$ 138,511"
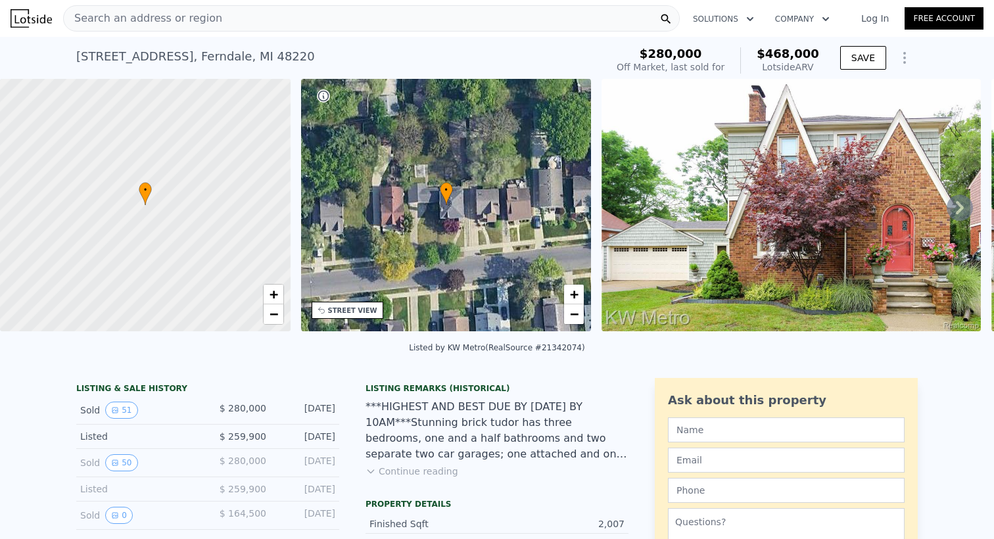
type input "6"
type input "1.5"
type input "4"
type input "1875"
type input "3387"
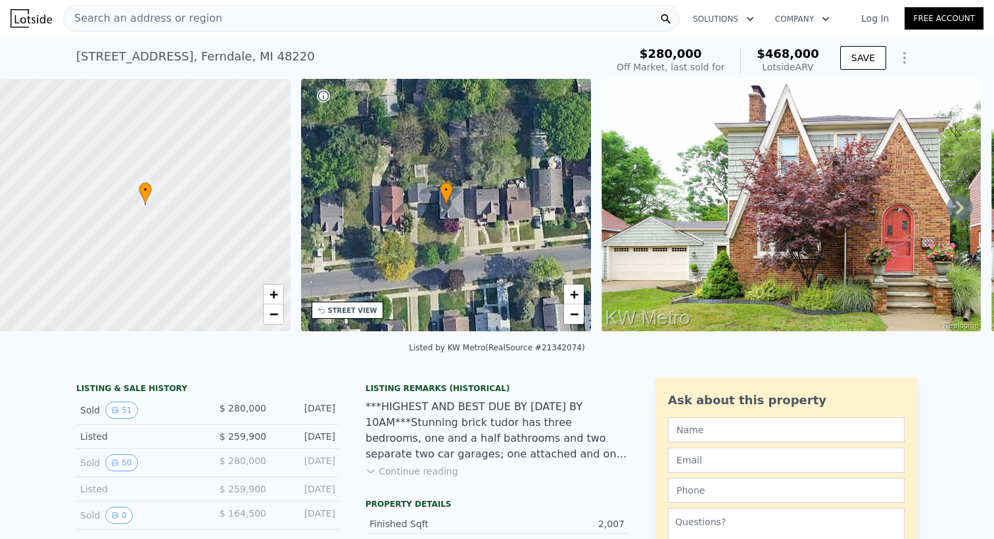
type input "3484.8"
type input "6098.400000000001"
type input "$ 190,000"
type input "$ 96,664"
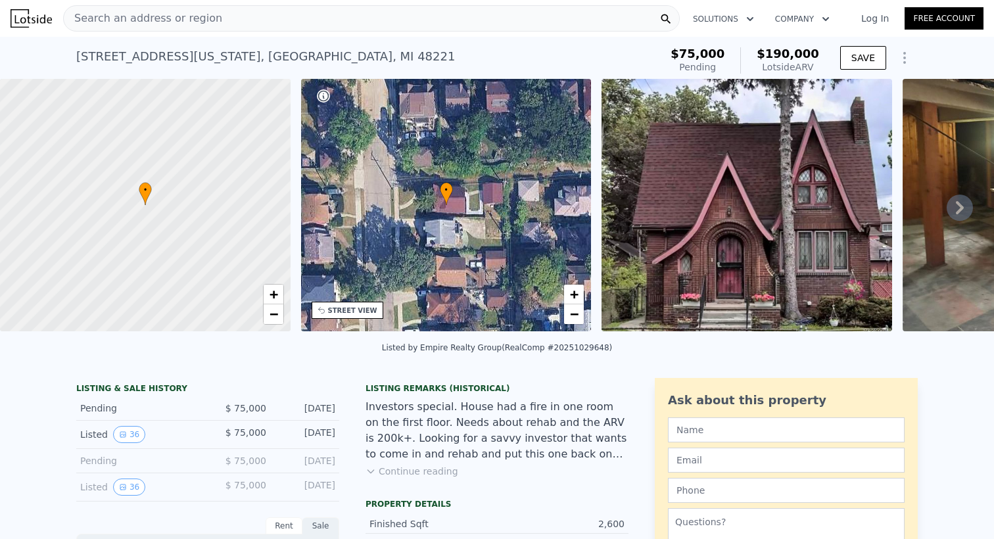
type input "4"
type input "1"
type input "3"
type input "1485"
type input "2422"
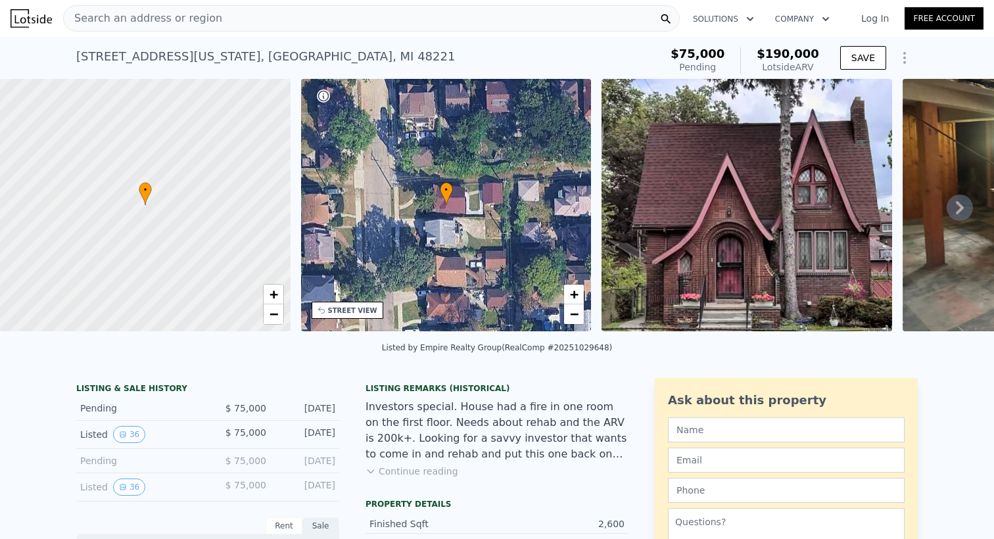
type input "5662.8"
type input "8712"
type input "$ 468,000"
type input "$ 138,511"
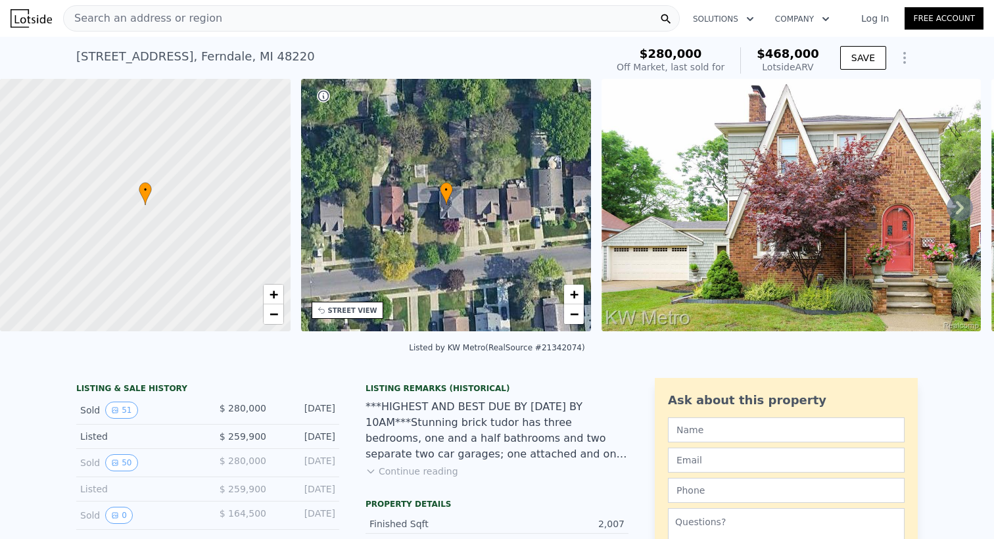
type input "6"
type input "1.5"
type input "4"
type input "1875"
type input "3387"
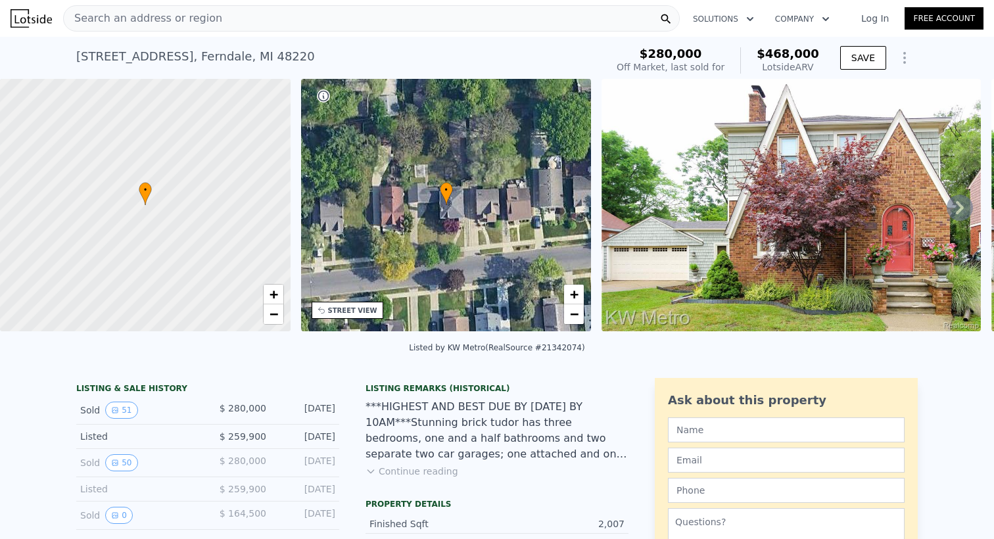
type input "3484.8"
type input "6098.400000000001"
type input "$ 190,000"
type input "$ 96,664"
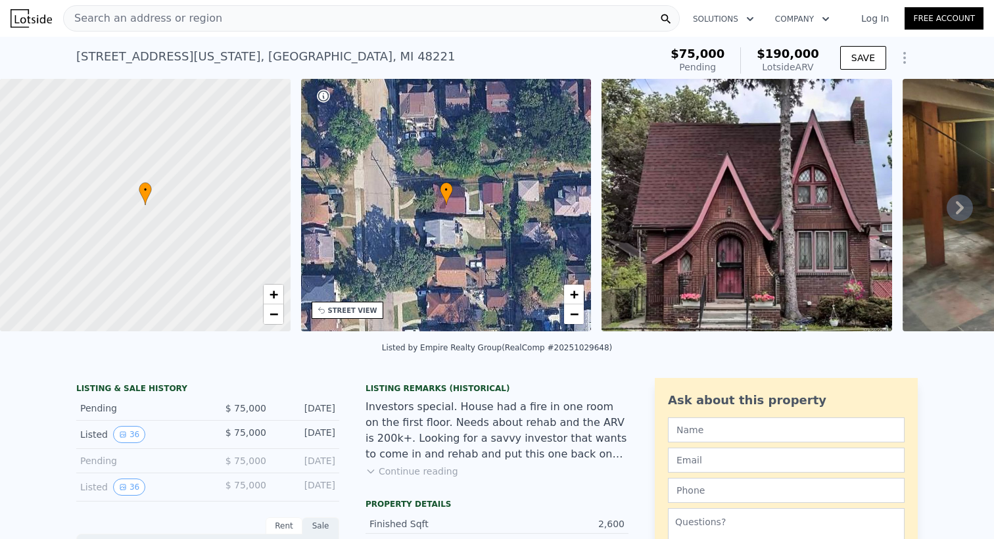
type input "4"
type input "1"
type input "3"
type input "1485"
type input "2422"
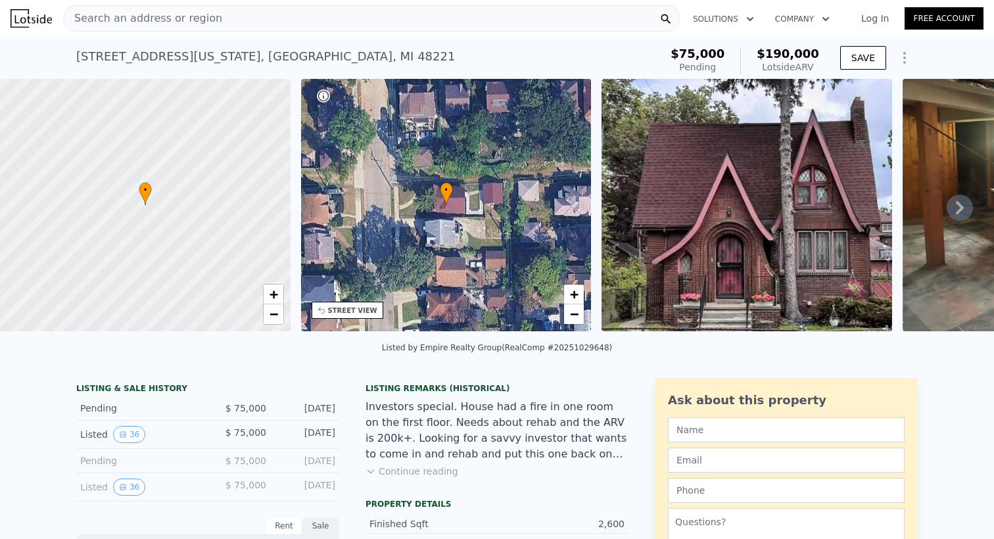
type input "5662.8"
type input "8712"
type input "$ 468,000"
type input "$ 138,511"
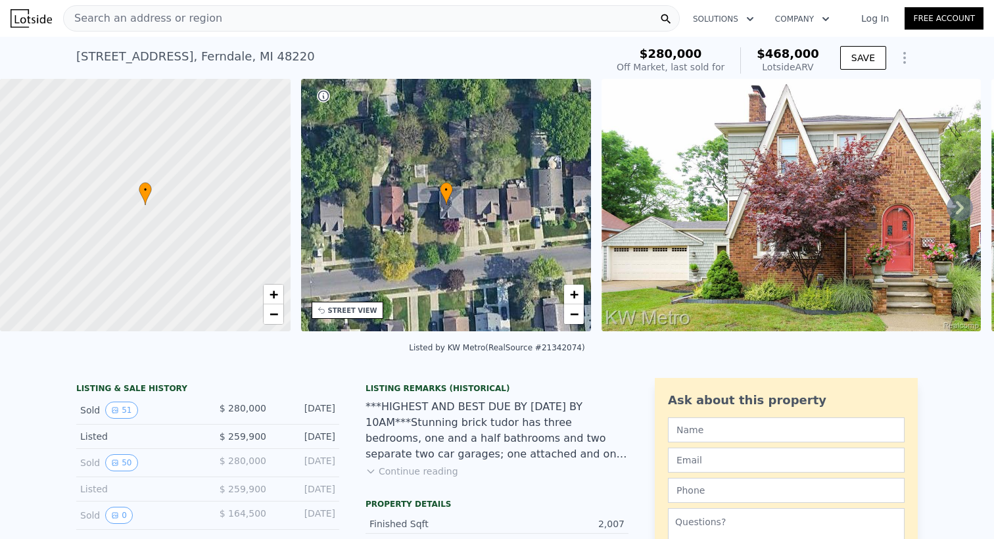
type input "6"
type input "1.5"
type input "4"
type input "1875"
type input "3387"
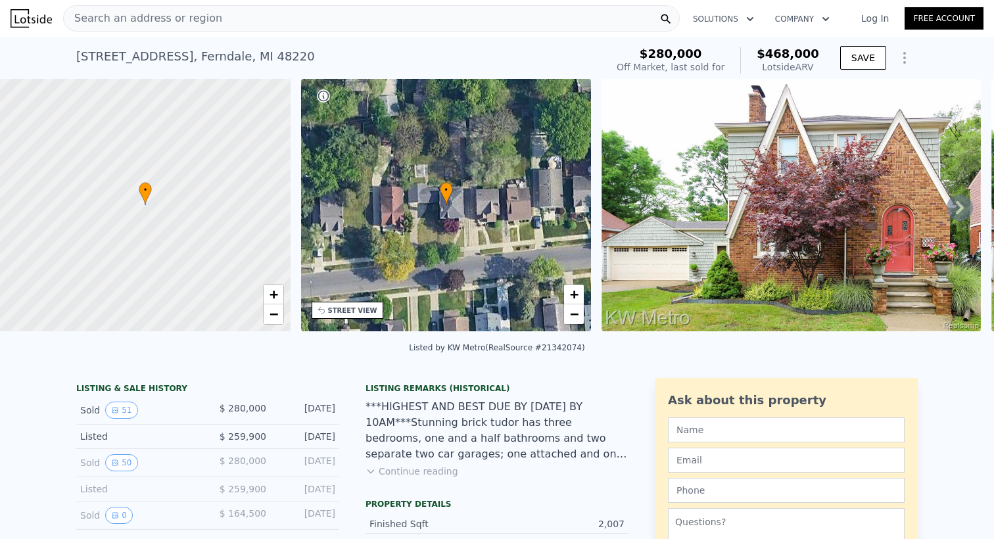
type input "3484.8"
type input "6098.400000000001"
type input "$ 190,000"
type input "$ 96,664"
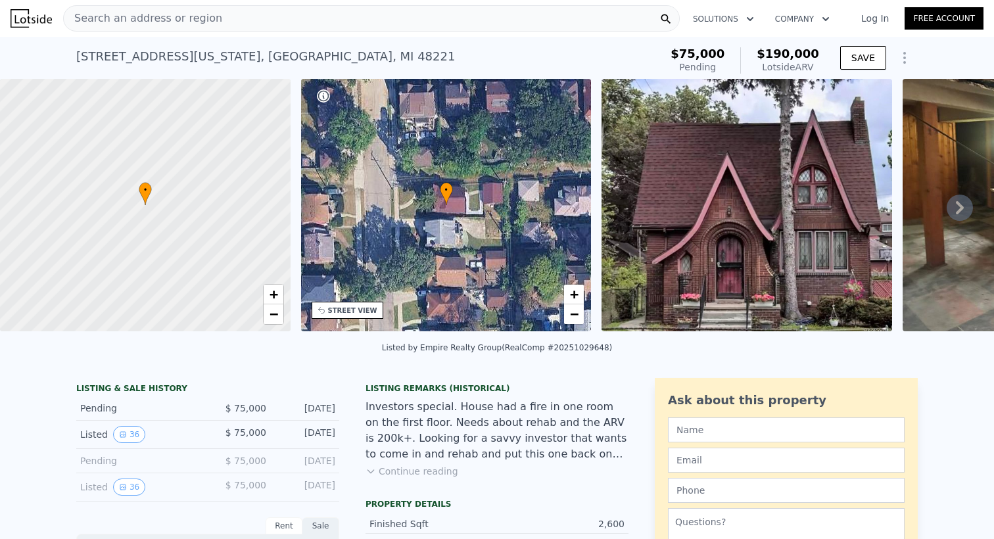
type input "4"
type input "1"
type input "3"
type input "1485"
type input "2422"
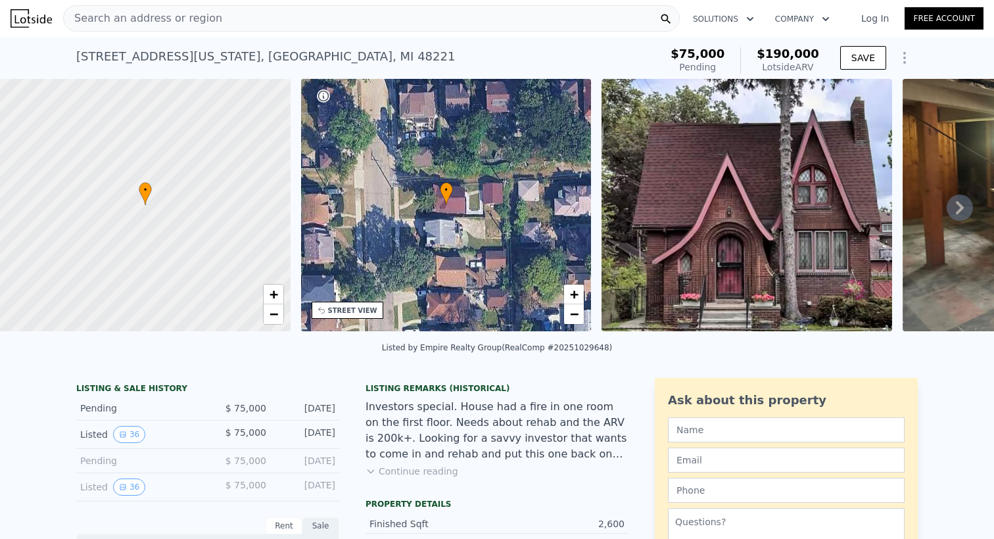
type input "5662.8"
type input "8712"
type input "$ 468,000"
type input "$ 138,511"
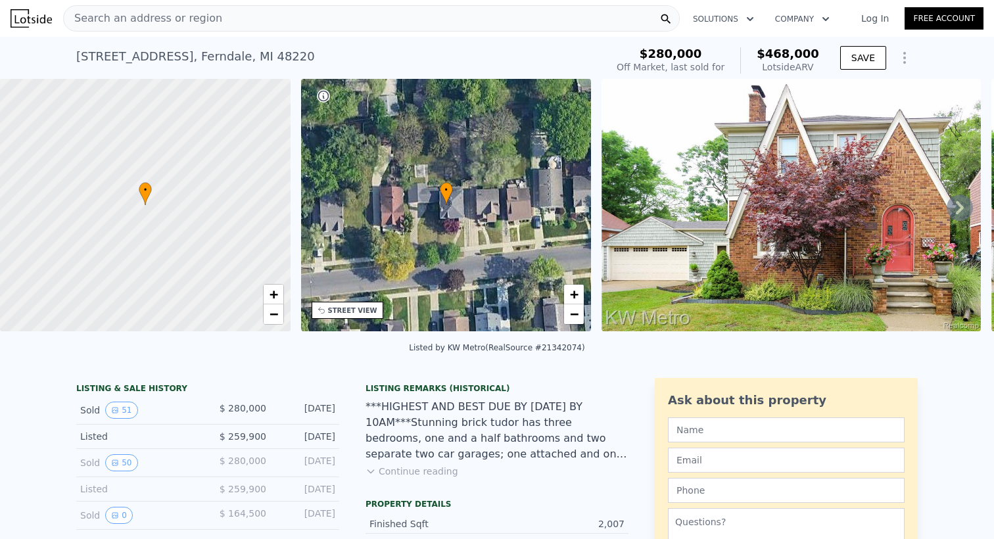
type input "6"
type input "1.5"
type input "4"
type input "1875"
type input "3387"
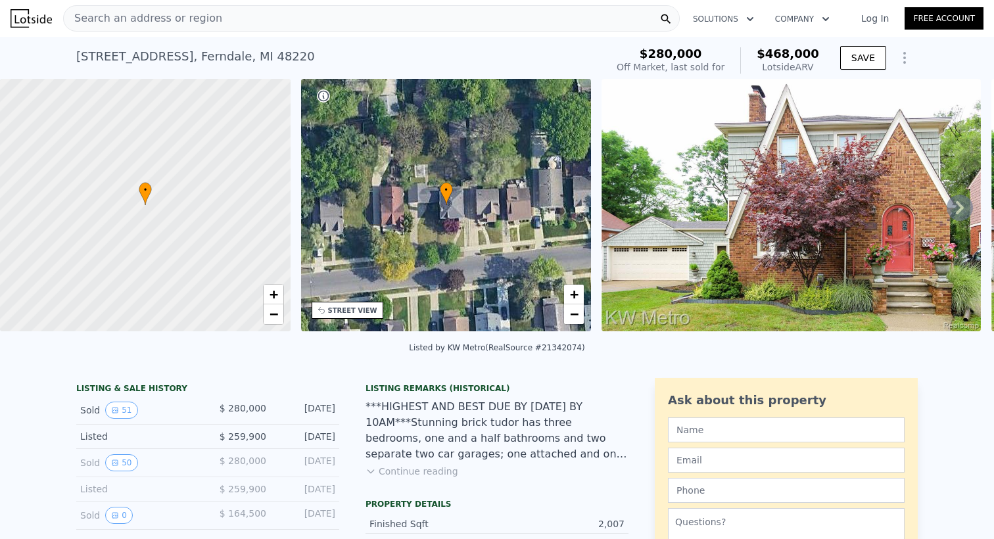
type input "3484.8"
type input "6098.400000000001"
type input "$ 190,000"
type input "$ 96,664"
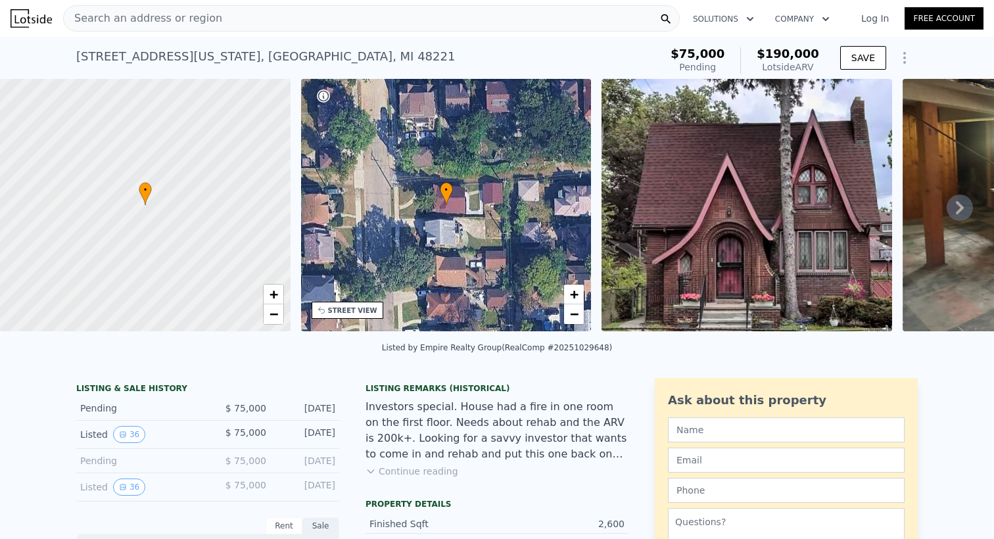
type input "4"
type input "1"
type input "3"
type input "1485"
type input "2422"
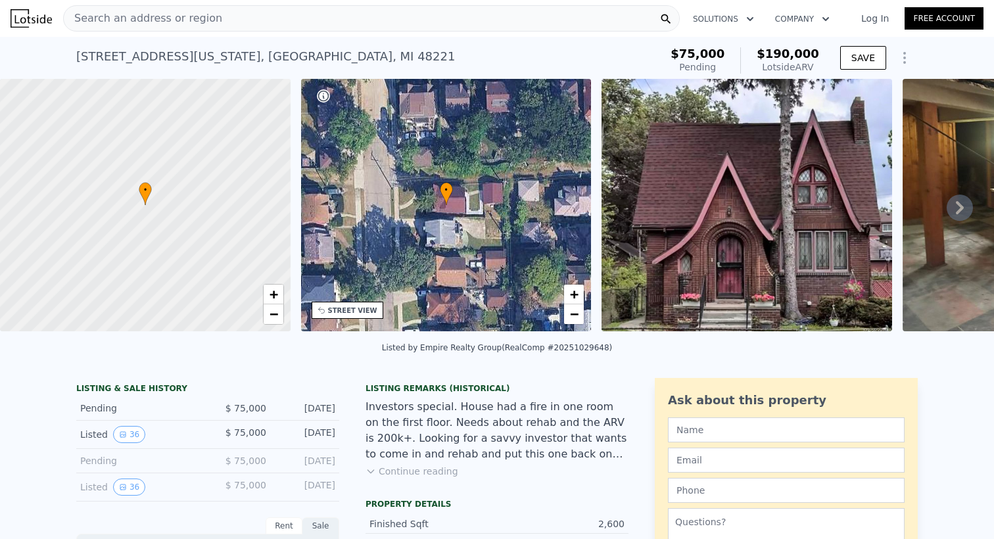
type input "5662.8"
type input "8712"
type input "$ 468,000"
type input "$ 138,511"
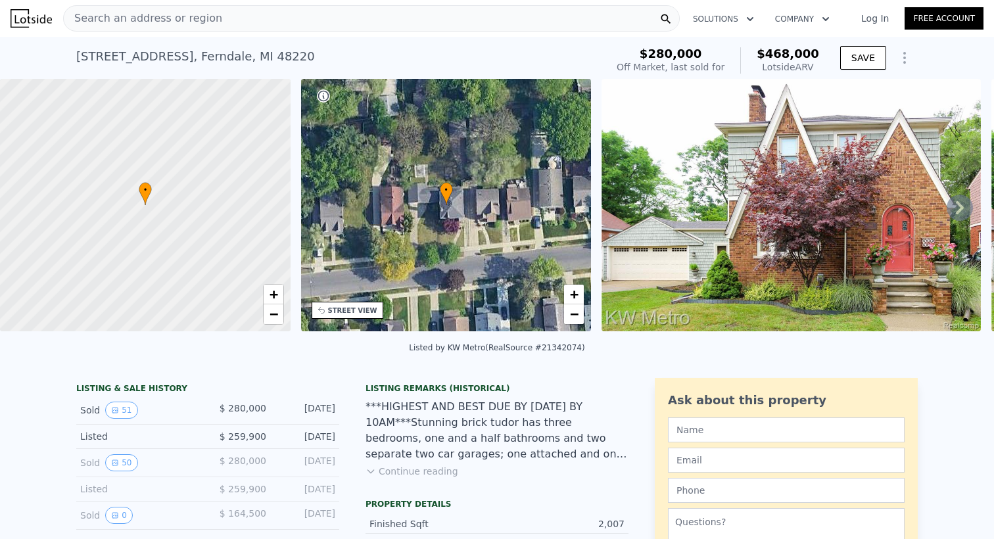
type input "6"
type input "1.5"
type input "4"
type input "1875"
type input "3387"
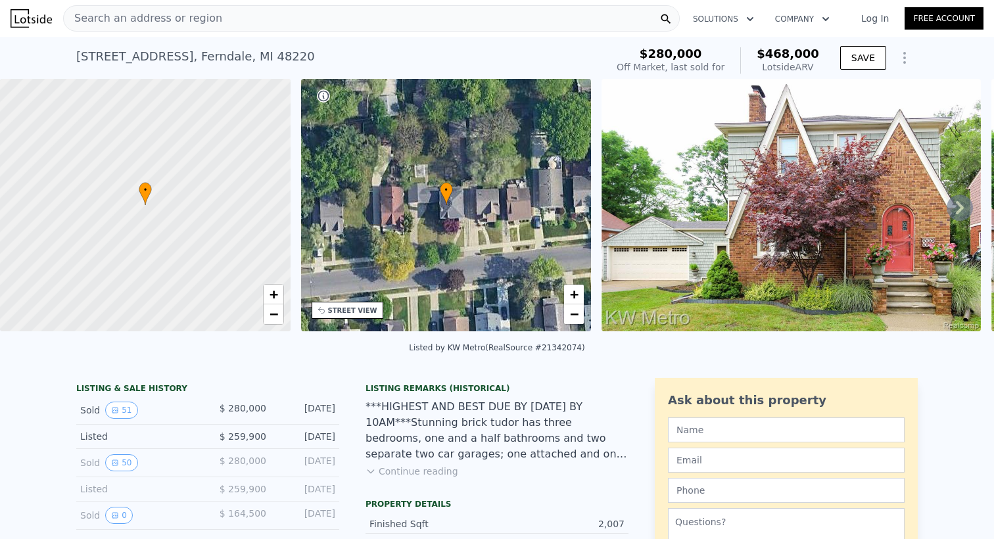
type input "3484.8"
type input "6098.400000000001"
type input "$ 190,000"
type input "$ 96,664"
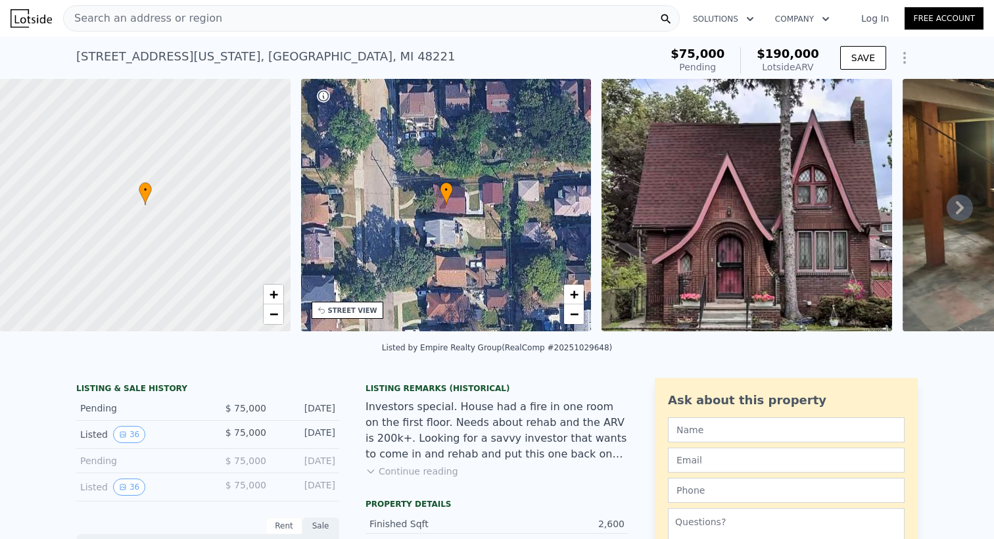
type input "4"
type input "1"
type input "3"
type input "1485"
type input "2422"
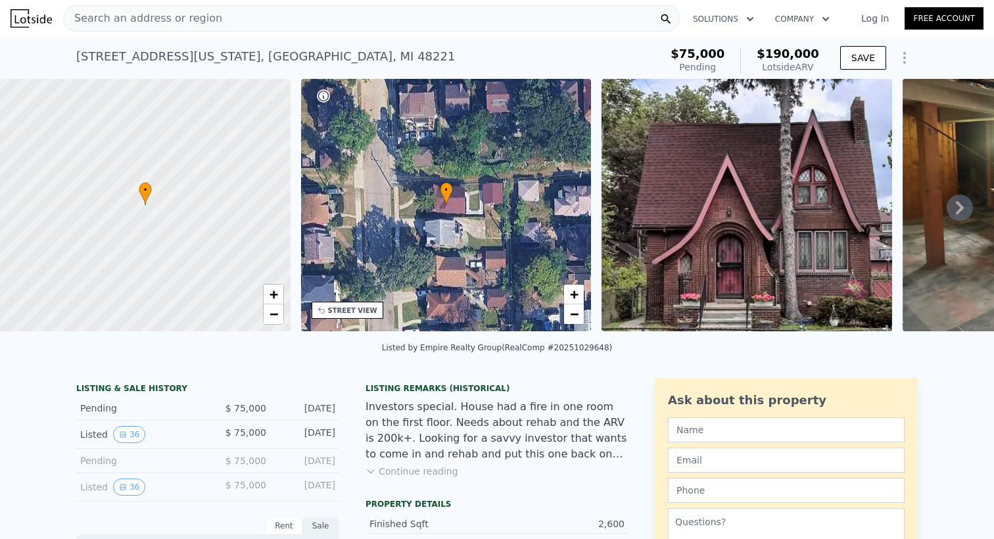
type input "5662.8"
type input "8712"
type input "$ 468,000"
type input "$ 138,511"
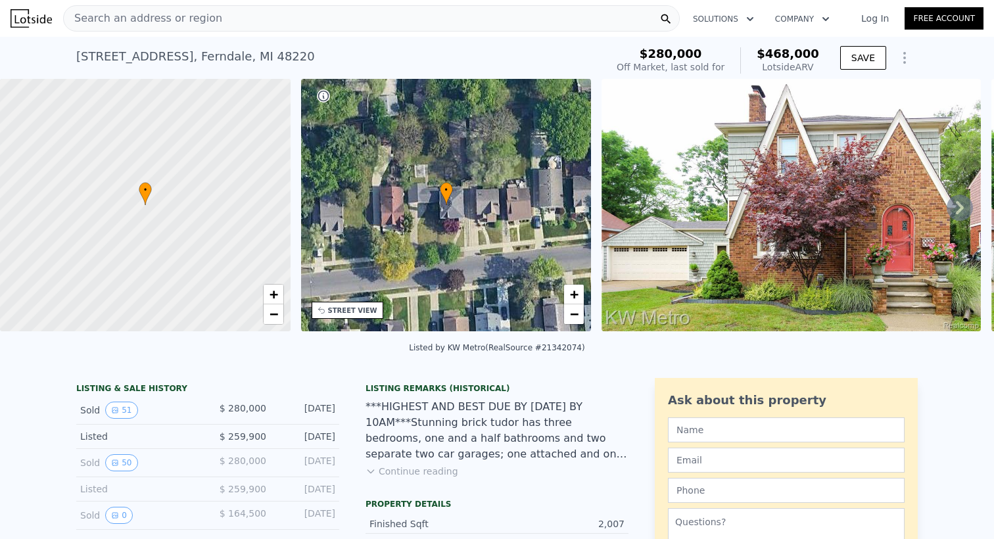
type input "6"
type input "1.5"
type input "4"
type input "1875"
type input "3387"
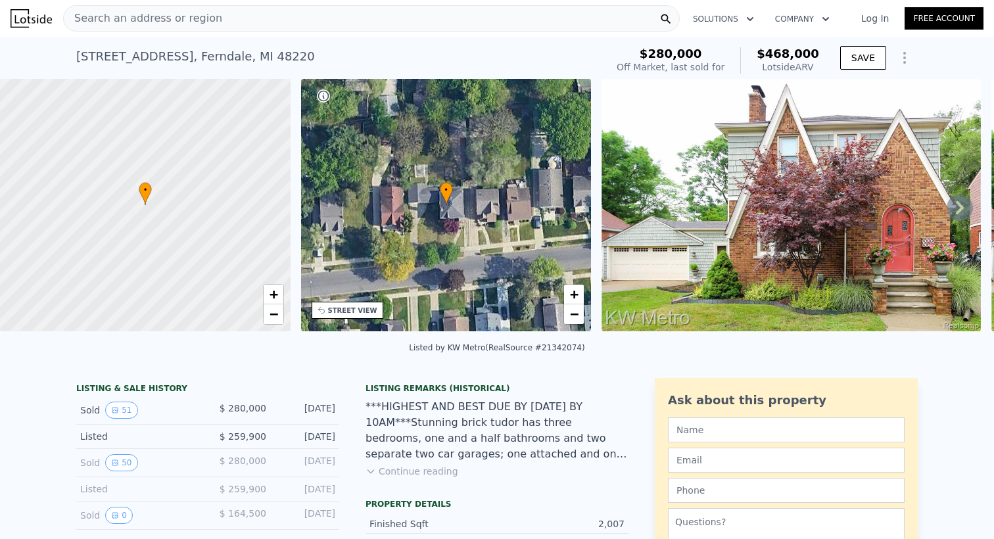
type input "3484.8"
type input "6098.400000000001"
type input "$ 190,000"
type input "$ 96,664"
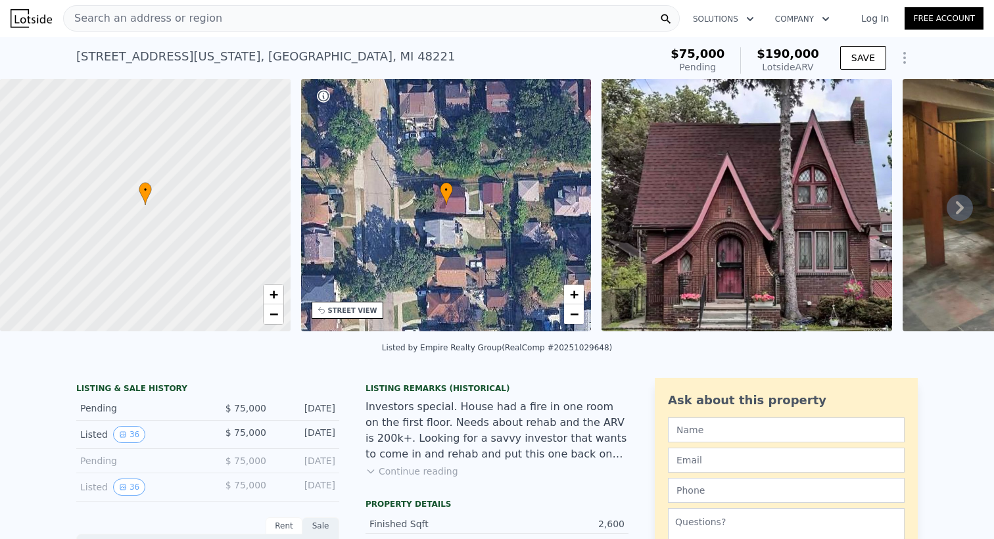
type input "4"
type input "1"
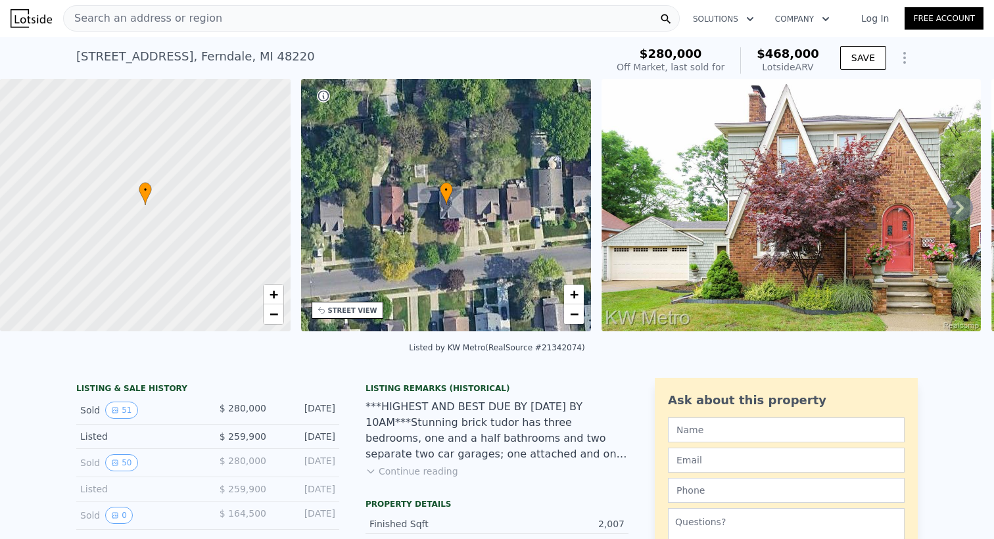
click at [233, 24] on div "Search an address or region" at bounding box center [371, 18] width 617 height 26
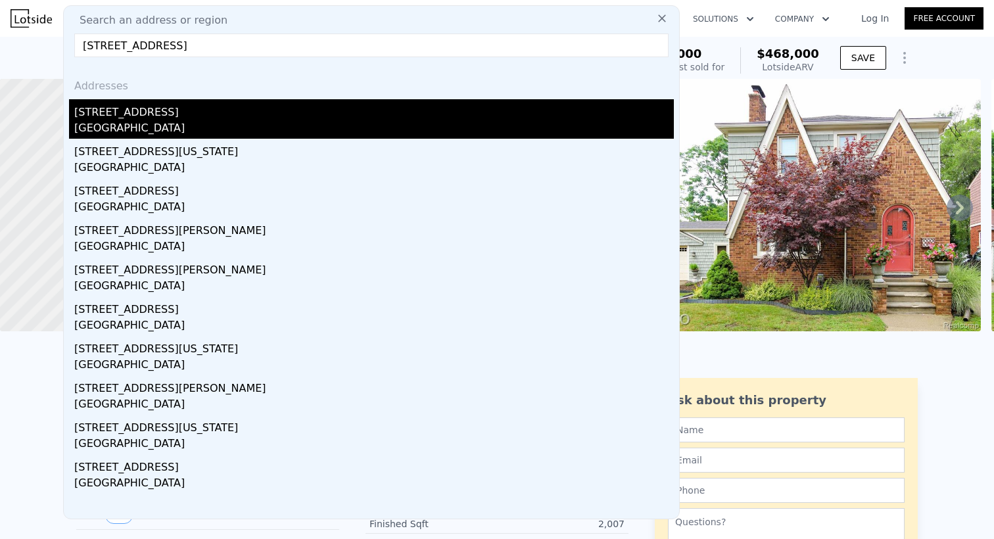
click at [175, 124] on div "Detroit, MI 48221" at bounding box center [374, 129] width 600 height 18
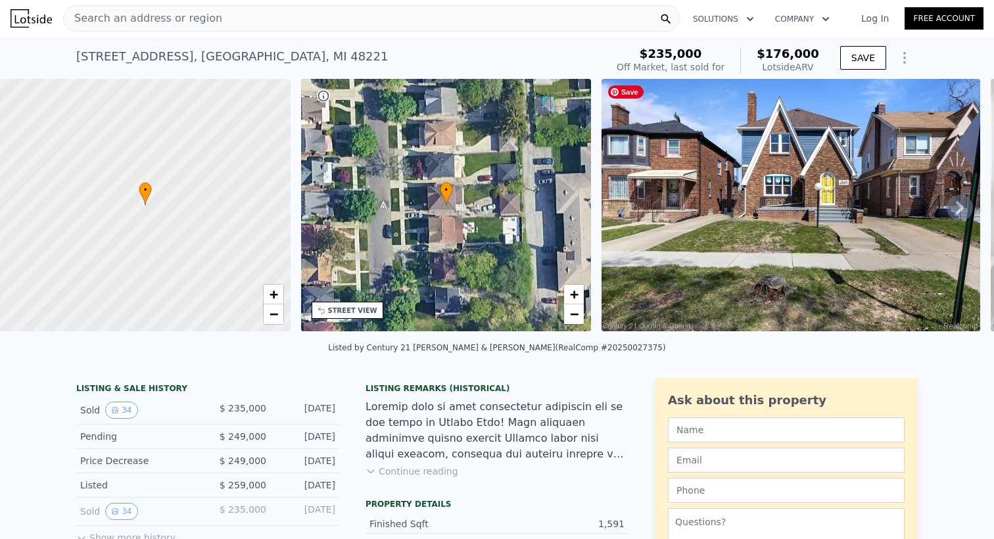
click at [885, 187] on img at bounding box center [790, 205] width 379 height 252
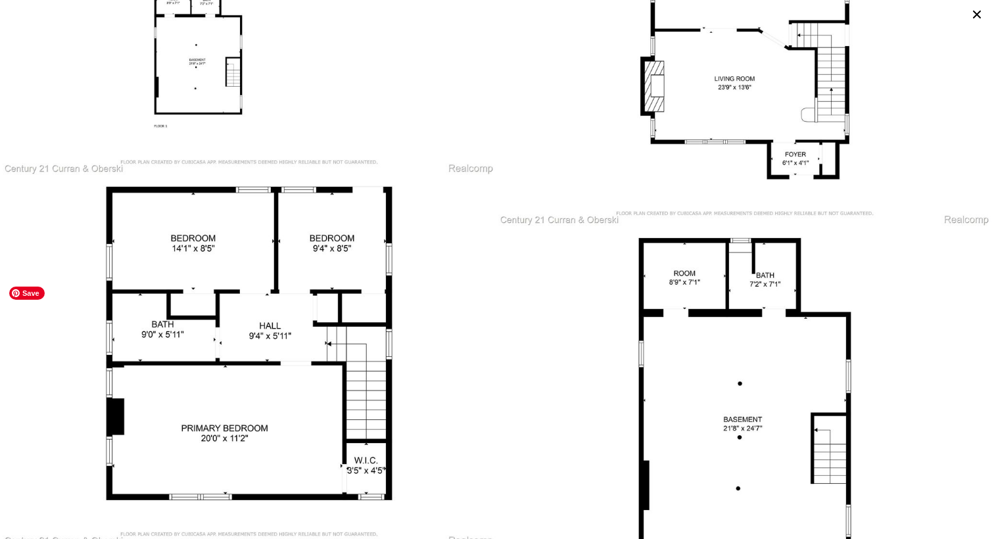
scroll to position [5020, 0]
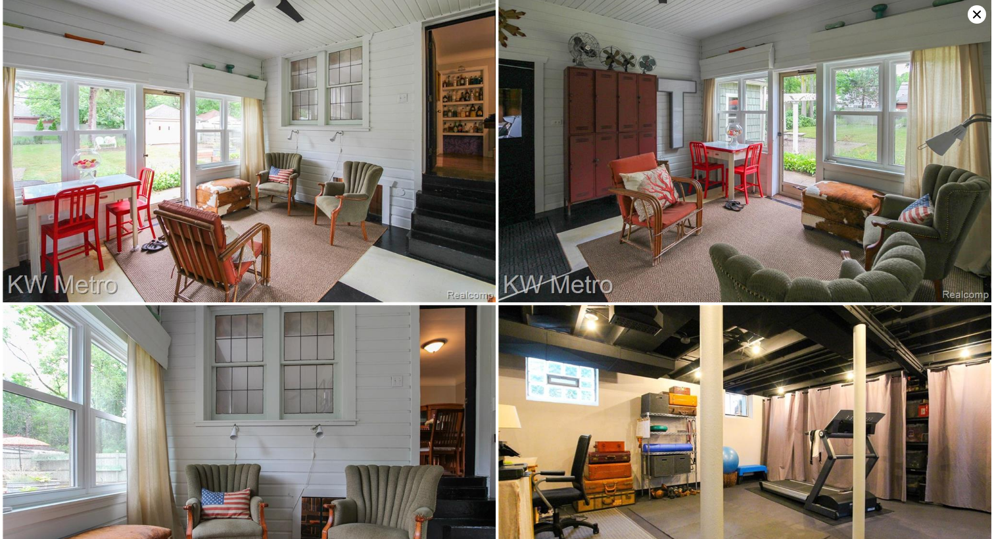
scroll to position [5649, 0]
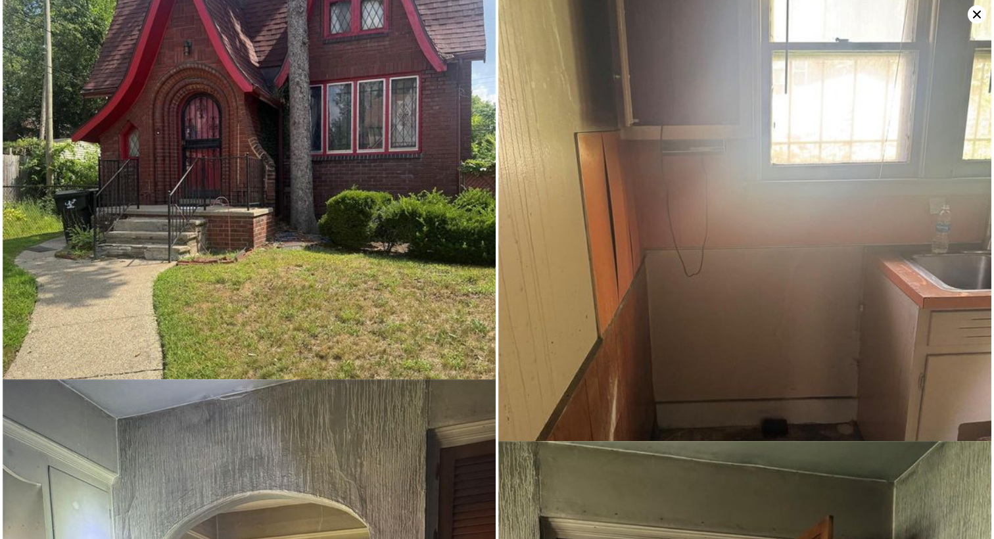
scroll to position [8057, 0]
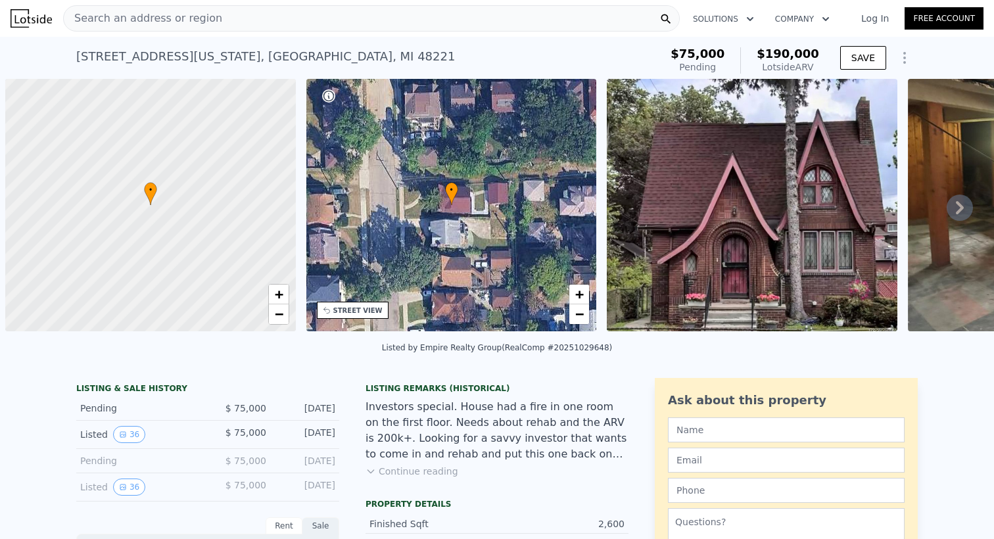
scroll to position [0, 5]
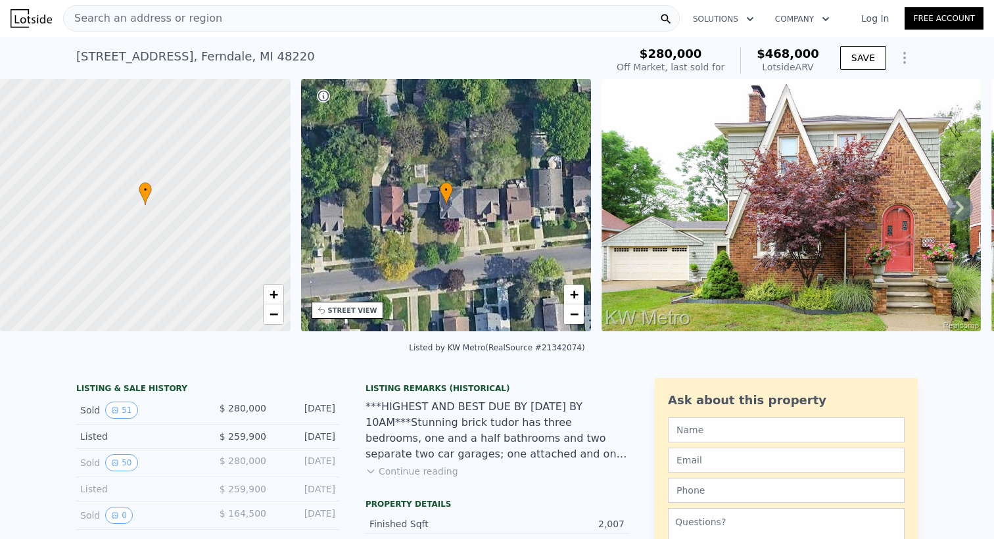
click at [962, 211] on icon at bounding box center [960, 208] width 26 height 26
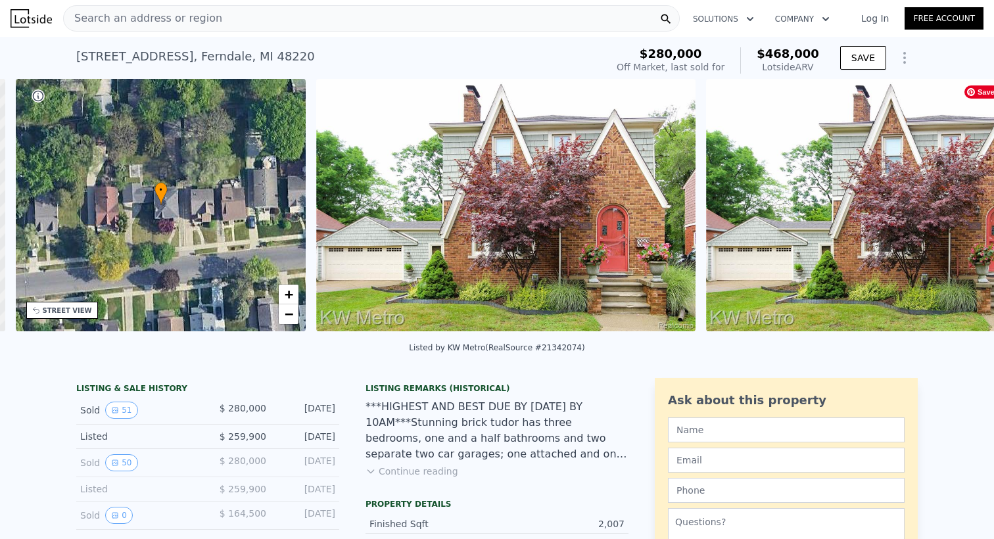
scroll to position [0, 306]
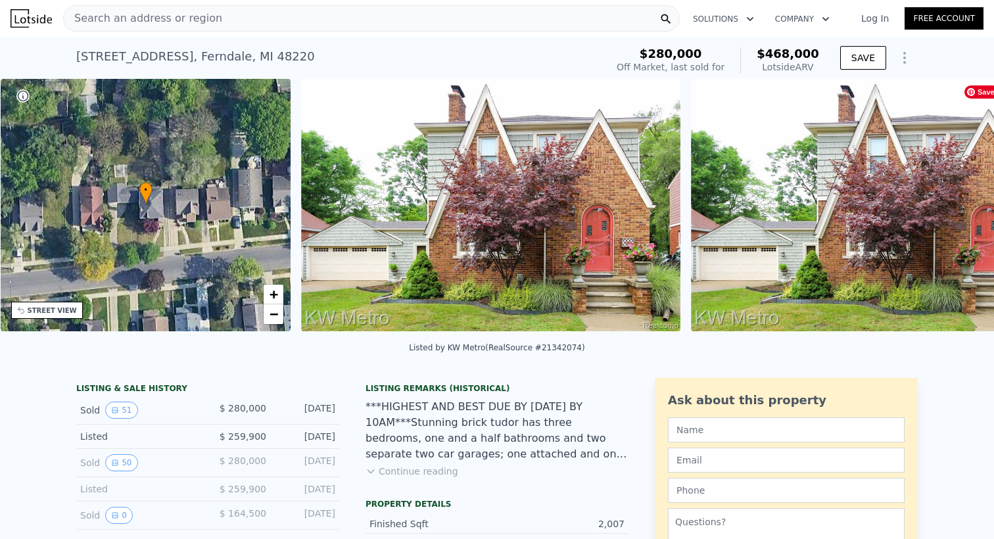
click at [962, 211] on img at bounding box center [880, 205] width 379 height 252
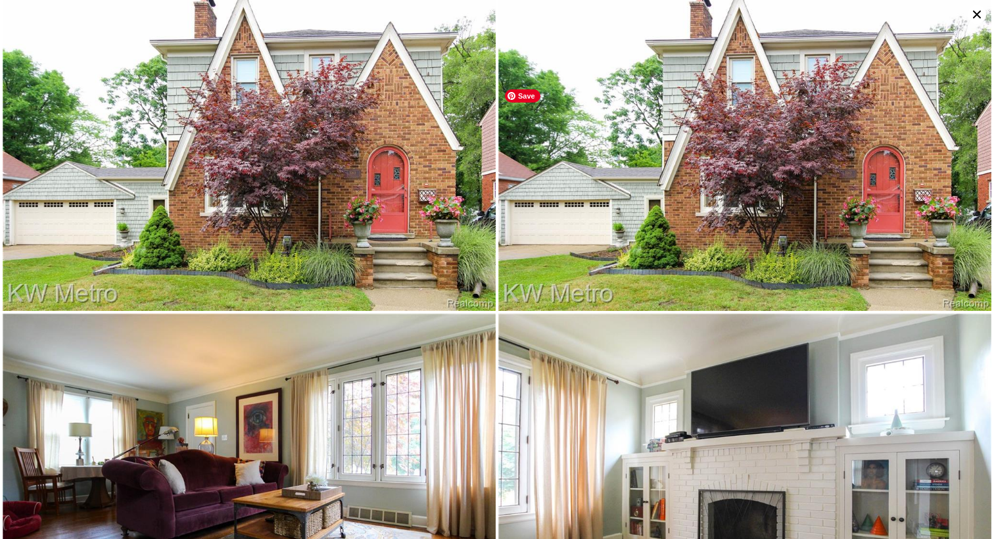
scroll to position [0, 0]
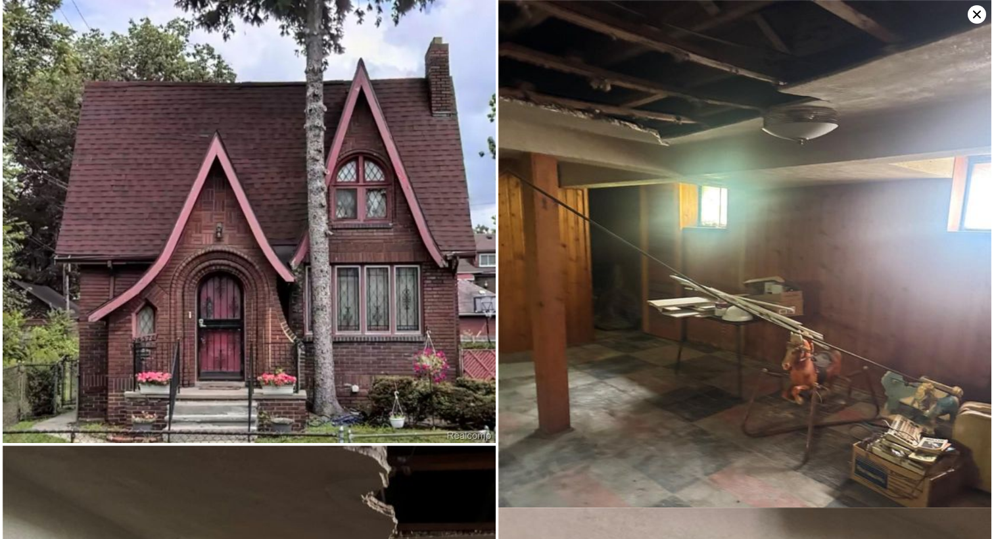
type input "6"
type input "1.5"
type input "4"
type input "1875"
type input "3387"
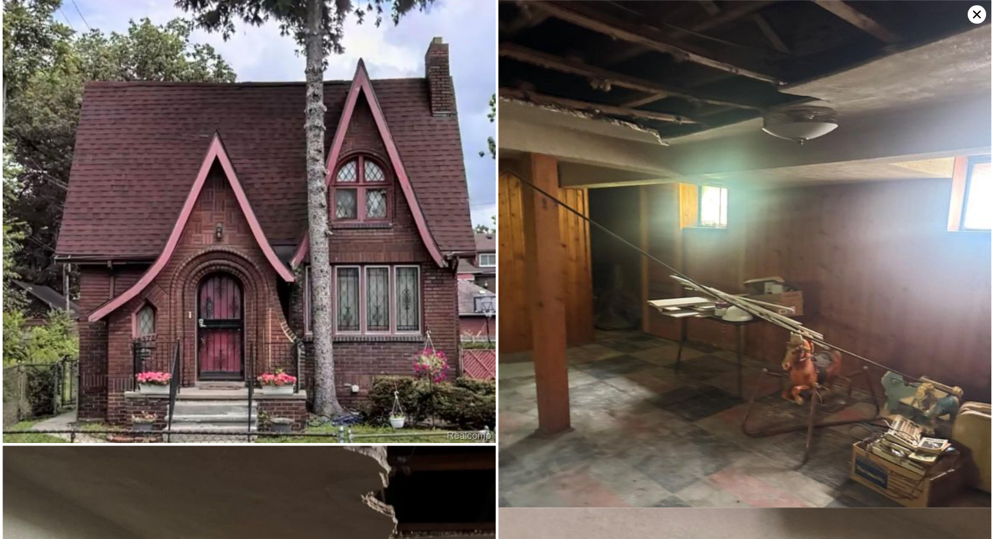
type input "3484.8"
type input "6098.400000000001"
type input "$ 190,000"
type input "$ 96,664"
